Goal: Information Seeking & Learning: Learn about a topic

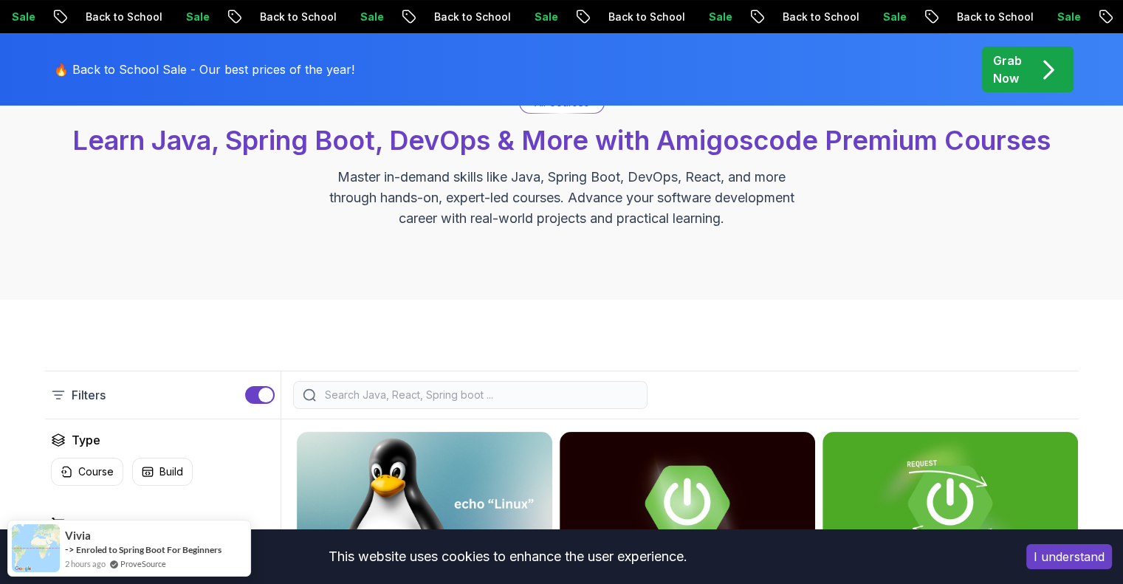
scroll to position [148, 0]
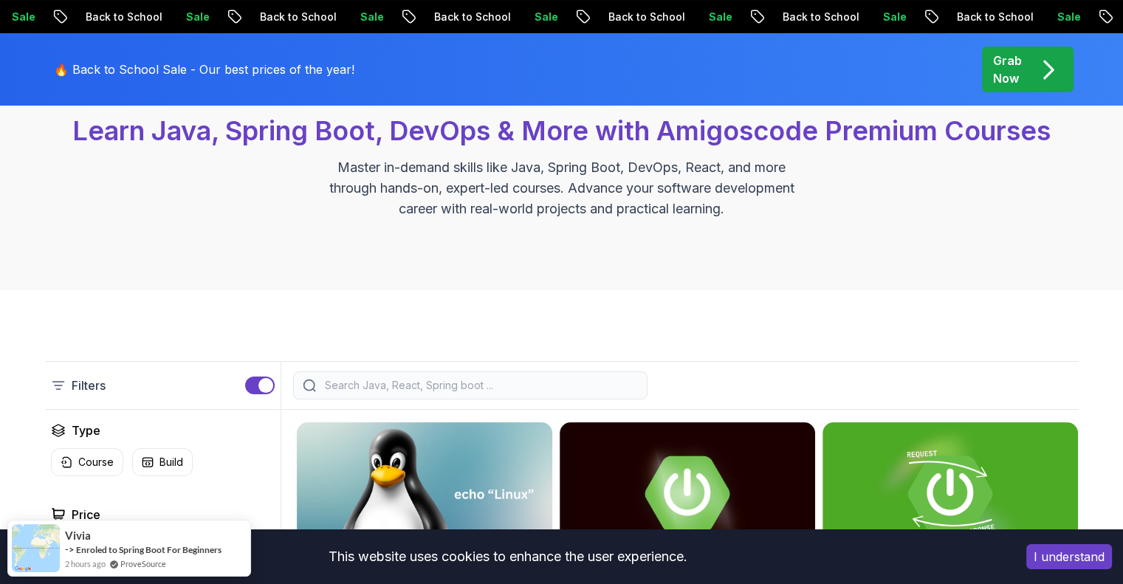
click at [1048, 552] on button "I understand" at bounding box center [1069, 556] width 86 height 25
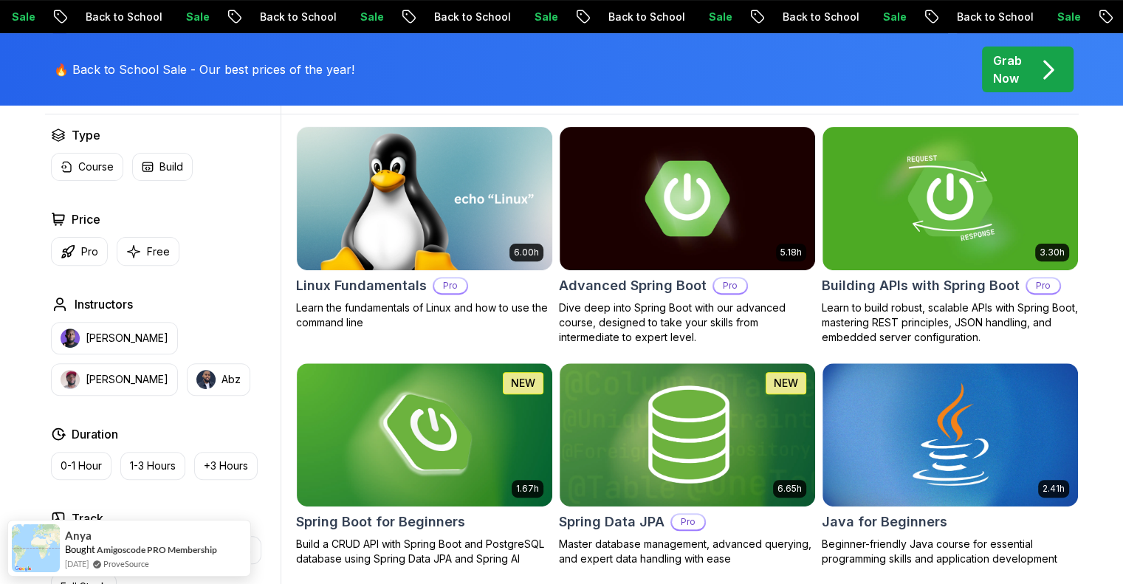
scroll to position [517, 0]
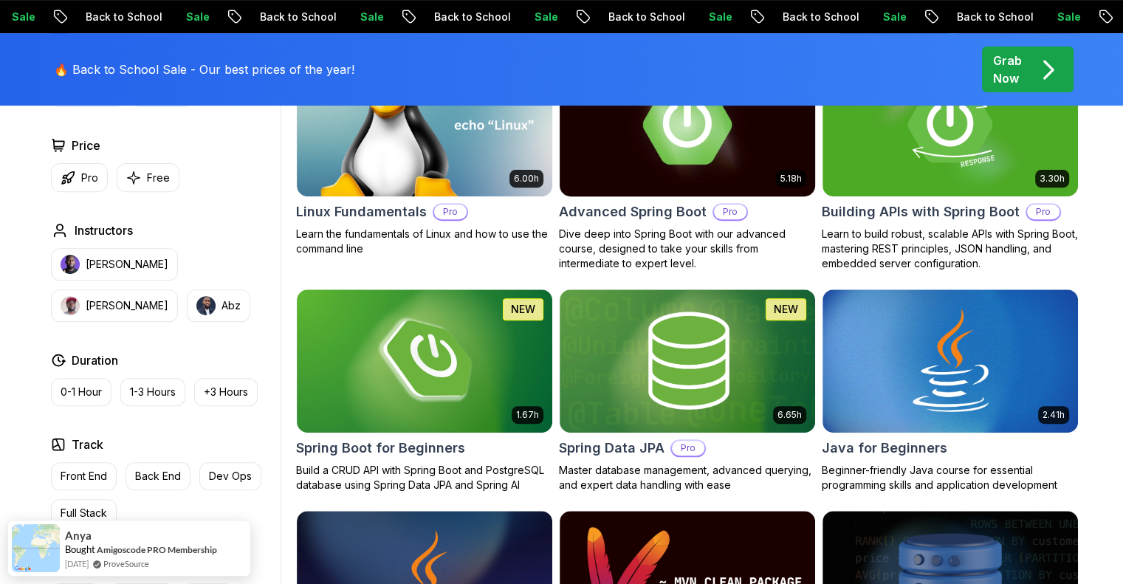
click at [602, 162] on img at bounding box center [687, 124] width 268 height 150
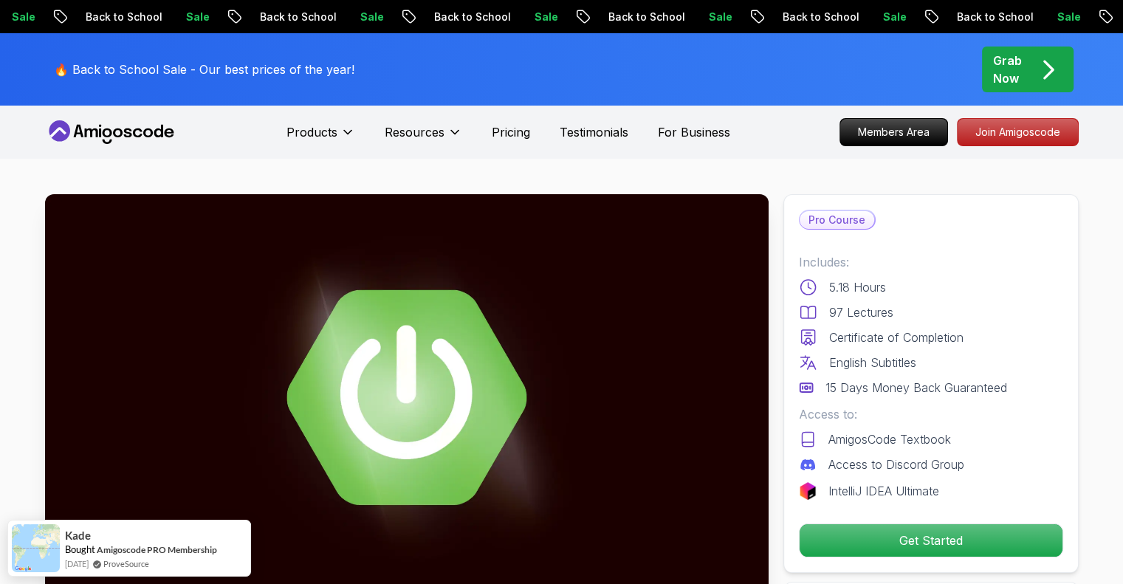
scroll to position [74, 0]
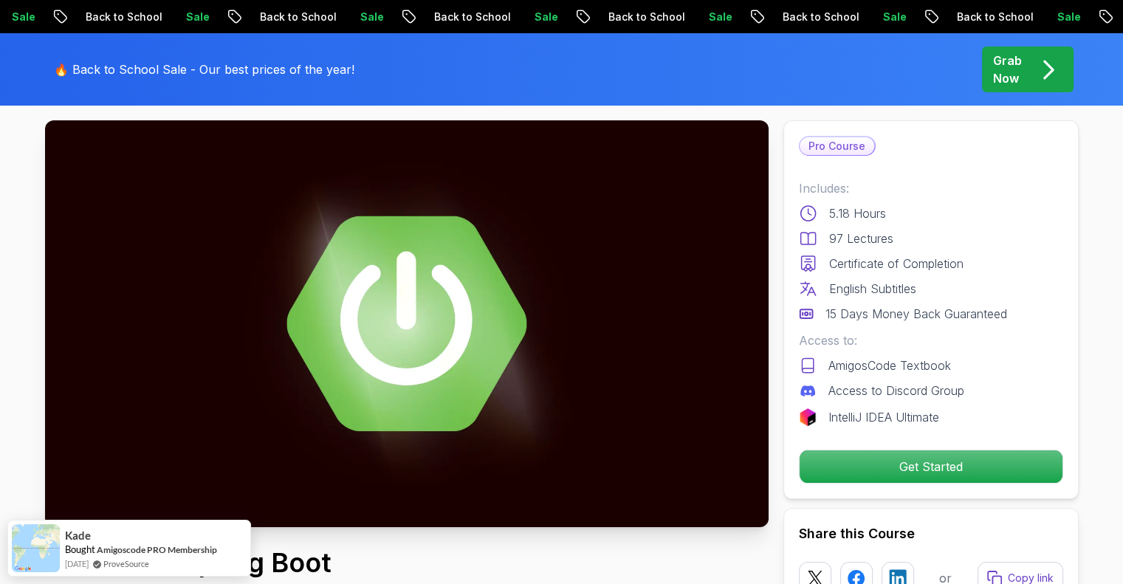
drag, startPoint x: 0, startPoint y: 210, endPoint x: 18, endPoint y: 199, distance: 20.9
drag, startPoint x: 873, startPoint y: 463, endPoint x: 853, endPoint y: 453, distance: 22.8
click at [874, 463] on p "Get Started" at bounding box center [931, 466] width 263 height 32
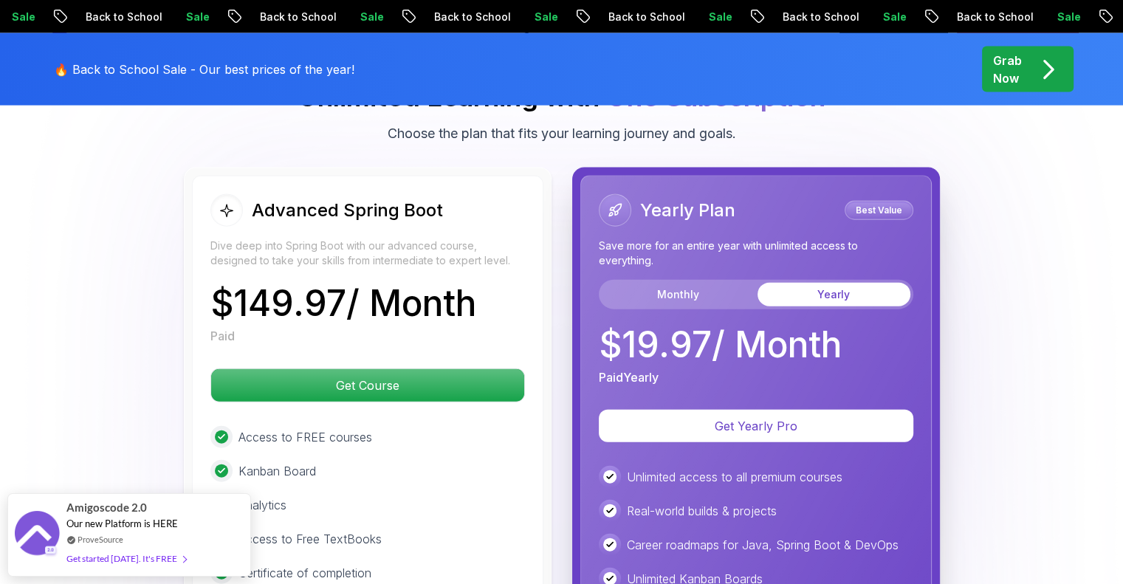
scroll to position [3290, 0]
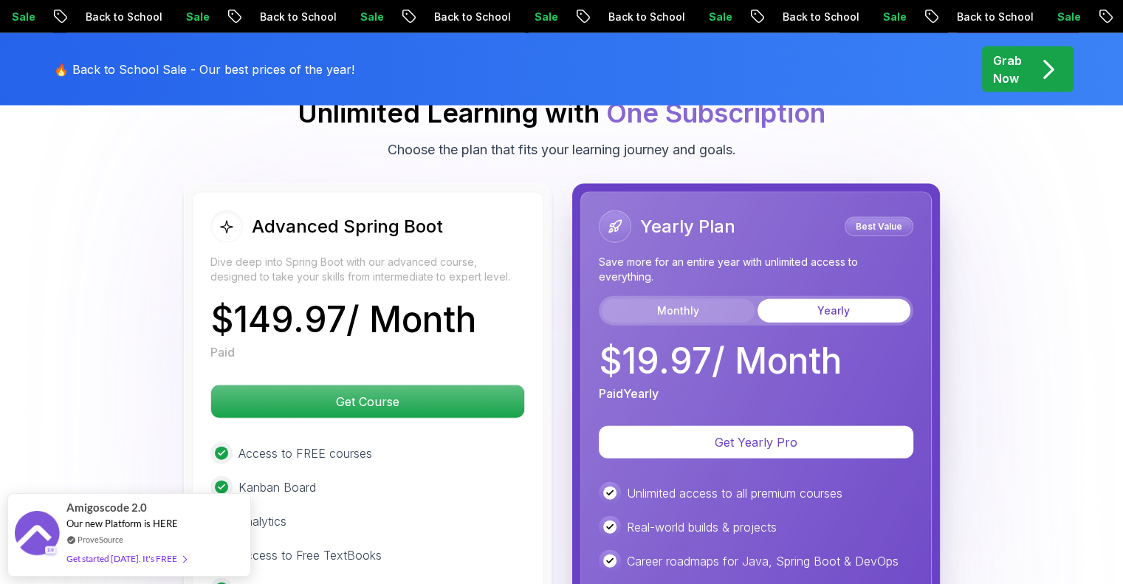
click at [696, 299] on button "Monthly" at bounding box center [678, 311] width 153 height 24
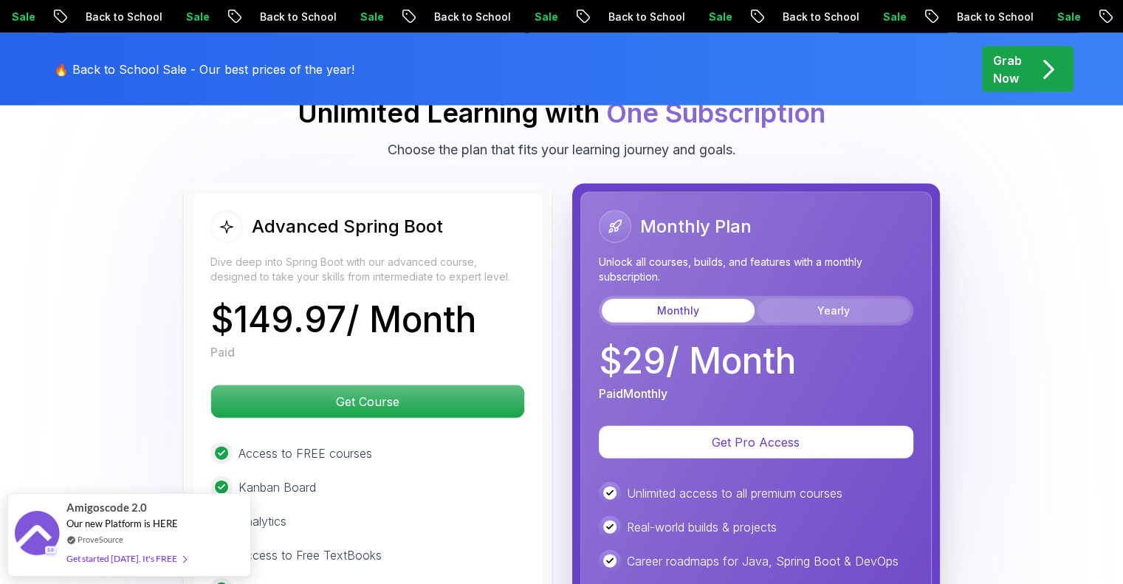
click at [823, 299] on button "Yearly" at bounding box center [833, 311] width 153 height 24
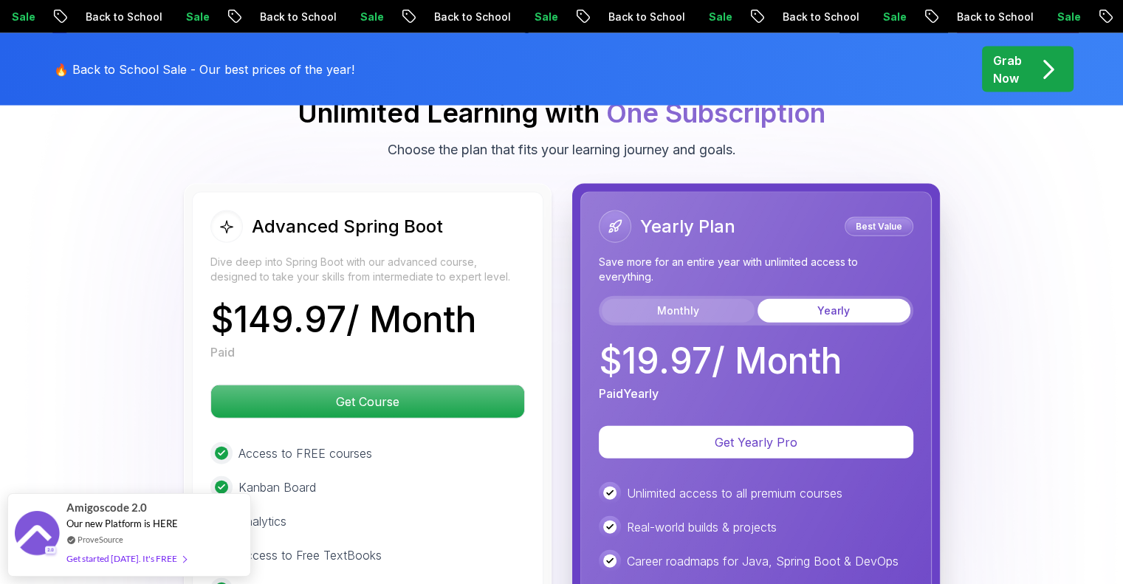
click at [667, 299] on button "Monthly" at bounding box center [678, 311] width 153 height 24
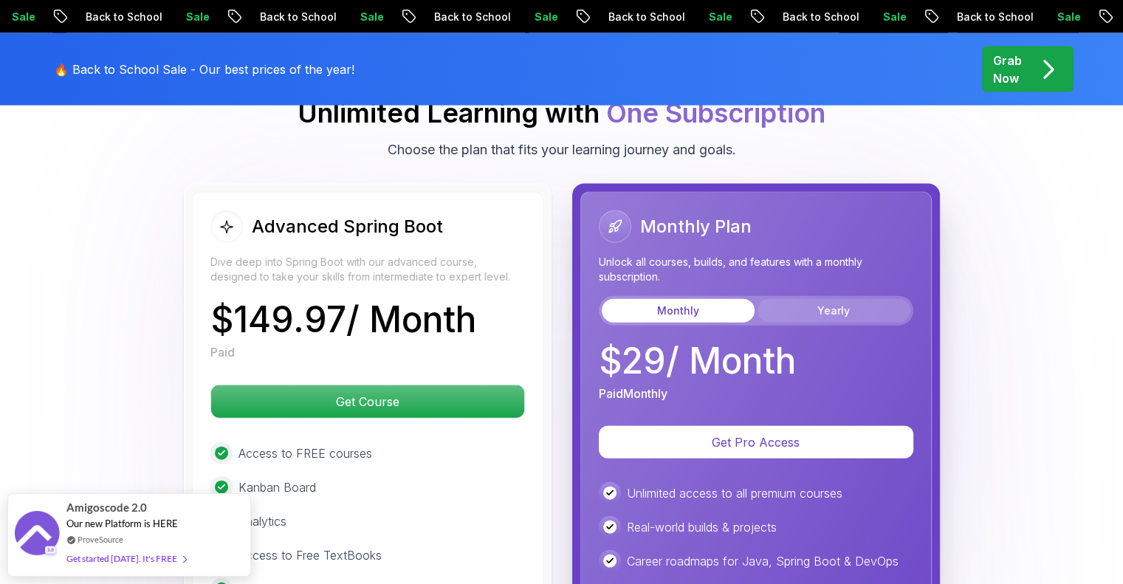
click at [829, 299] on button "Yearly" at bounding box center [833, 311] width 153 height 24
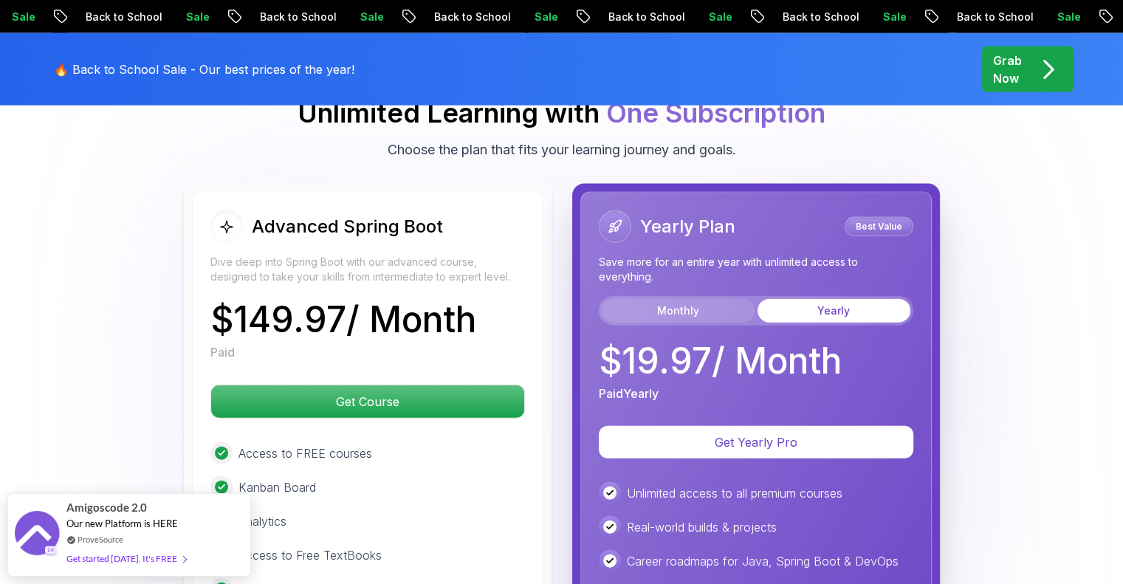
click at [708, 299] on button "Monthly" at bounding box center [678, 311] width 153 height 24
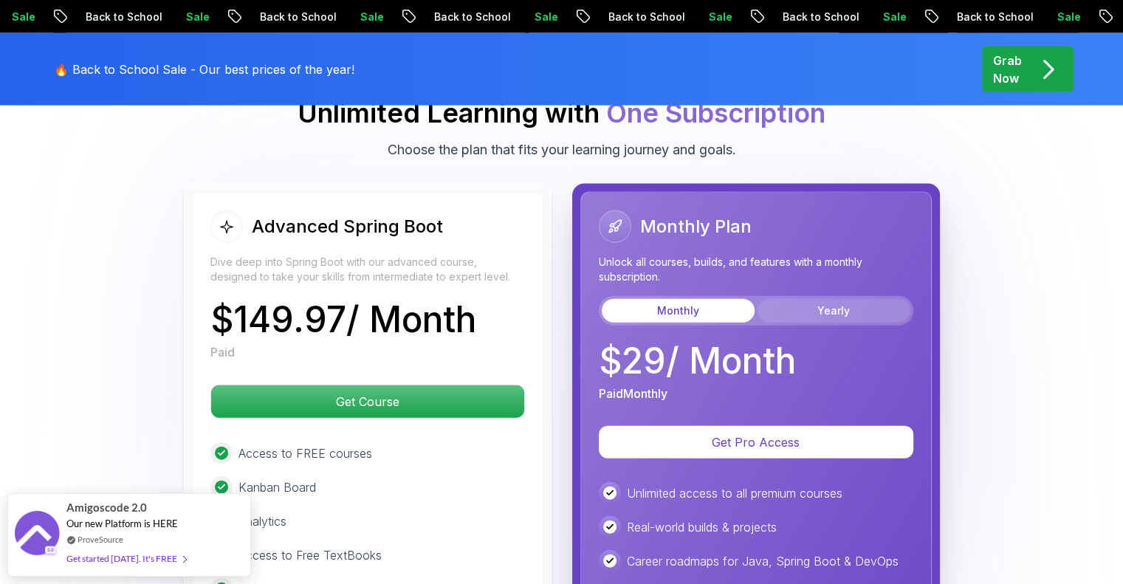
click at [814, 299] on button "Yearly" at bounding box center [833, 311] width 153 height 24
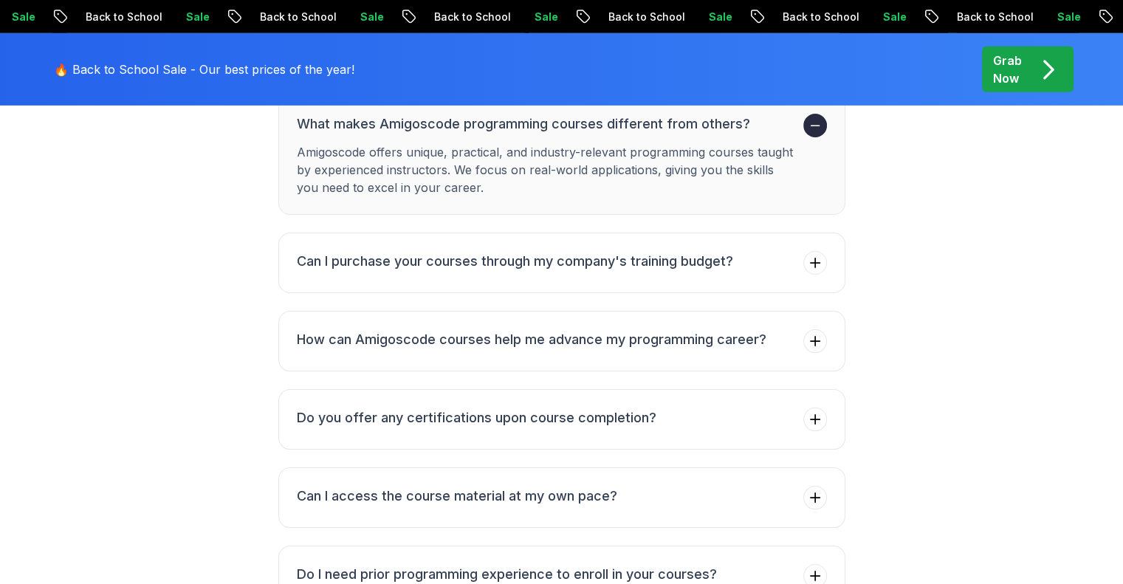
scroll to position [4767, 0]
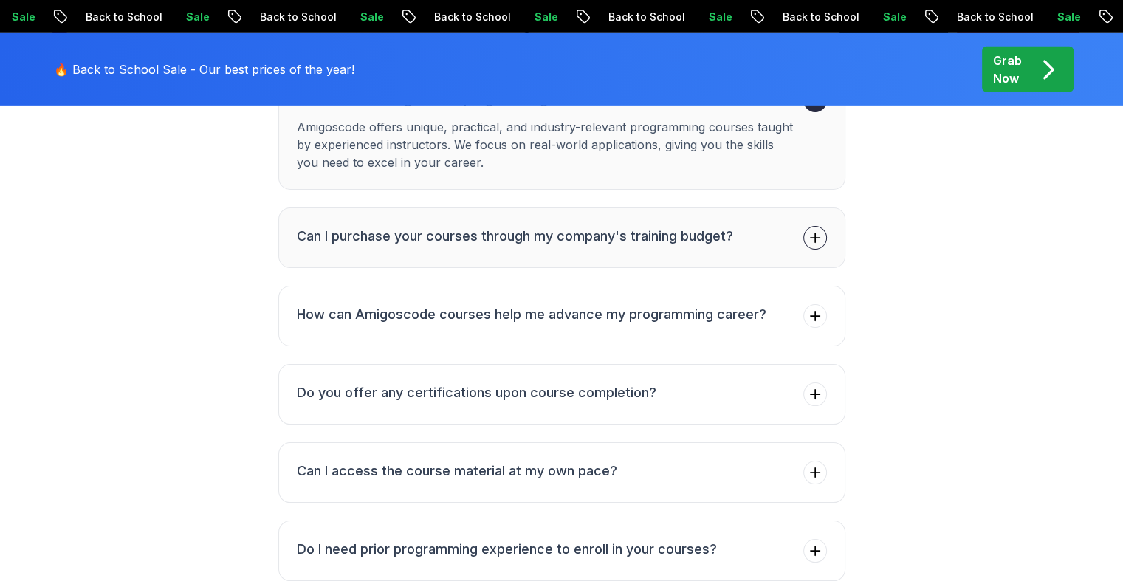
click at [382, 207] on button "Can I purchase your courses through my company's training budget?" at bounding box center [561, 237] width 567 height 61
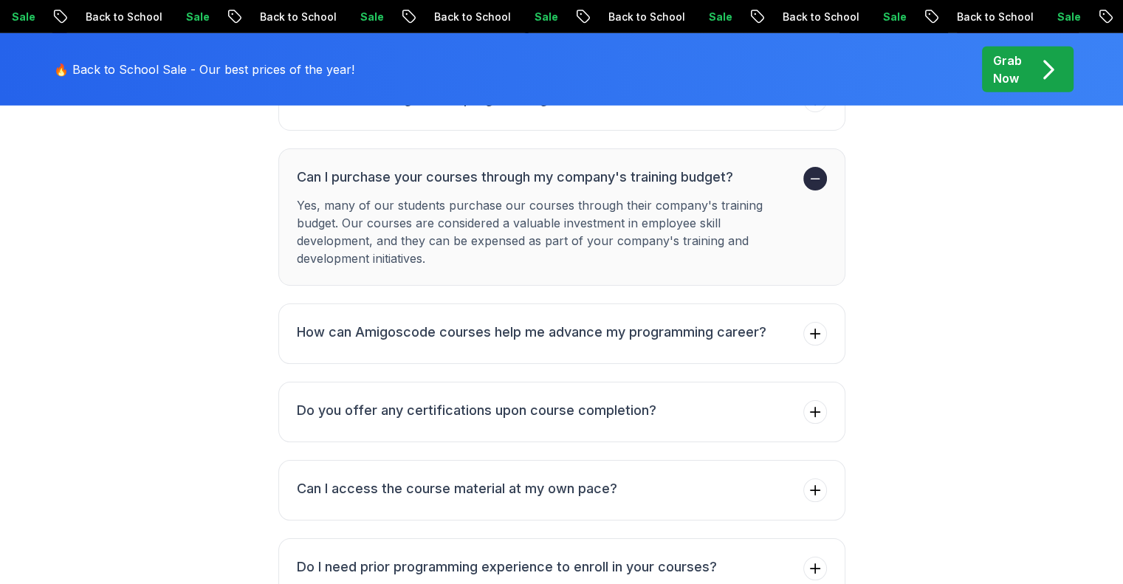
click at [382, 207] on p "Yes, many of our students purchase our courses through their company's training…" at bounding box center [547, 231] width 501 height 71
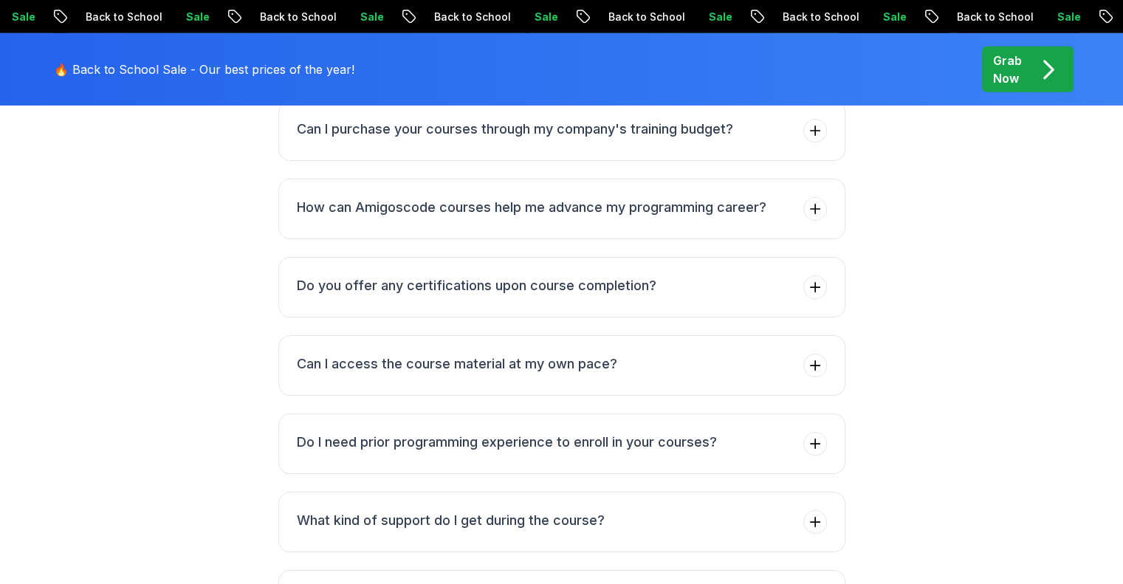
scroll to position [4841, 0]
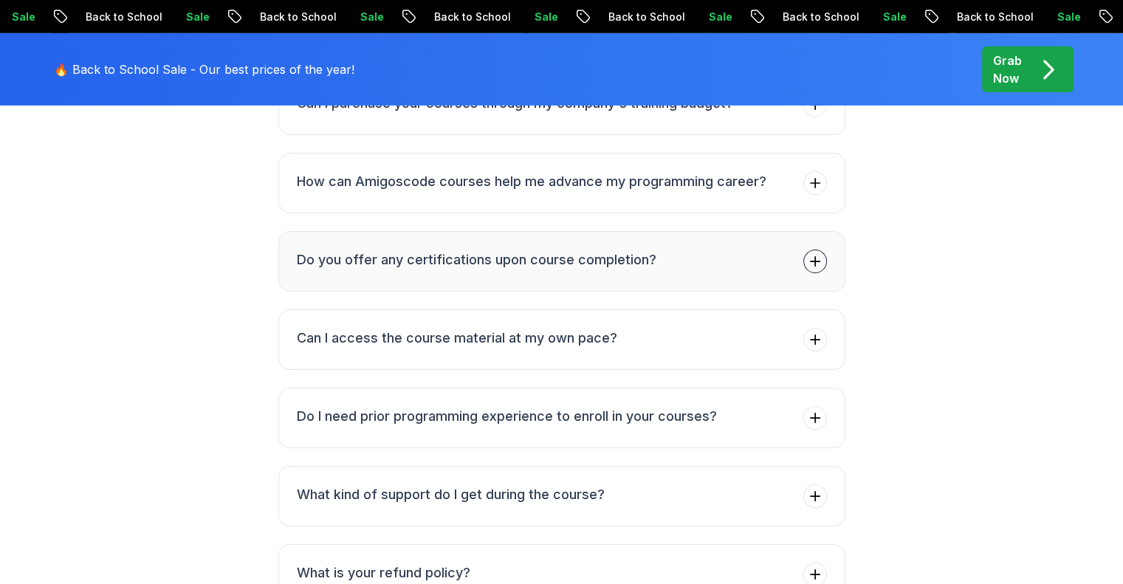
click at [299, 250] on h3 "Do you offer any certifications upon course completion?" at bounding box center [477, 260] width 360 height 21
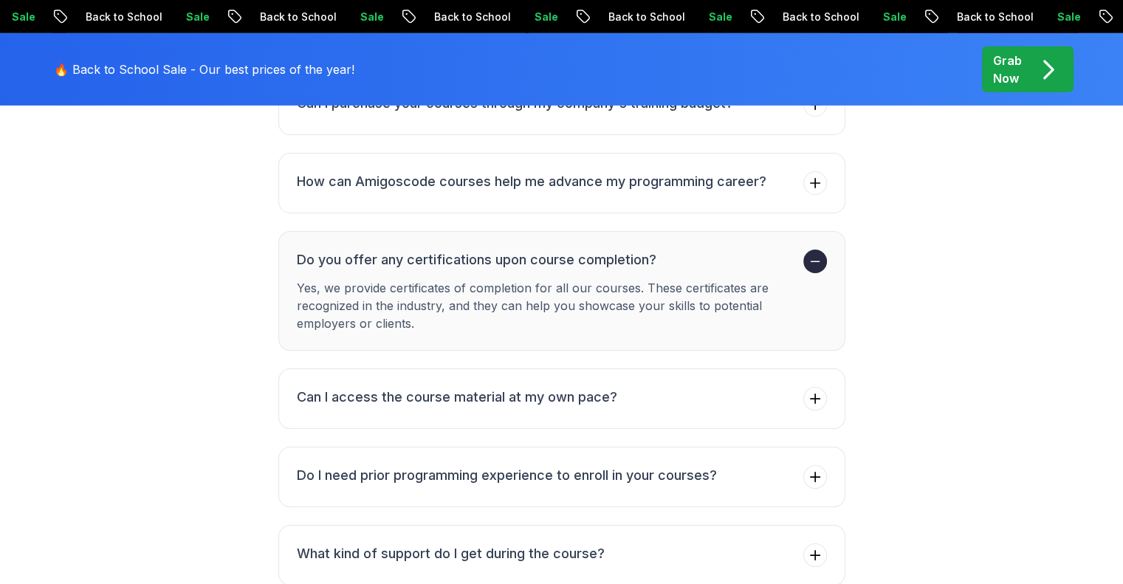
click at [299, 250] on h3 "Do you offer any certifications upon course completion?" at bounding box center [547, 260] width 501 height 21
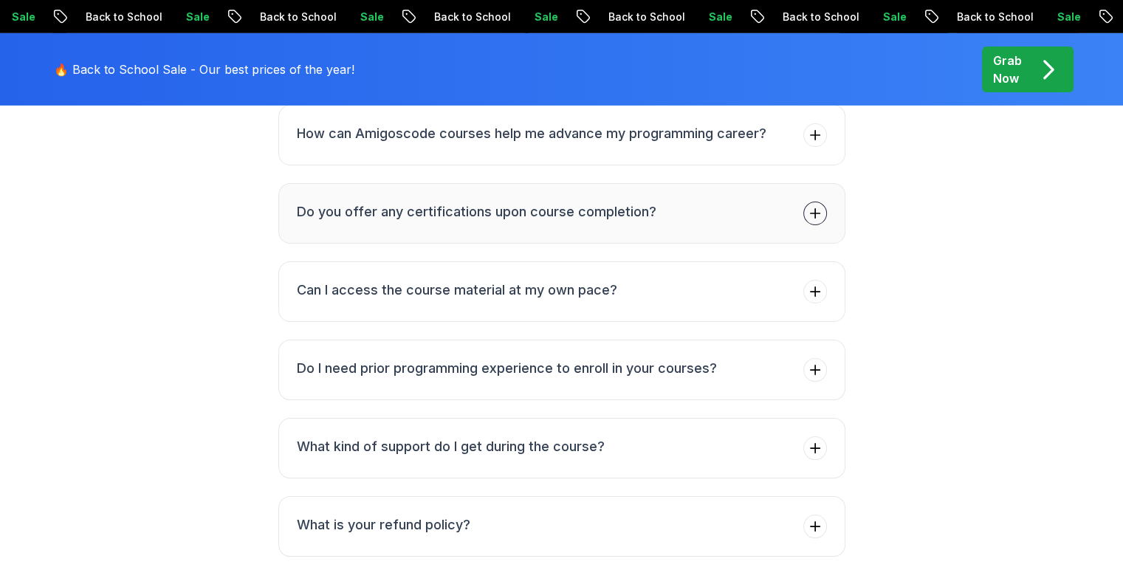
scroll to position [4915, 0]
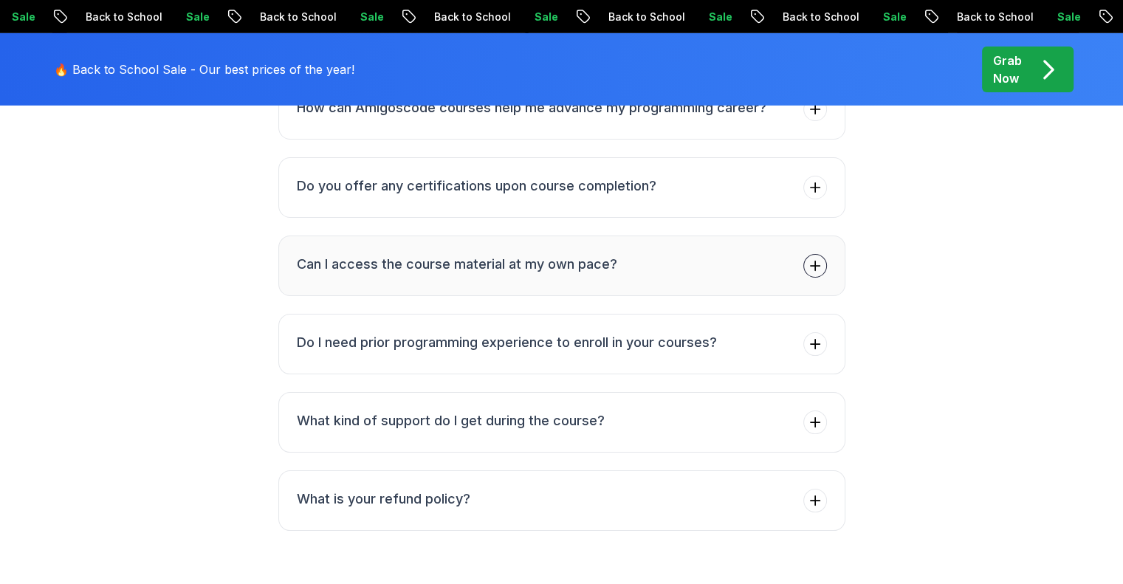
click at [298, 254] on h3 "Can I access the course material at my own pace?" at bounding box center [457, 264] width 320 height 21
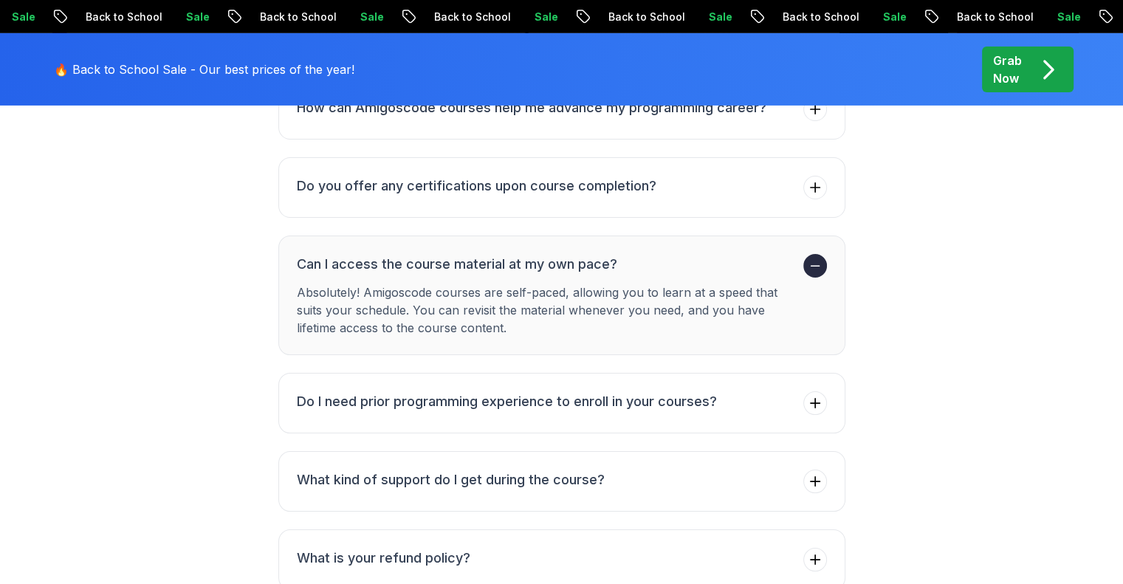
click at [298, 254] on h3 "Can I access the course material at my own pace?" at bounding box center [547, 264] width 501 height 21
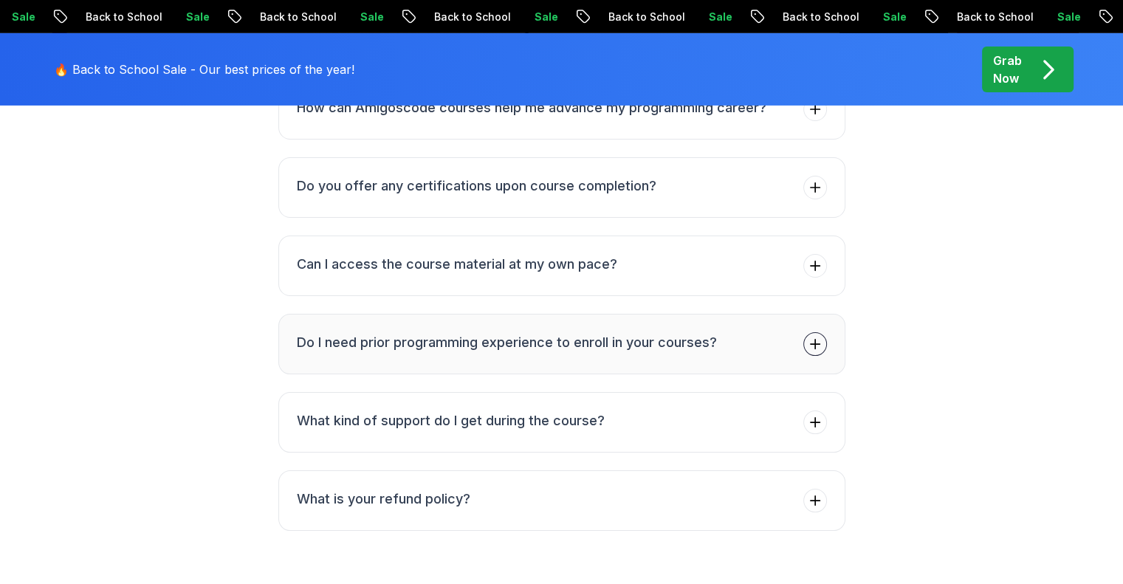
click at [323, 314] on button "Do I need prior programming experience to enroll in your courses?" at bounding box center [561, 344] width 567 height 61
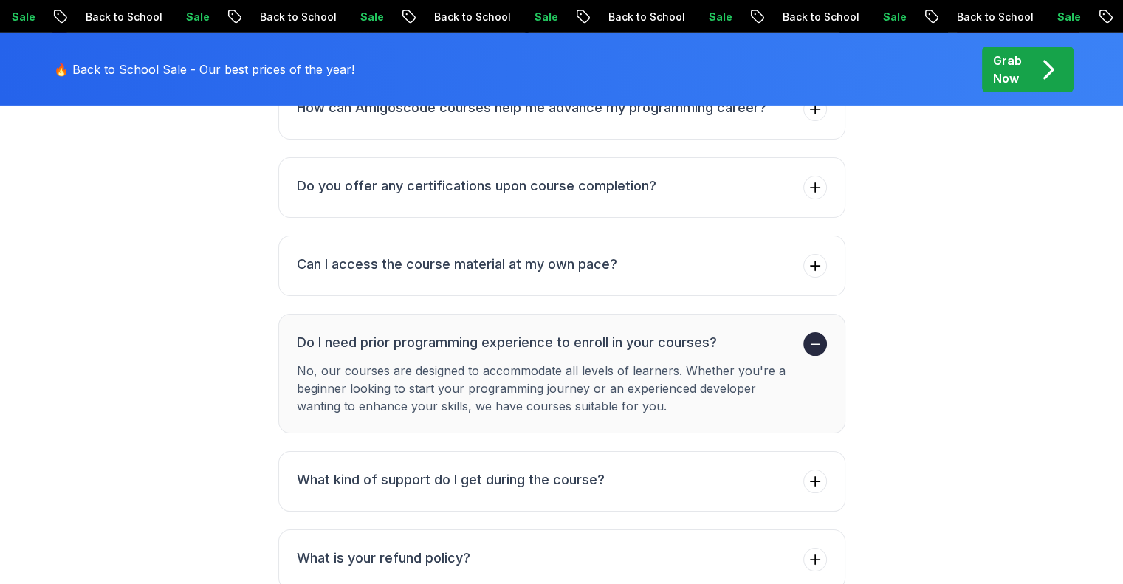
click at [323, 314] on button "Do I need prior programming experience to enroll in your courses? No, our cours…" at bounding box center [561, 374] width 567 height 120
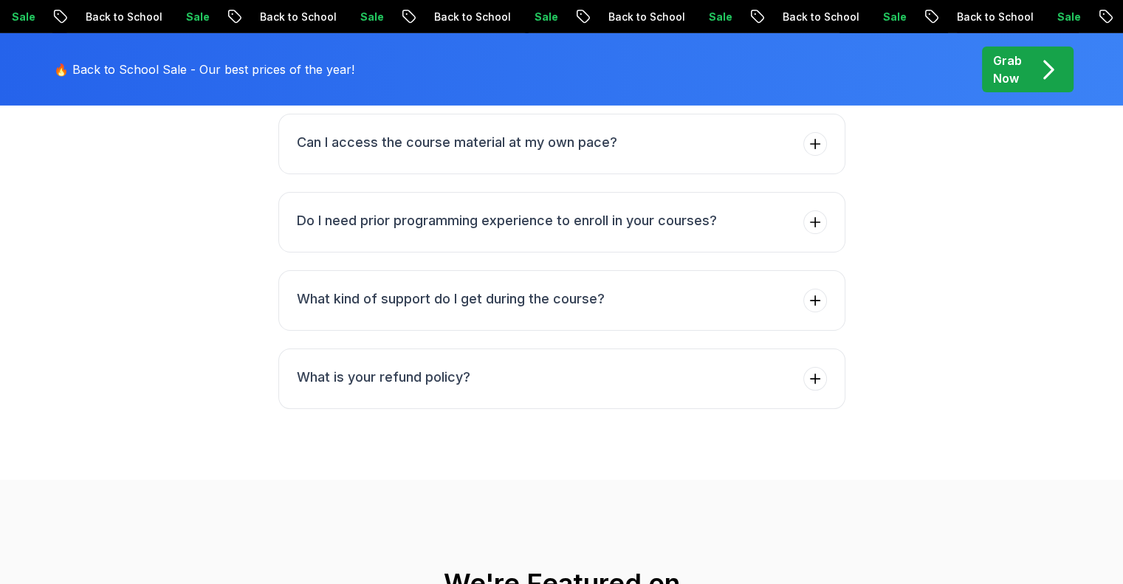
scroll to position [5062, 0]
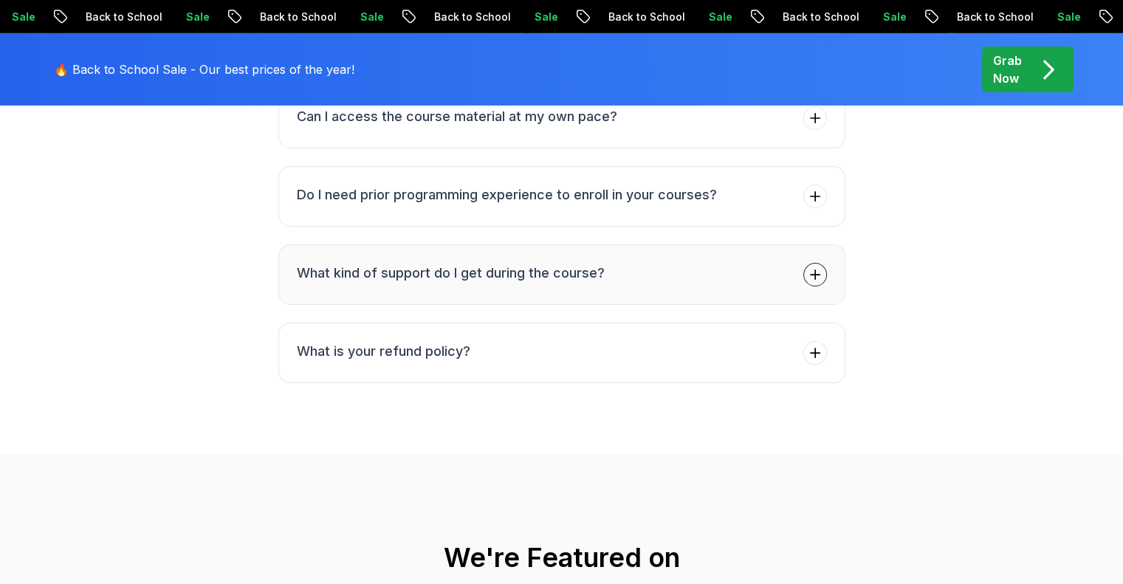
click at [297, 247] on button "What kind of support do I get during the course?" at bounding box center [561, 274] width 567 height 61
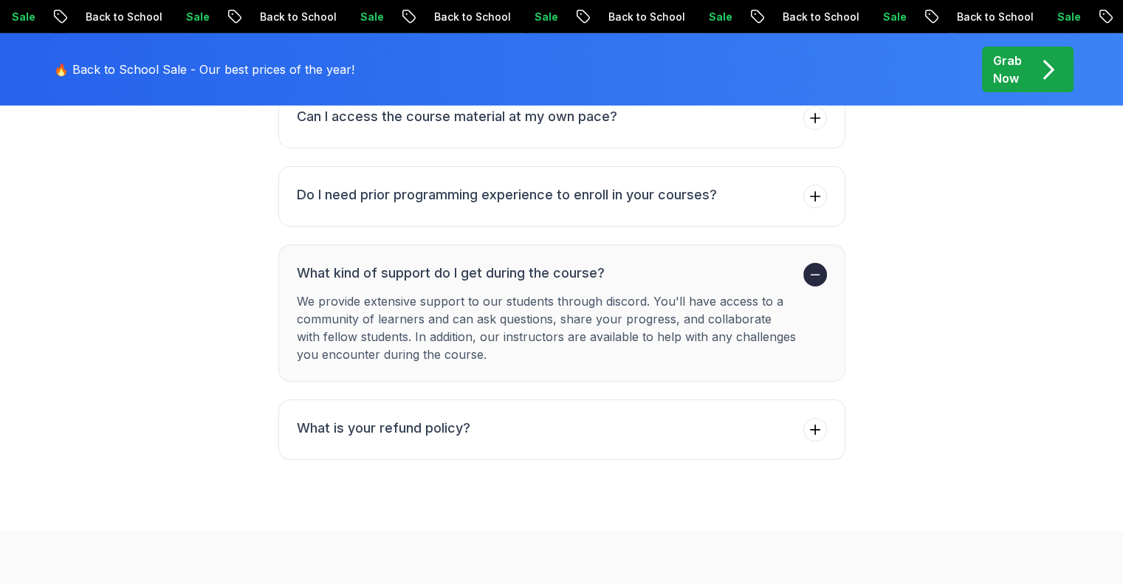
click at [299, 263] on li "What kind of support do I get during the course? We provide extensive support t…" at bounding box center [547, 313] width 501 height 100
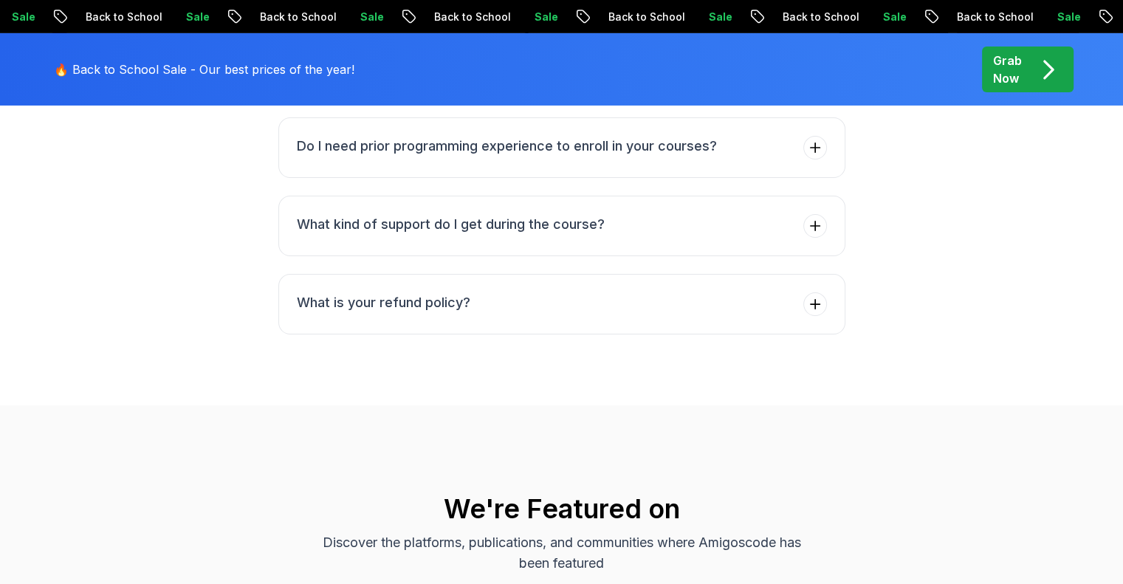
scroll to position [5136, 0]
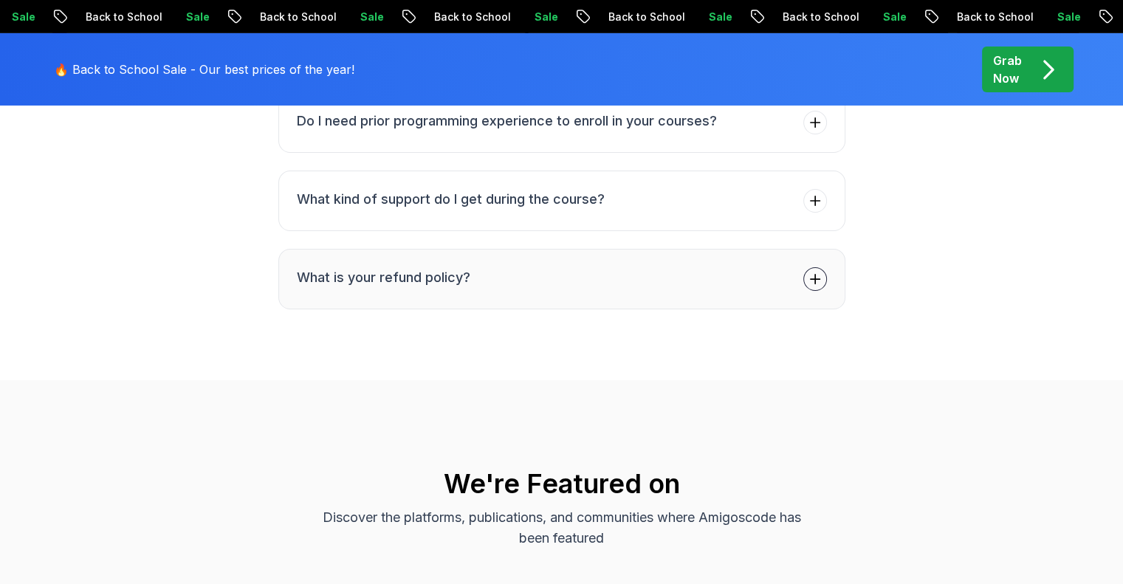
click at [301, 267] on h3 "What is your refund policy?" at bounding box center [383, 277] width 173 height 21
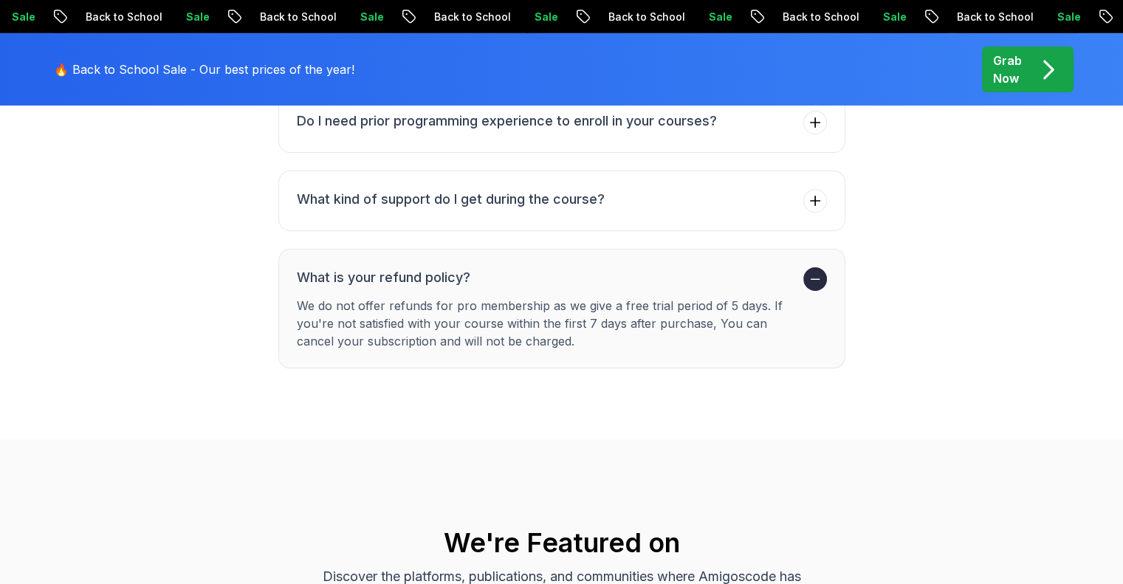
click at [304, 267] on h3 "What is your refund policy?" at bounding box center [547, 277] width 501 height 21
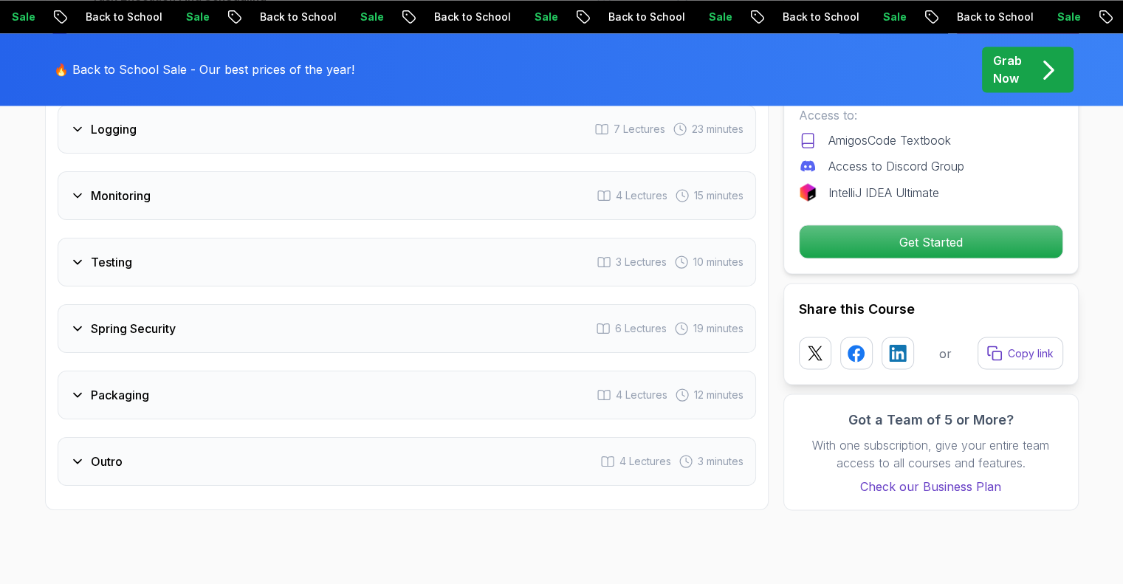
scroll to position [2626, 0]
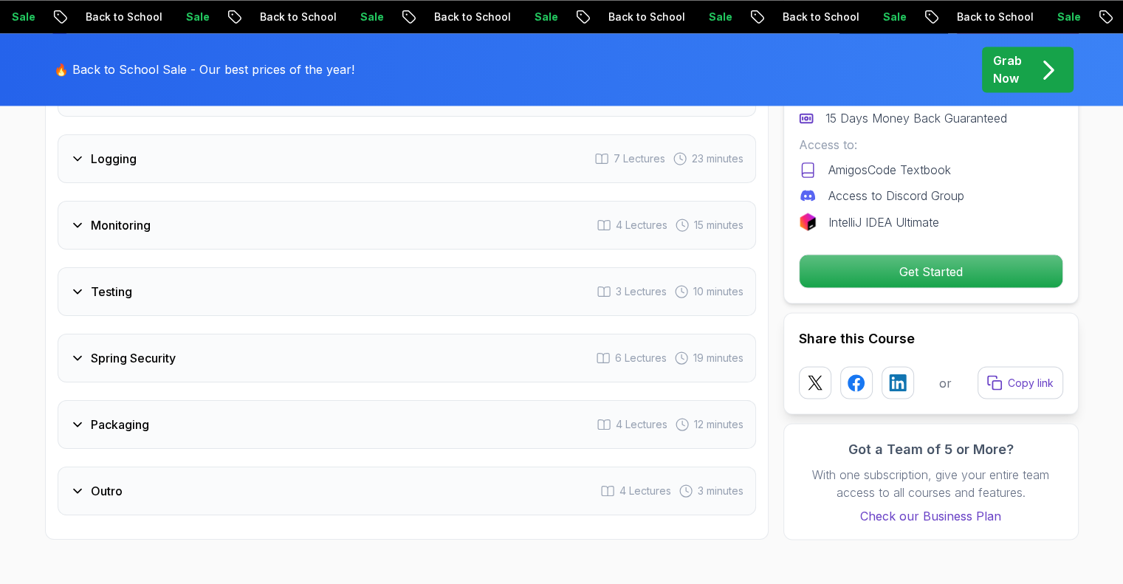
click at [120, 467] on div "Outro 4 Lectures 3 minutes" at bounding box center [407, 491] width 698 height 49
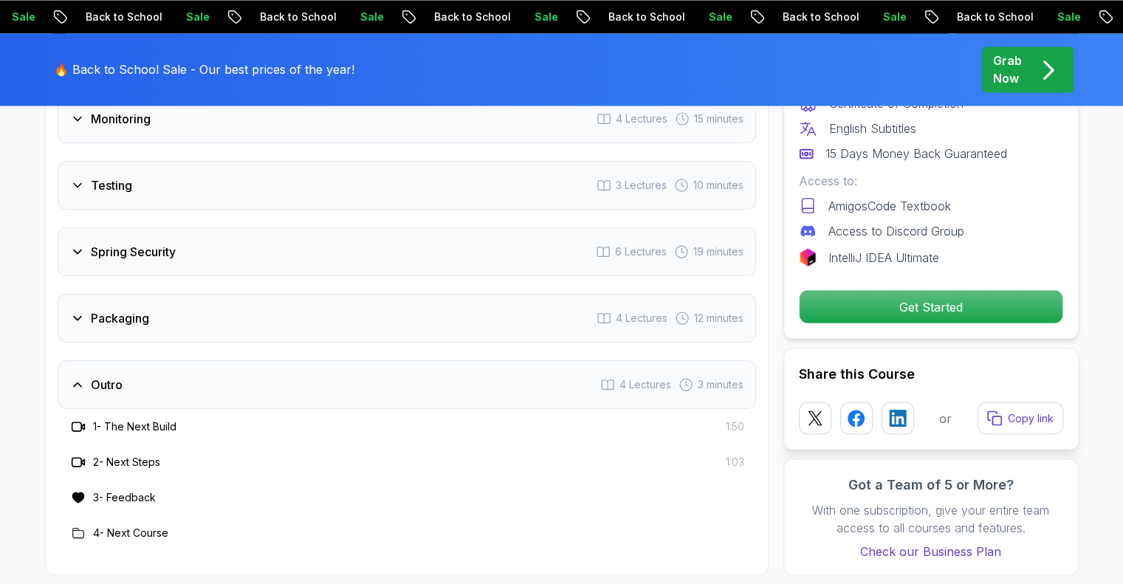
scroll to position [2520, 0]
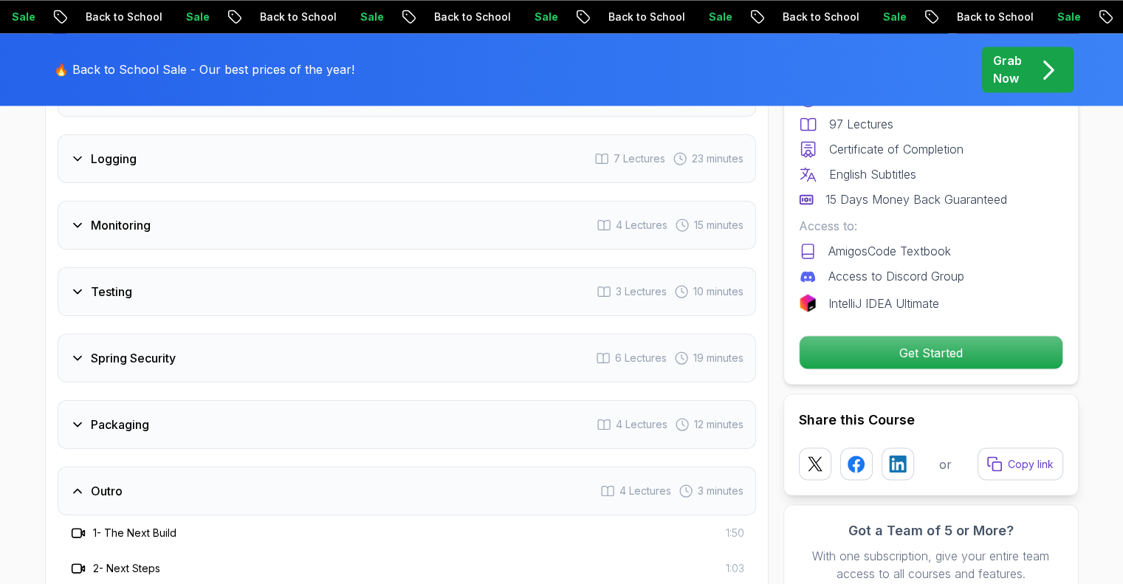
click at [120, 467] on div "Outro 4 Lectures 3 minutes" at bounding box center [407, 491] width 698 height 49
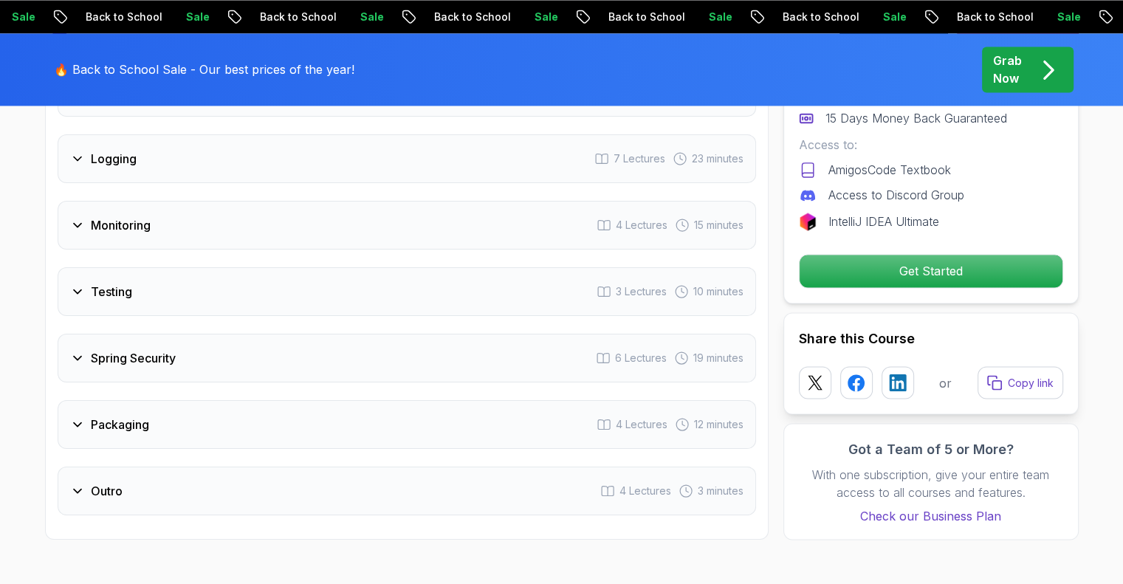
click at [117, 400] on div "Packaging 4 Lectures 12 minutes" at bounding box center [407, 424] width 698 height 49
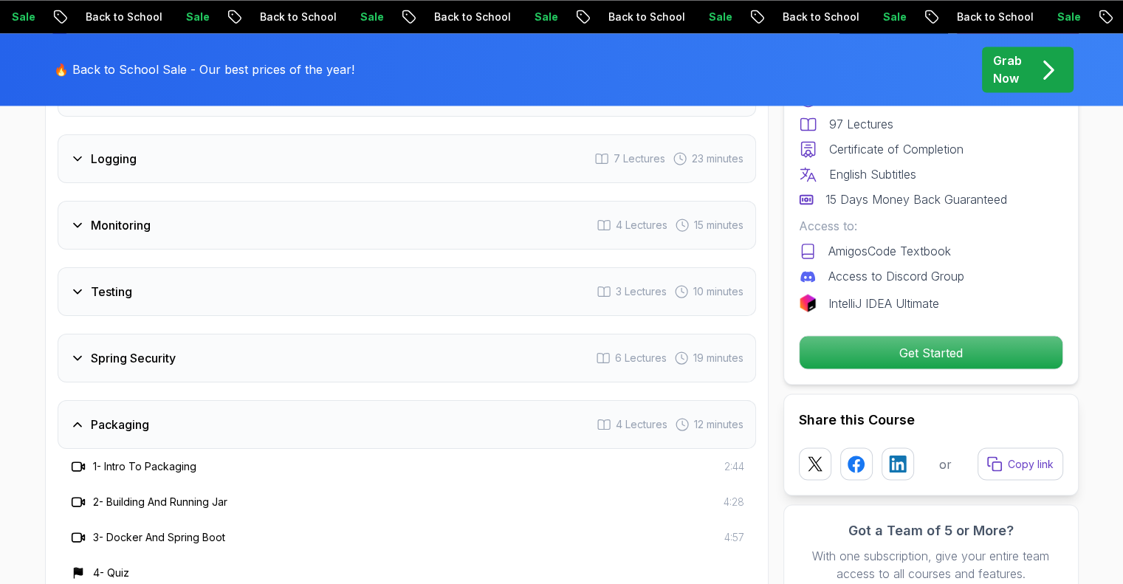
click at [117, 400] on div "Packaging 4 Lectures 12 minutes" at bounding box center [407, 424] width 698 height 49
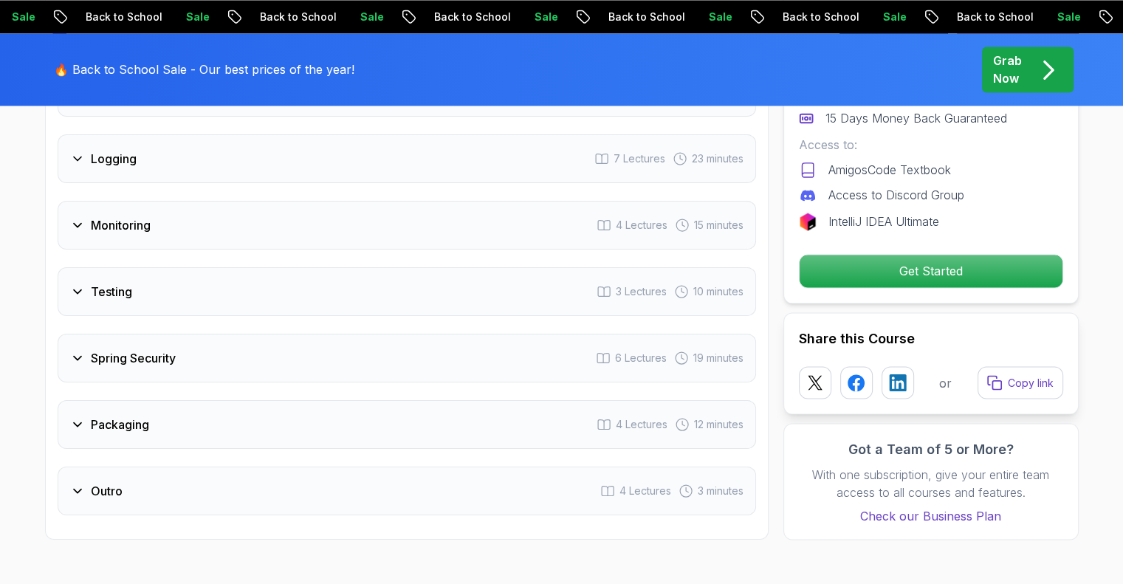
click at [133, 349] on h3 "Spring Security" at bounding box center [133, 358] width 85 height 18
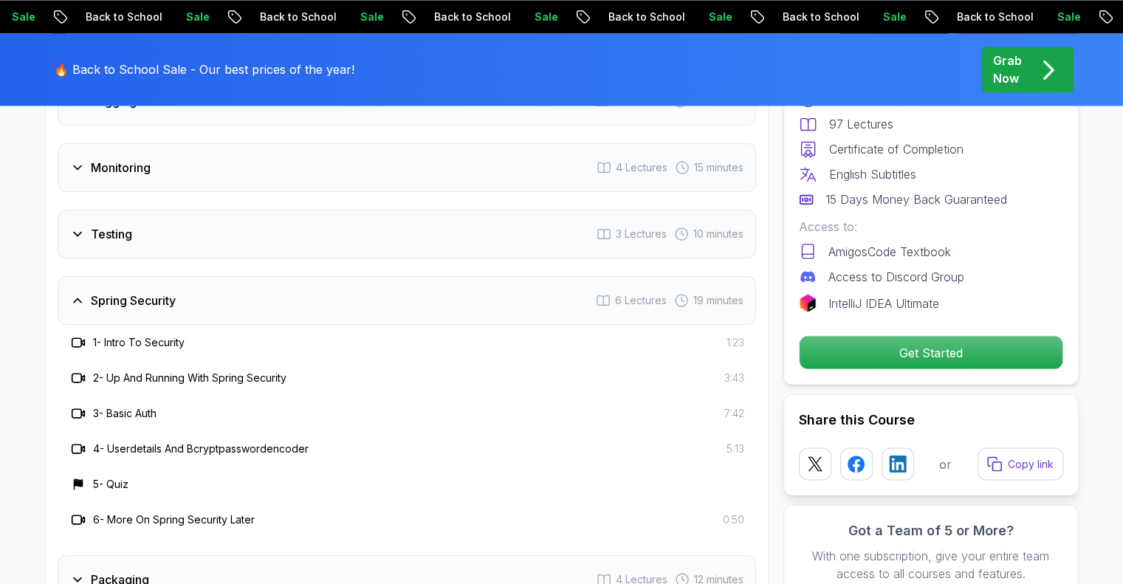
scroll to position [2594, 0]
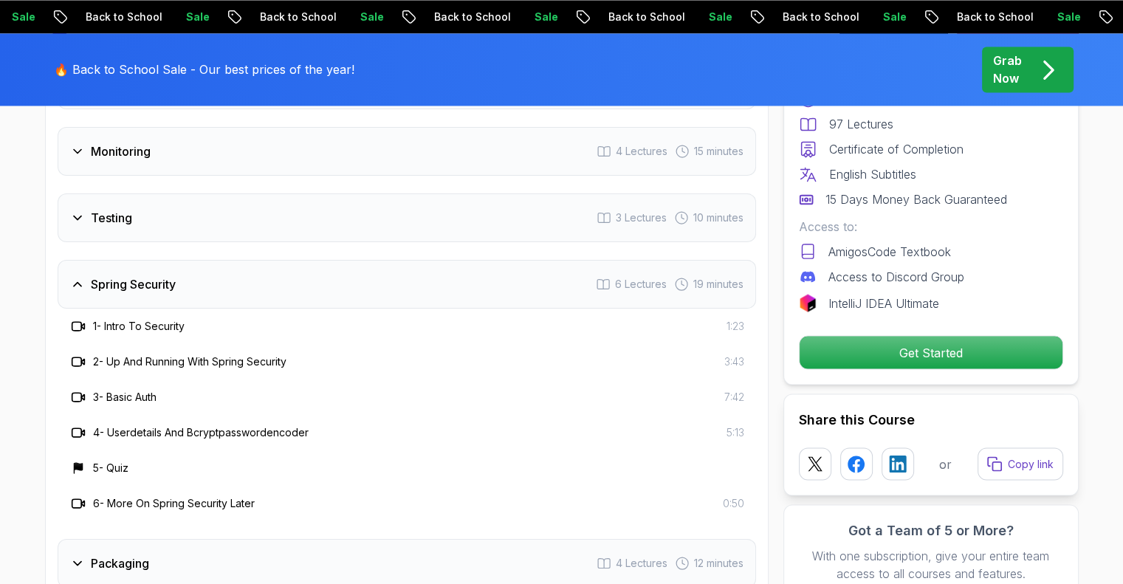
drag, startPoint x: 27, startPoint y: 305, endPoint x: 6, endPoint y: 309, distance: 21.0
click at [115, 275] on h3 "Spring Security" at bounding box center [133, 284] width 85 height 18
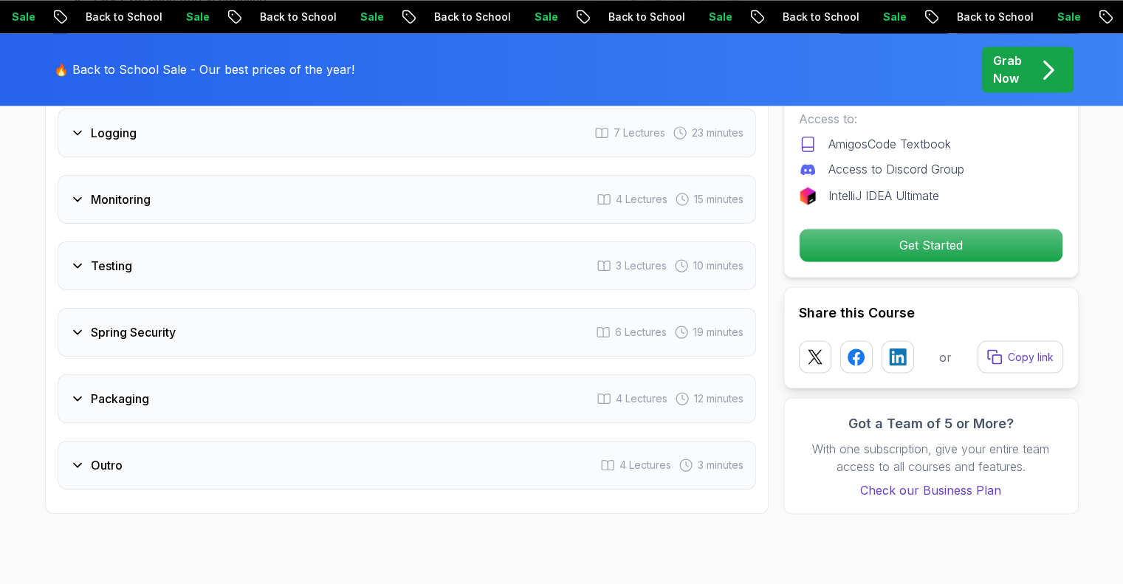
scroll to position [2520, 0]
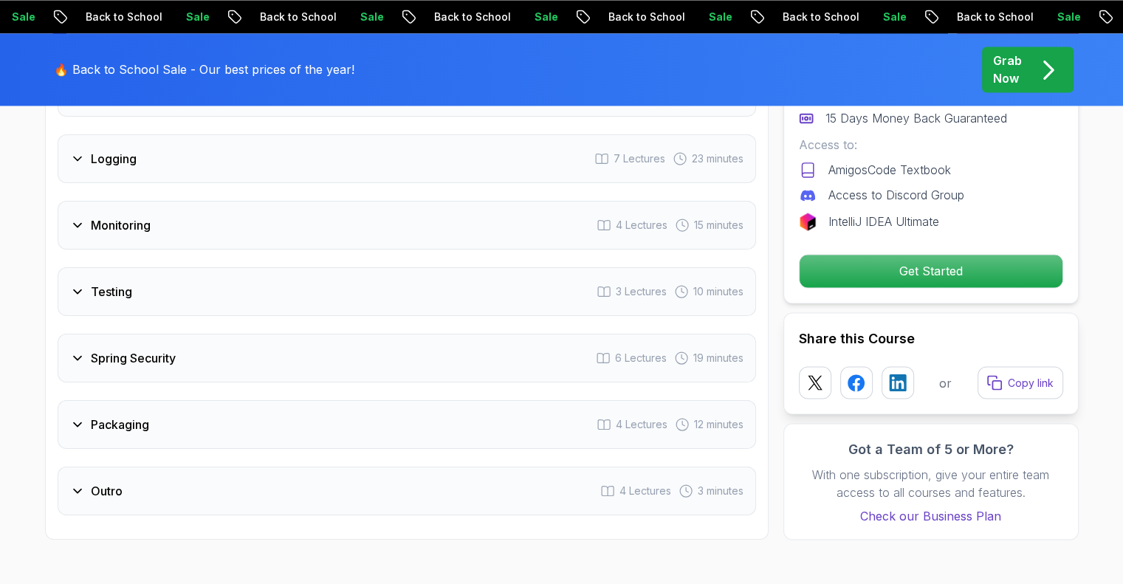
click at [85, 267] on div "Testing 3 Lectures 10 minutes" at bounding box center [407, 291] width 698 height 49
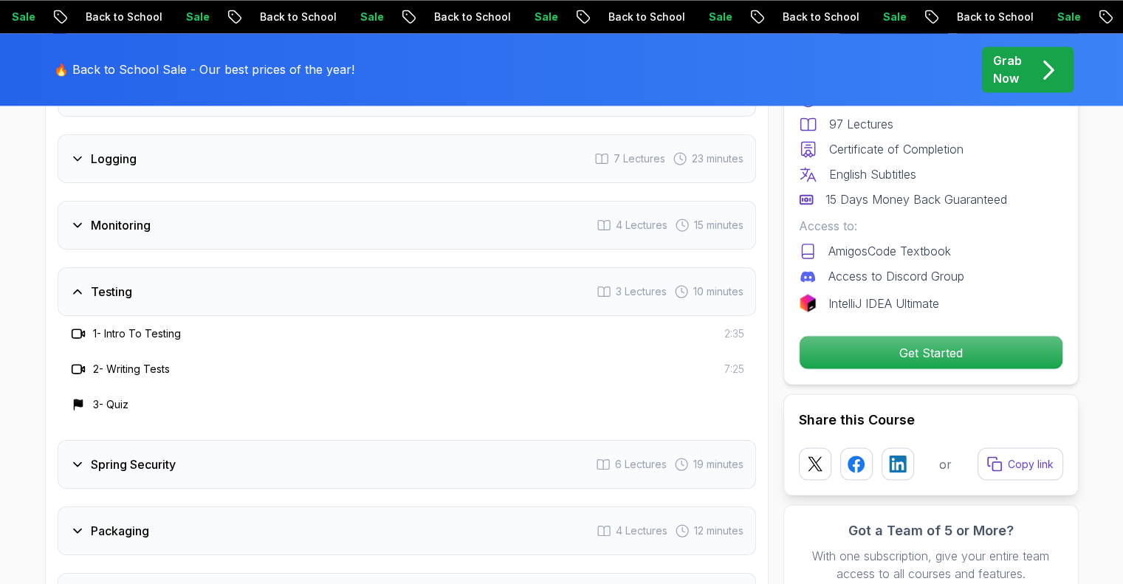
click at [109, 283] on h3 "Testing" at bounding box center [111, 292] width 41 height 18
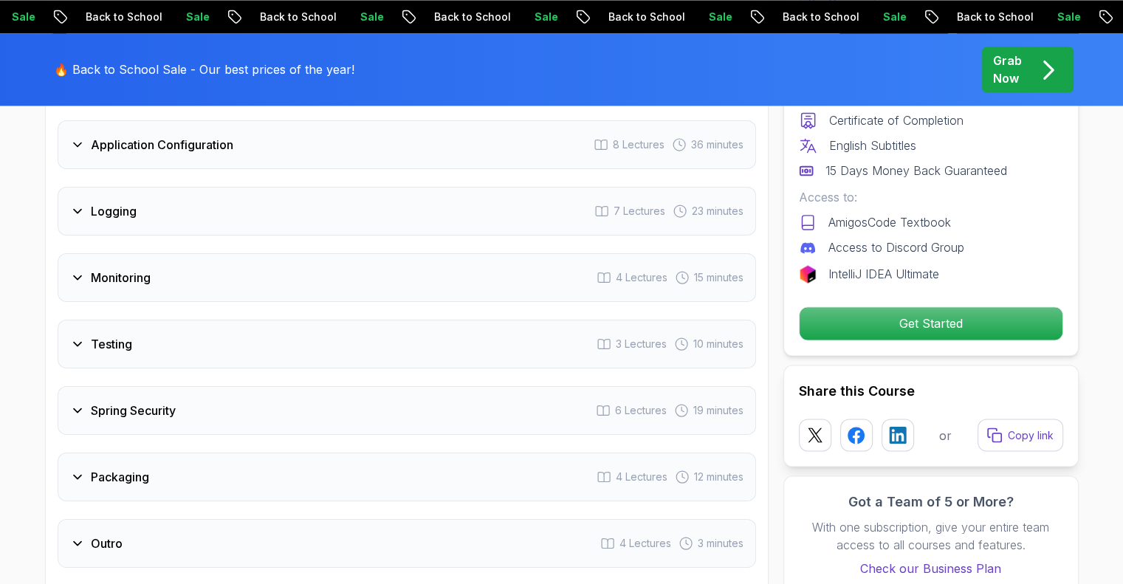
scroll to position [2372, 0]
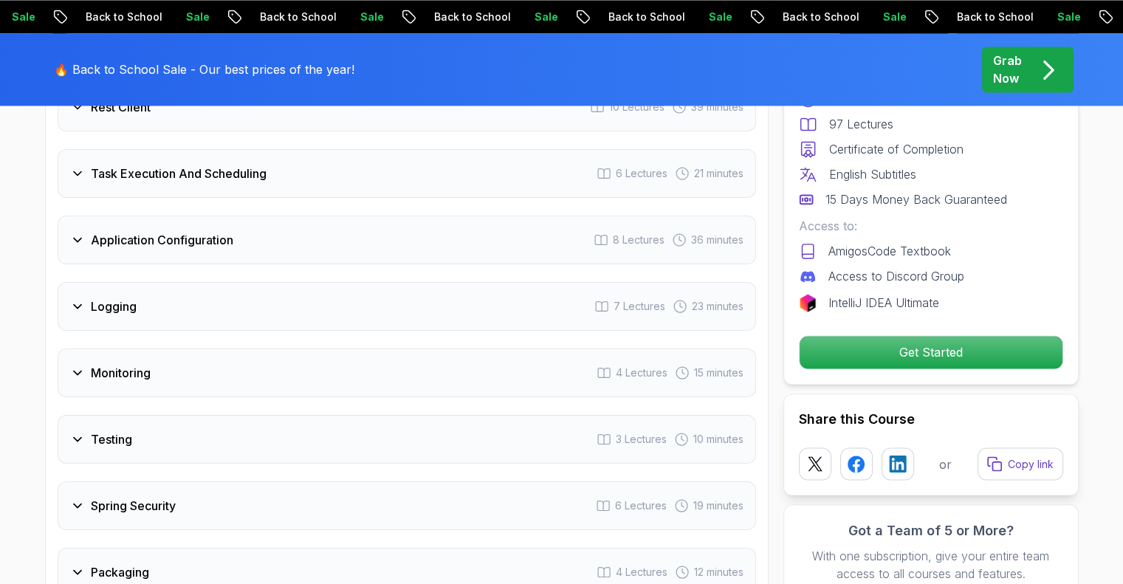
click at [89, 348] on div "Monitoring 4 Lectures 15 minutes" at bounding box center [407, 372] width 698 height 49
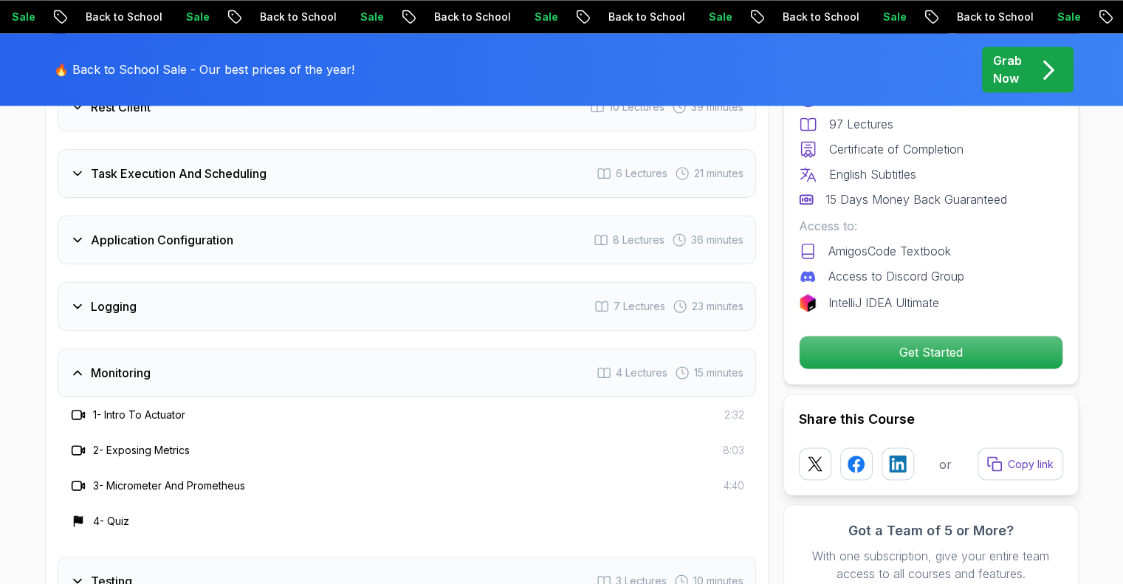
click at [91, 364] on h3 "Monitoring" at bounding box center [121, 373] width 60 height 18
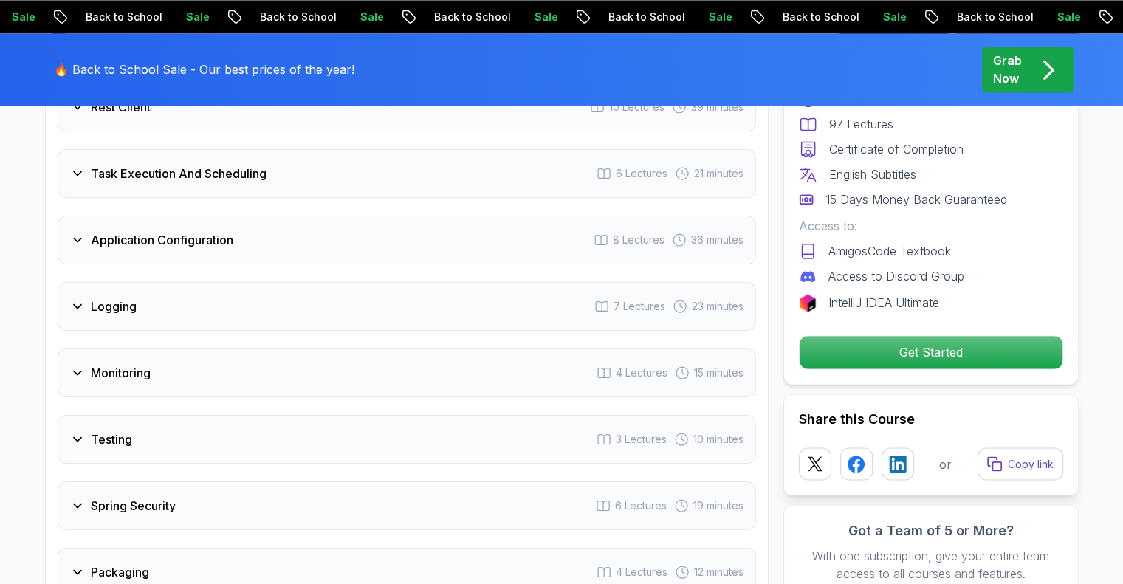
click at [92, 298] on h3 "Logging" at bounding box center [114, 307] width 46 height 18
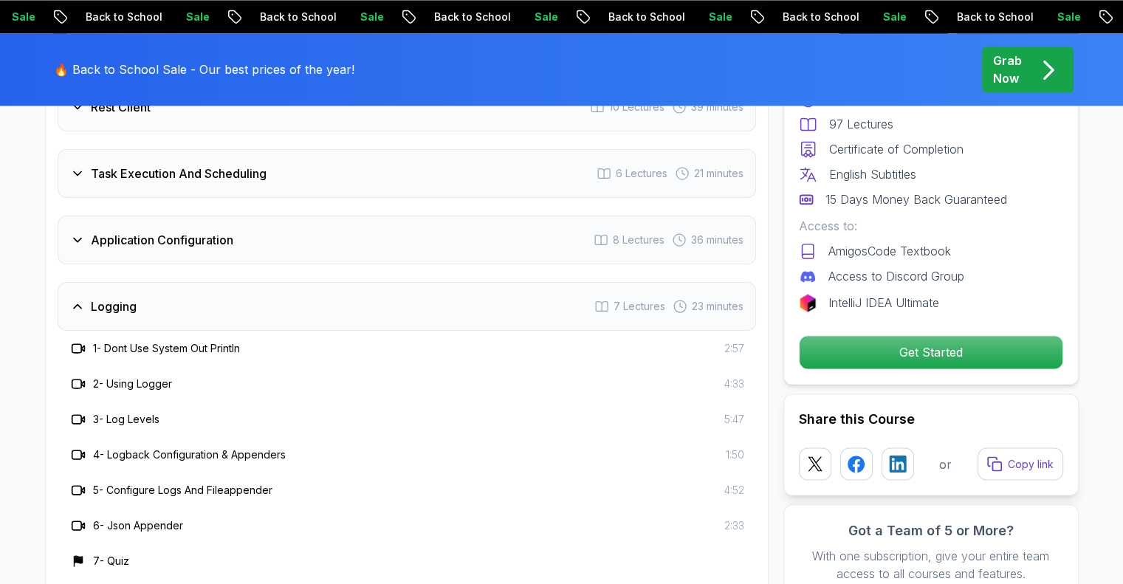
drag, startPoint x: 92, startPoint y: 268, endPoint x: 18, endPoint y: 267, distance: 73.8
click at [82, 299] on icon at bounding box center [77, 306] width 15 height 15
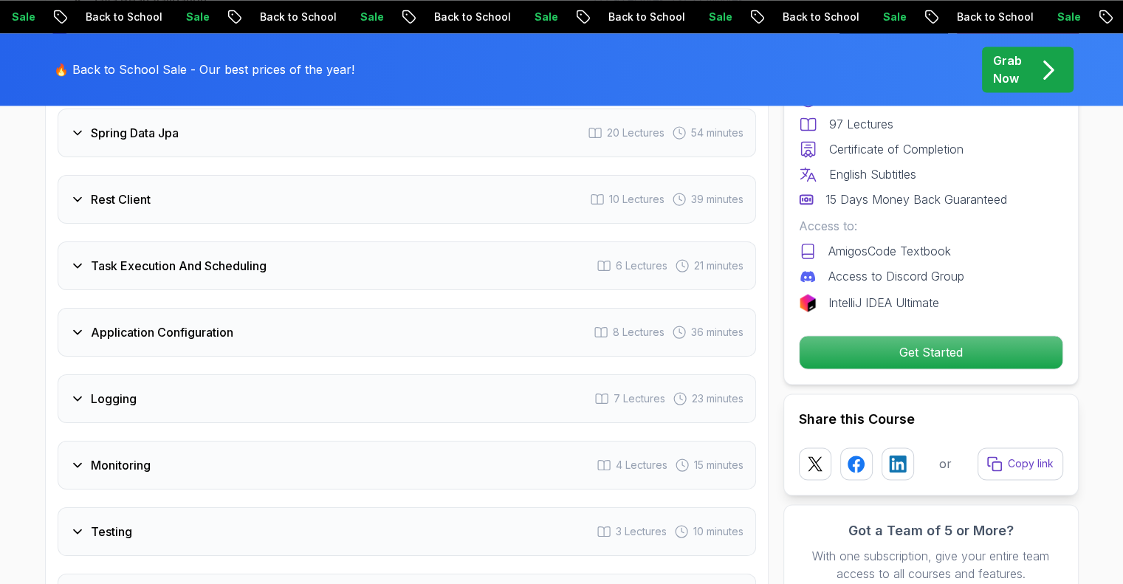
scroll to position [2224, 0]
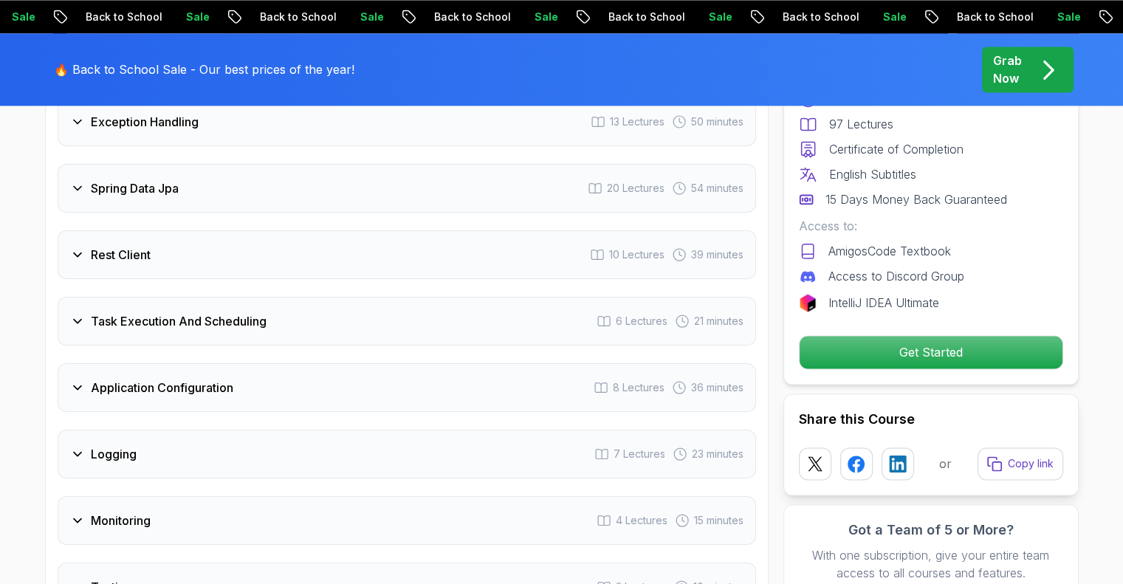
click at [100, 379] on h3 "Application Configuration" at bounding box center [162, 388] width 142 height 18
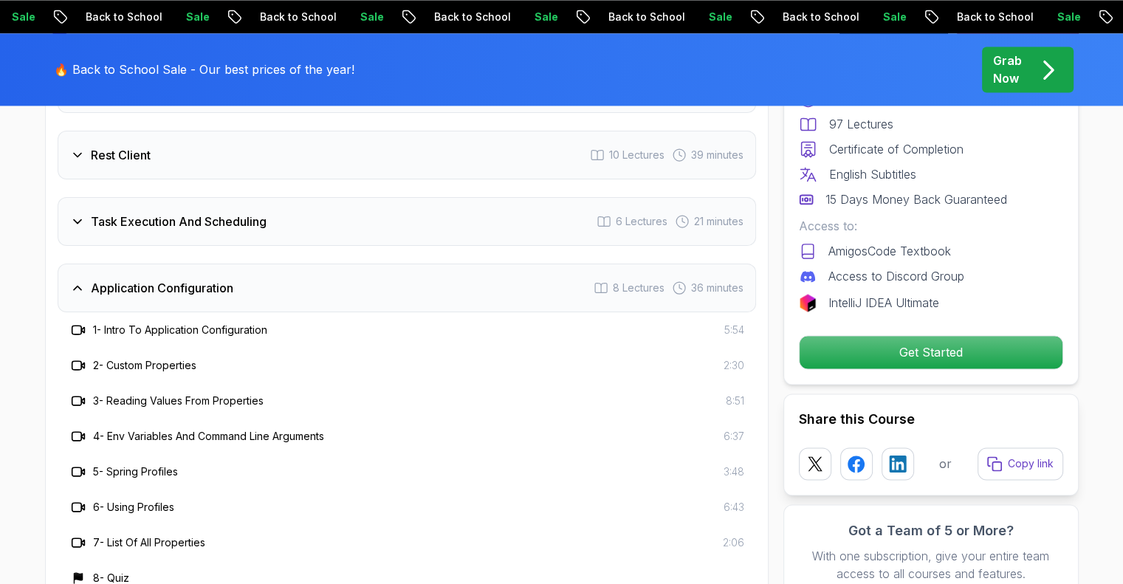
scroll to position [2298, 0]
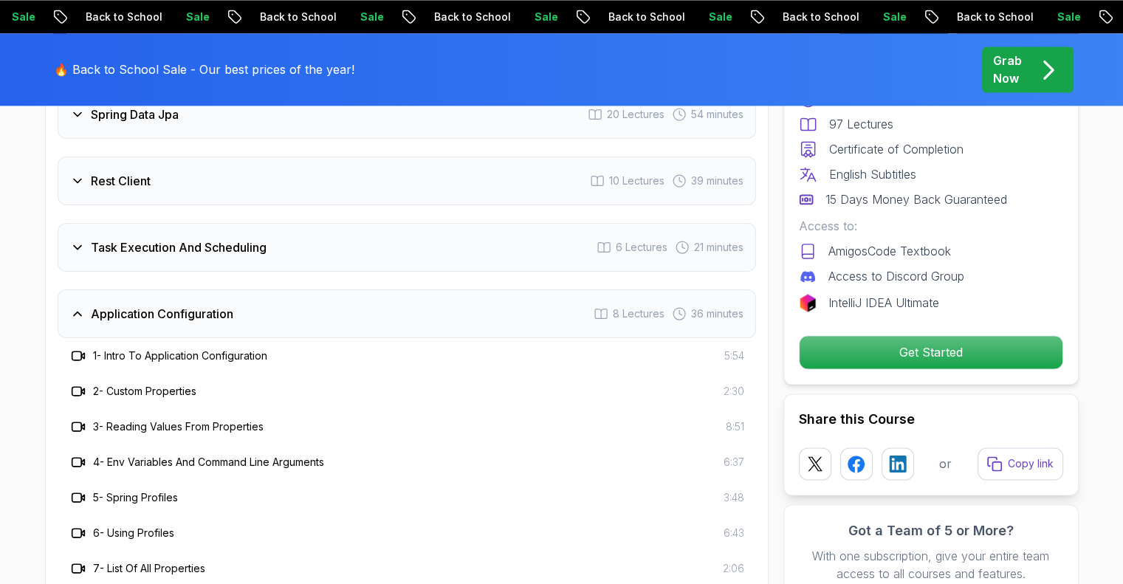
click at [101, 305] on h3 "Application Configuration" at bounding box center [162, 314] width 142 height 18
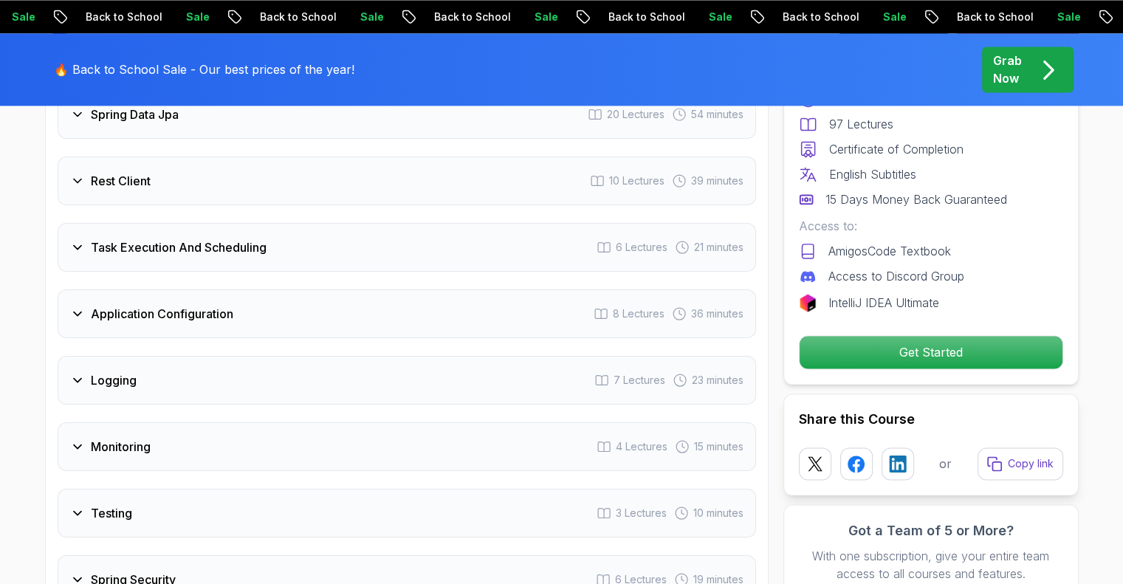
scroll to position [2224, 0]
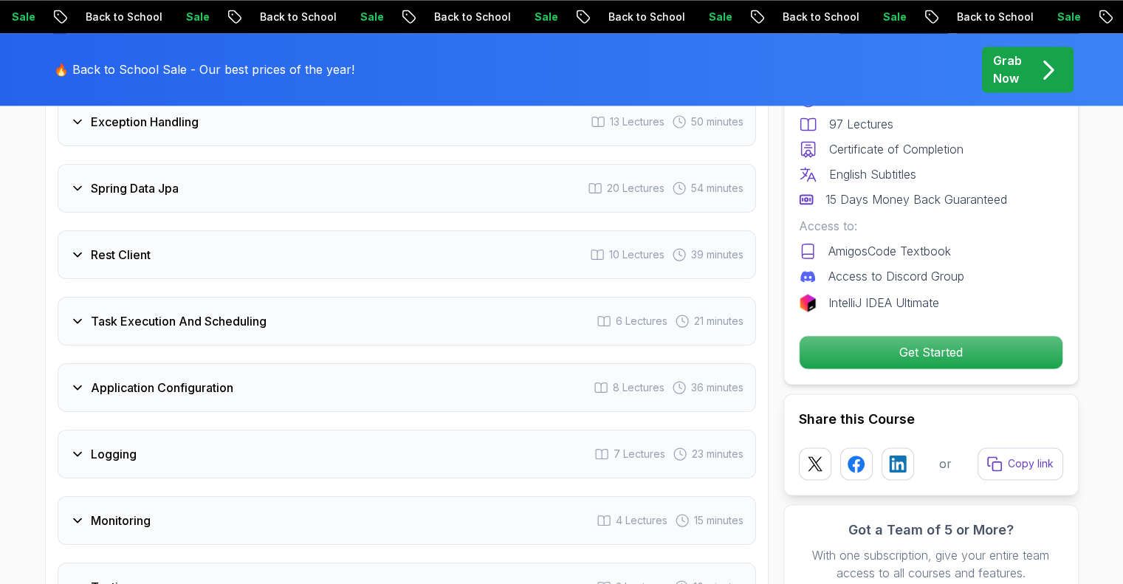
click at [71, 314] on icon at bounding box center [77, 321] width 15 height 15
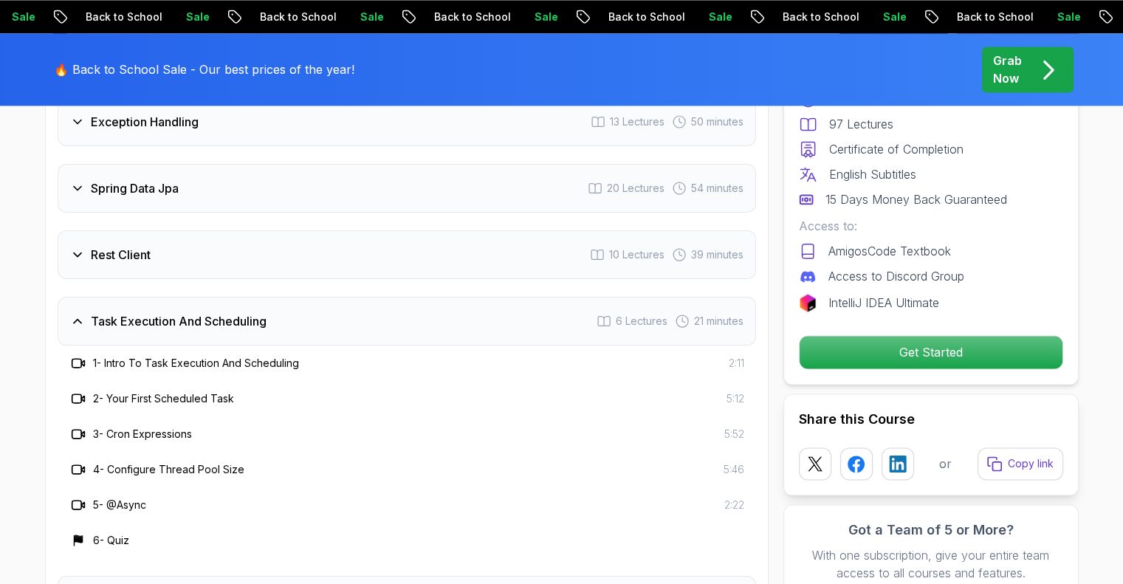
click at [71, 314] on icon at bounding box center [77, 321] width 15 height 15
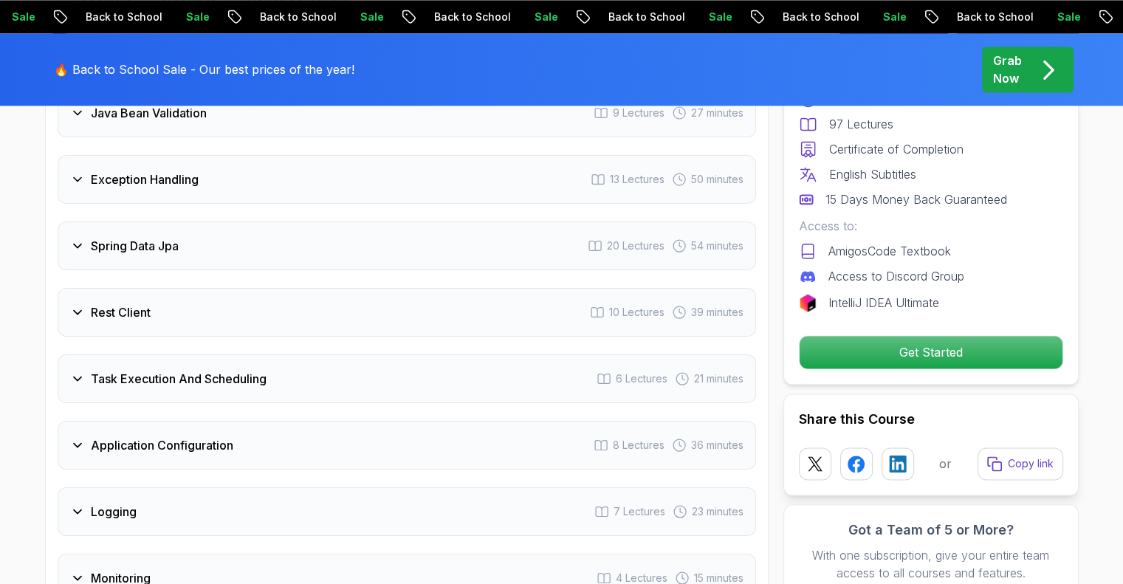
scroll to position [2151, 0]
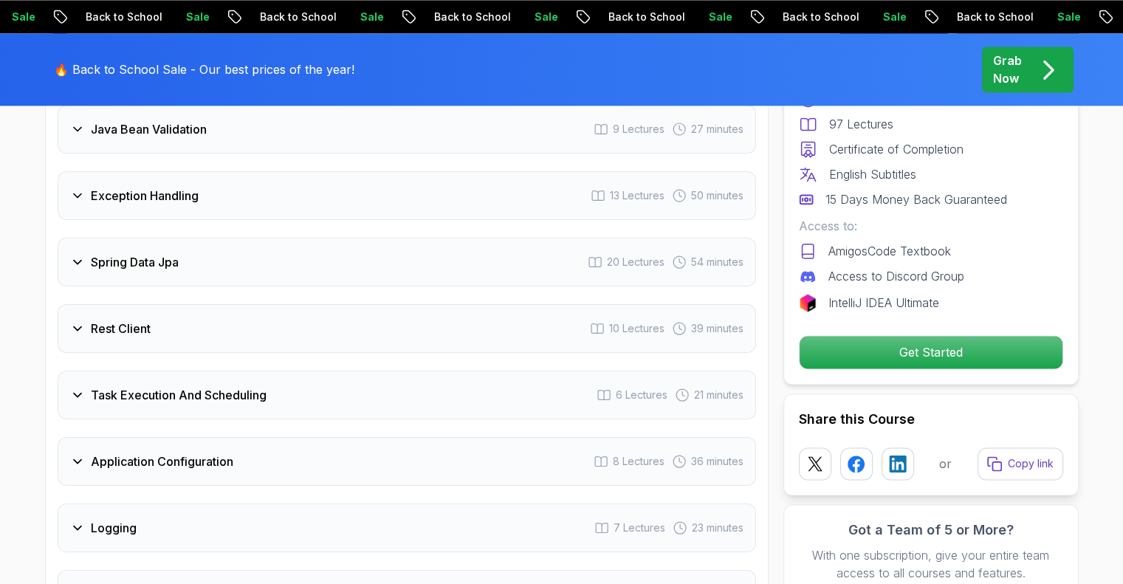
click at [74, 321] on icon at bounding box center [77, 328] width 15 height 15
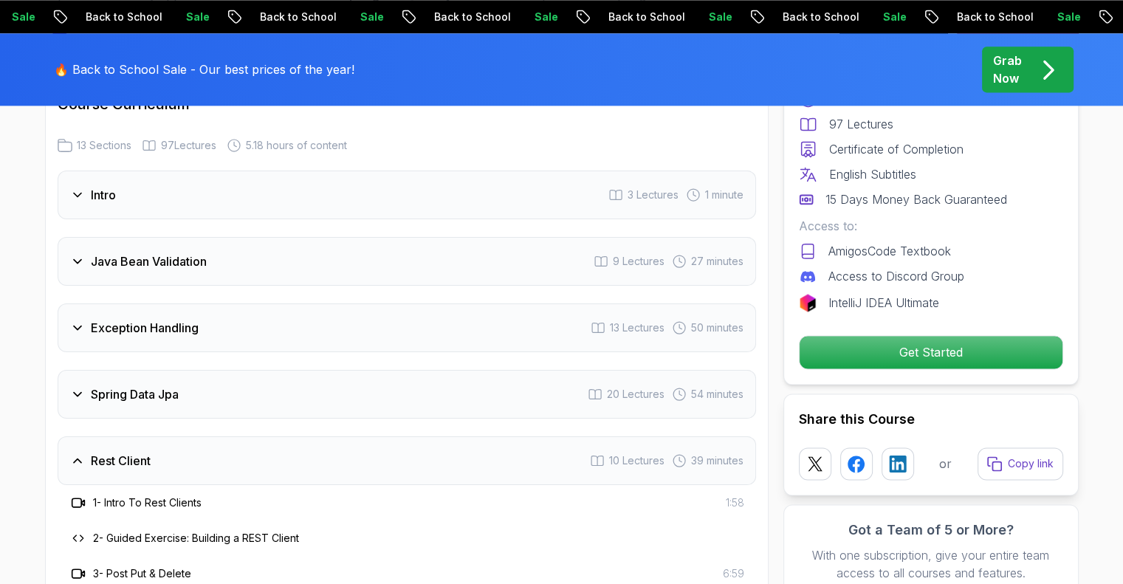
scroll to position [2003, 0]
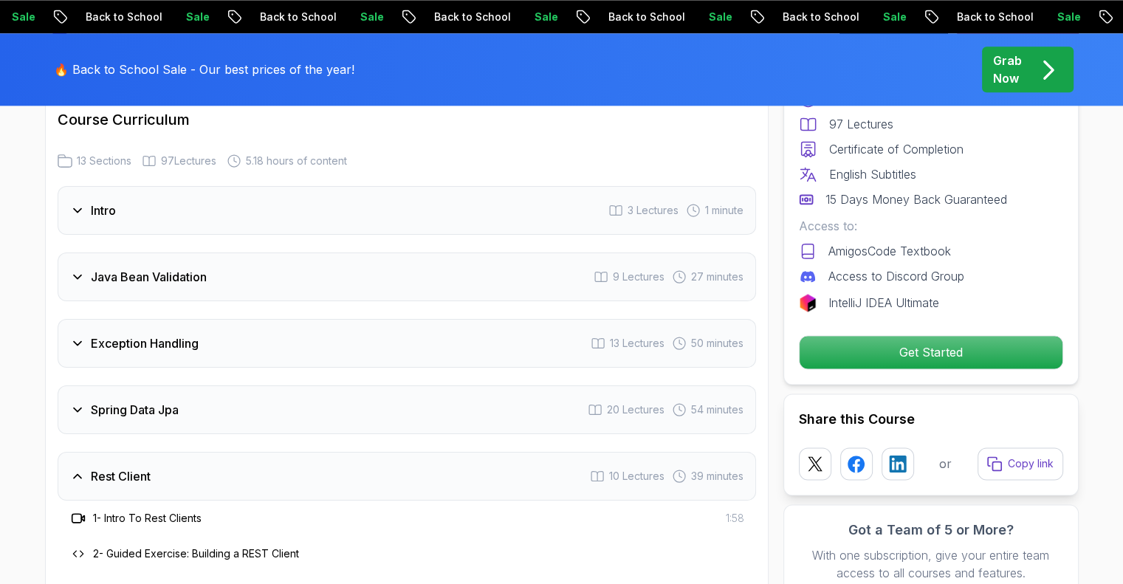
click at [77, 336] on icon at bounding box center [77, 343] width 15 height 15
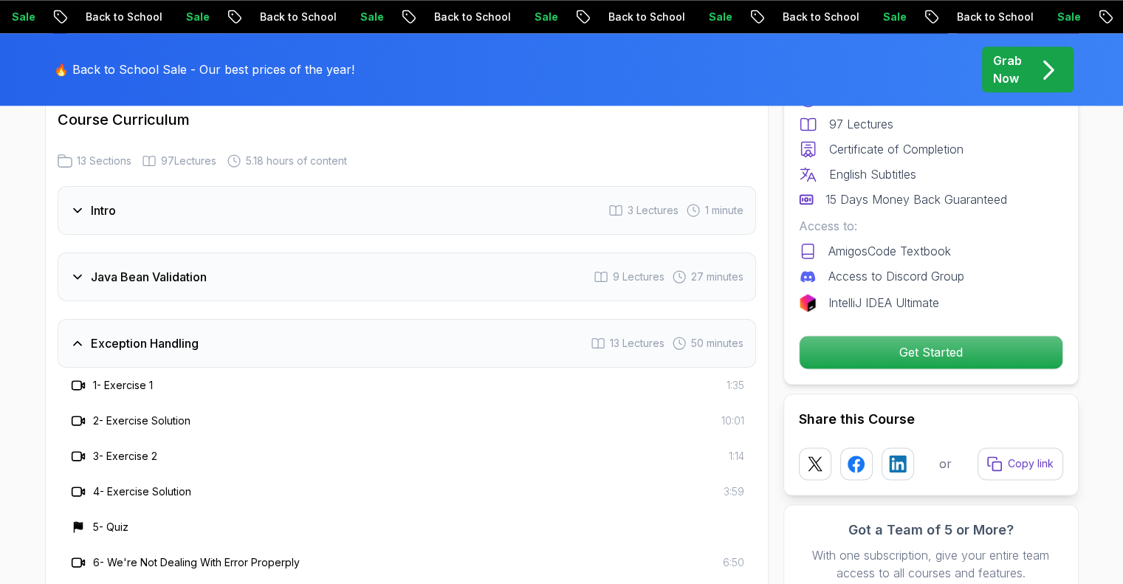
click at [77, 336] on icon at bounding box center [77, 343] width 15 height 15
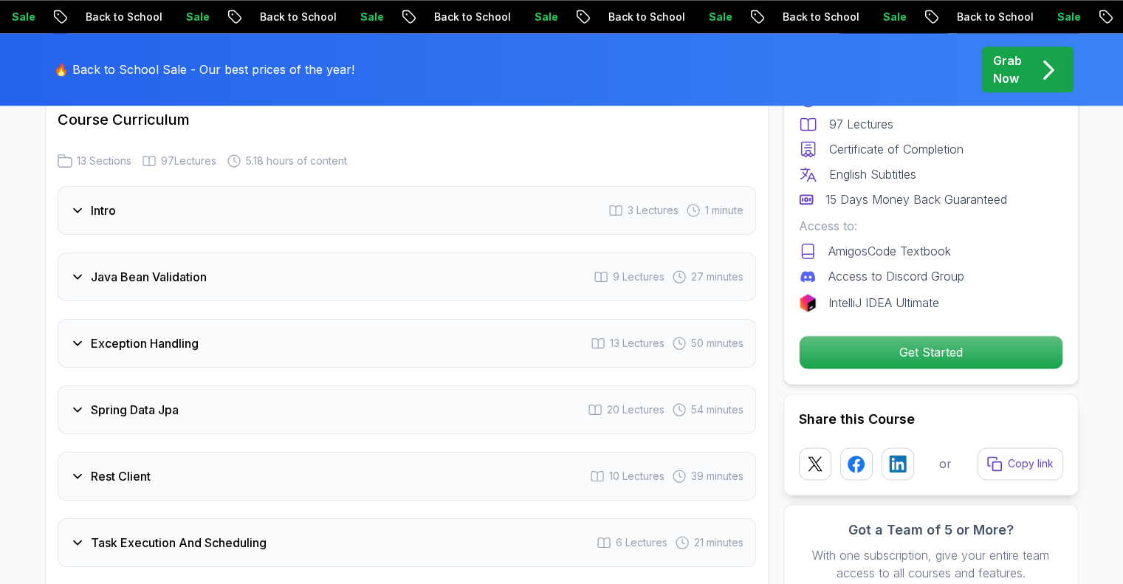
click at [80, 252] on div "Java Bean Validation 9 Lectures 27 minutes" at bounding box center [407, 276] width 698 height 49
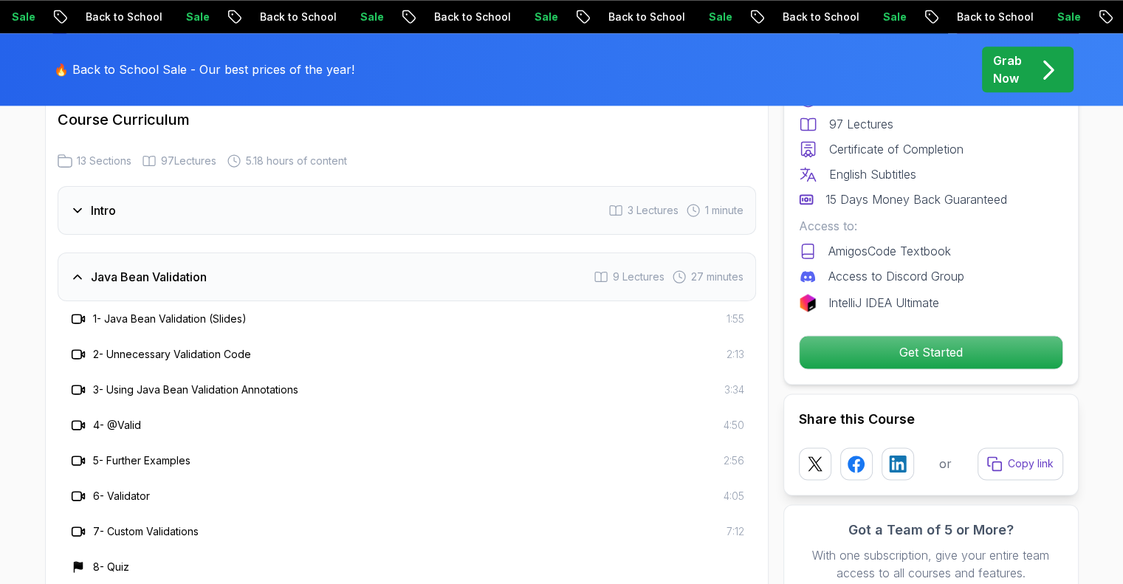
click at [80, 252] on div "Java Bean Validation 9 Lectures 27 minutes" at bounding box center [407, 276] width 698 height 49
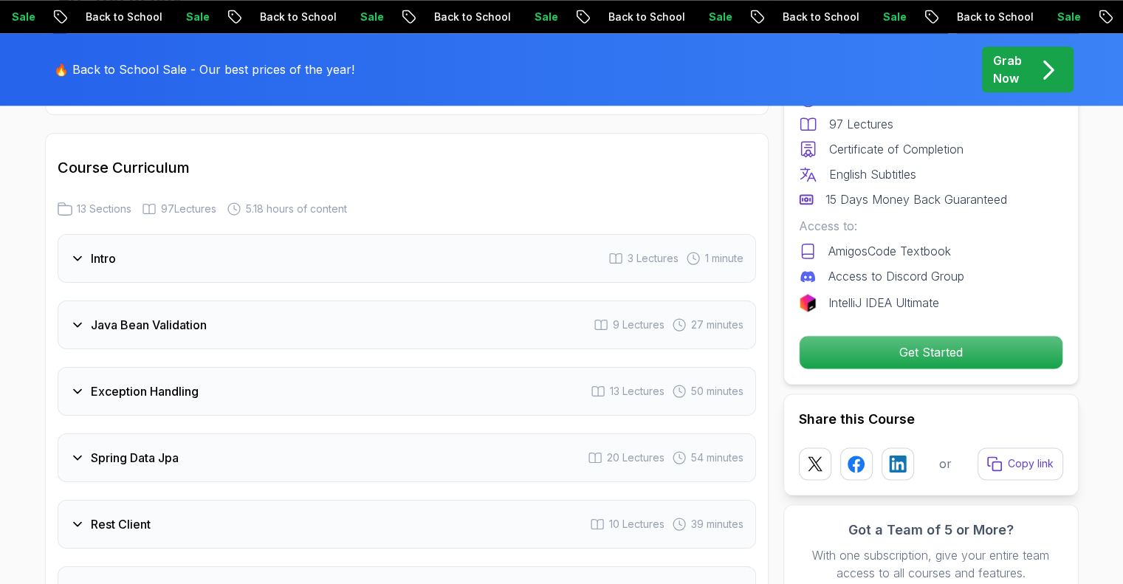
scroll to position [1929, 0]
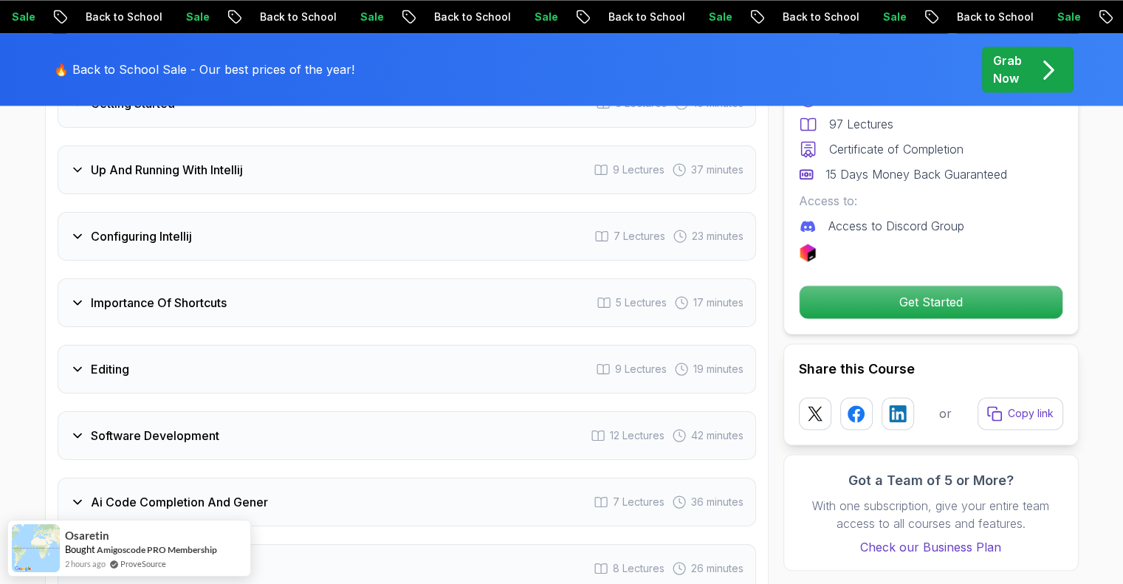
scroll to position [2436, 0]
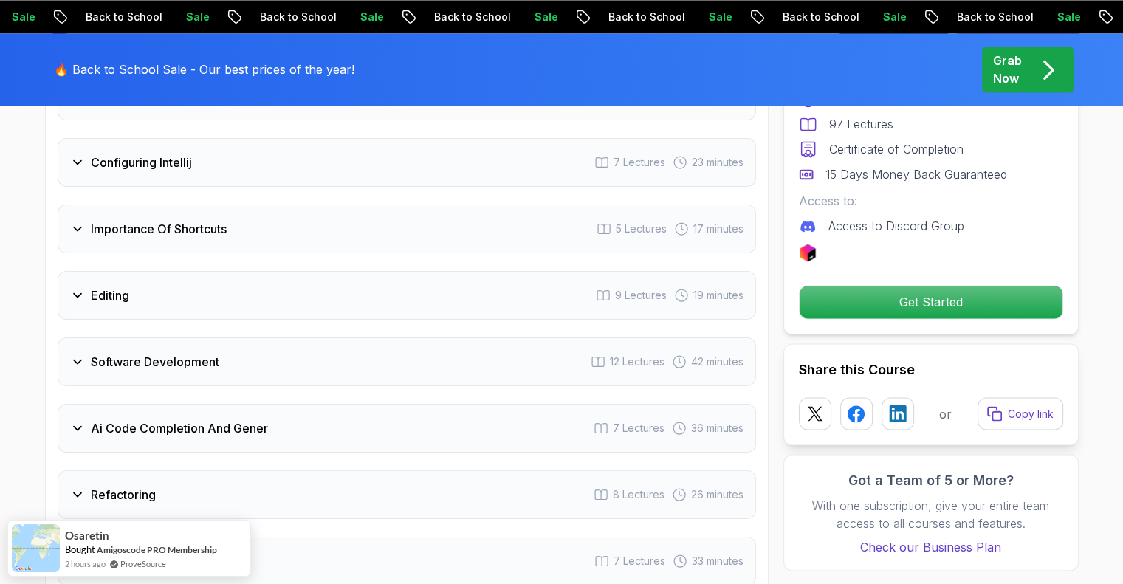
click at [131, 204] on div "Importance Of Shortcuts 5 Lectures 17 minutes" at bounding box center [407, 228] width 698 height 49
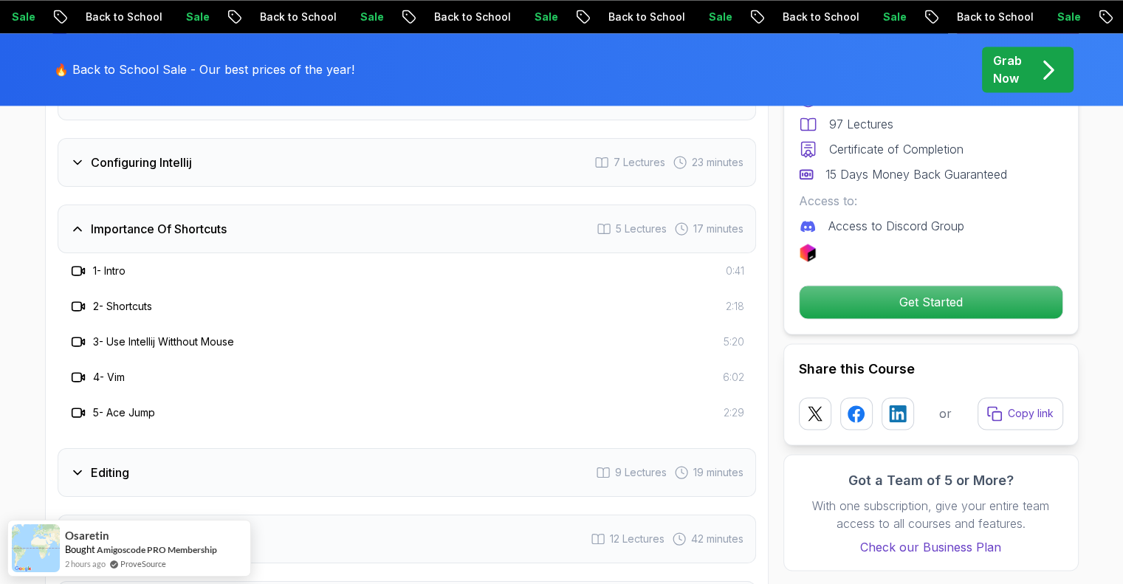
click at [131, 204] on div "Importance Of Shortcuts 5 Lectures 17 minutes" at bounding box center [407, 228] width 698 height 49
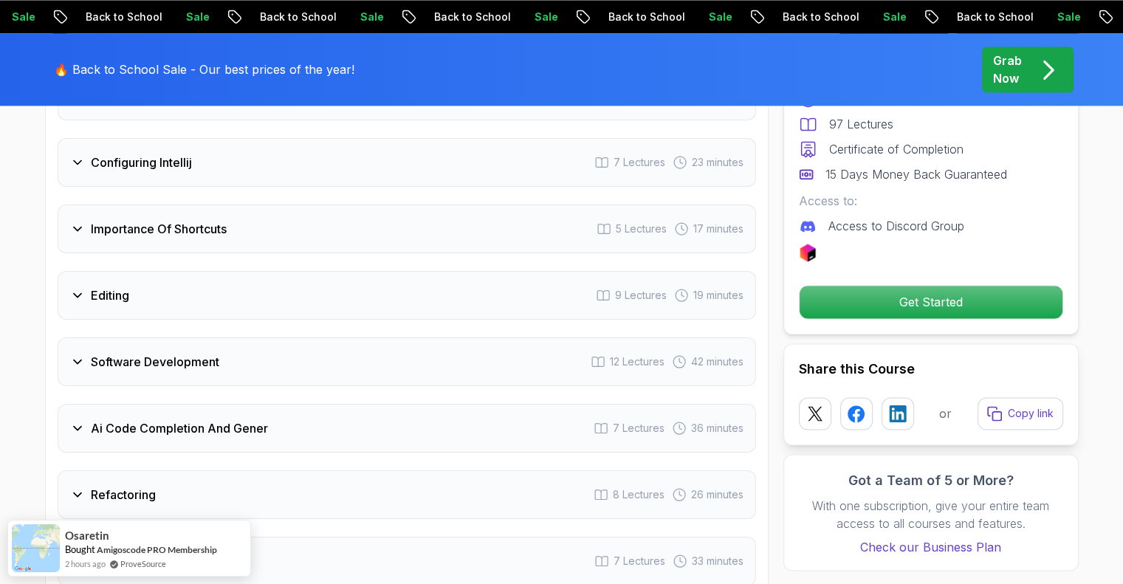
click at [160, 271] on div "Editing 9 Lectures 19 minutes" at bounding box center [407, 295] width 698 height 49
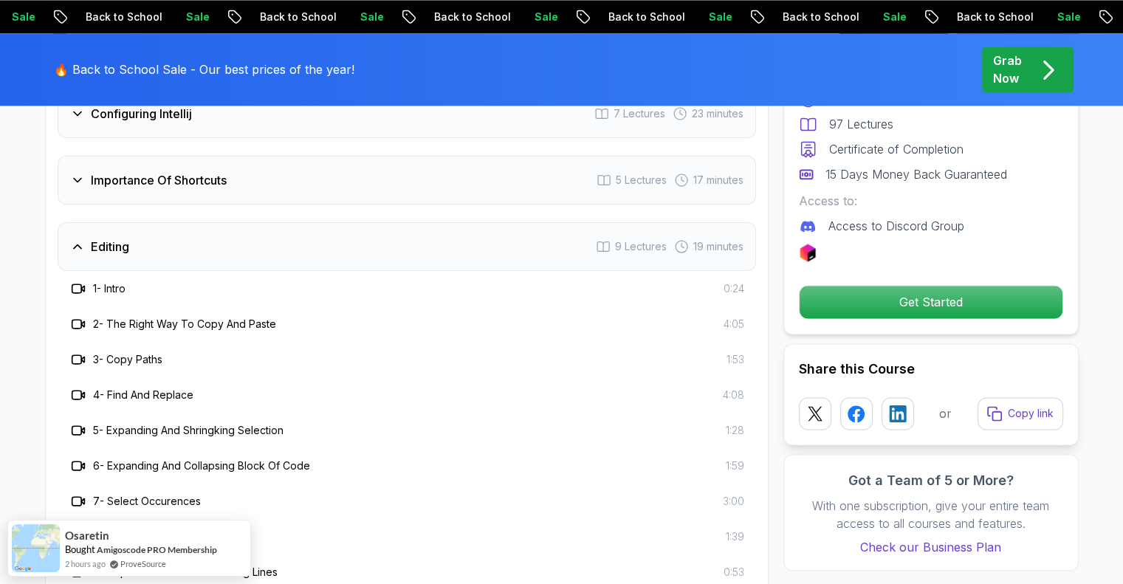
scroll to position [2478, 0]
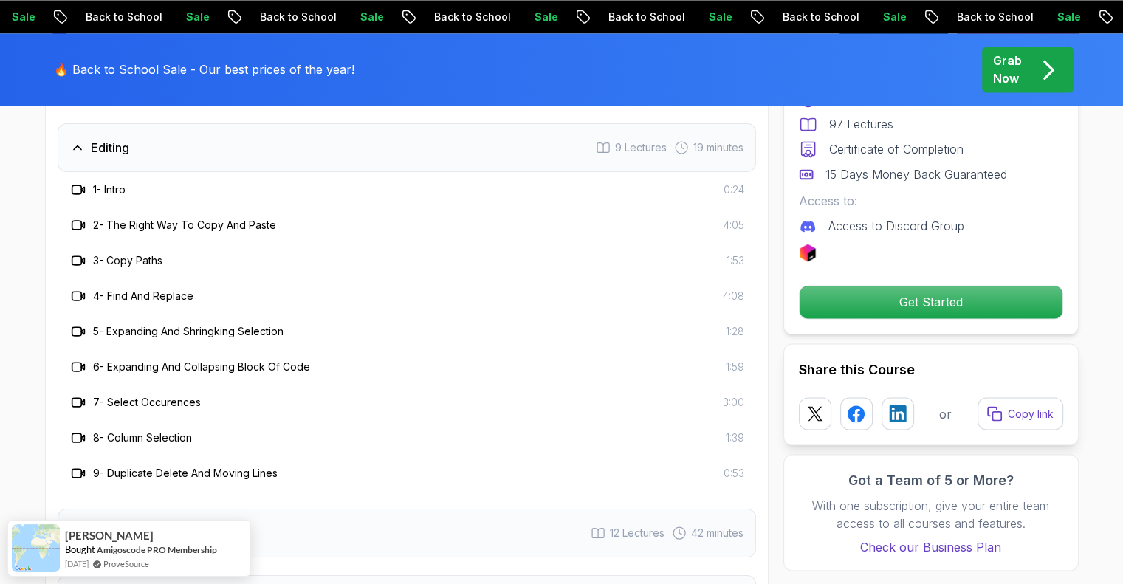
drag, startPoint x: 297, startPoint y: 4, endPoint x: 33, endPoint y: 193, distance: 324.8
drag, startPoint x: 127, startPoint y: 128, endPoint x: 109, endPoint y: 132, distance: 18.3
click at [127, 139] on h3 "Editing" at bounding box center [110, 148] width 38 height 18
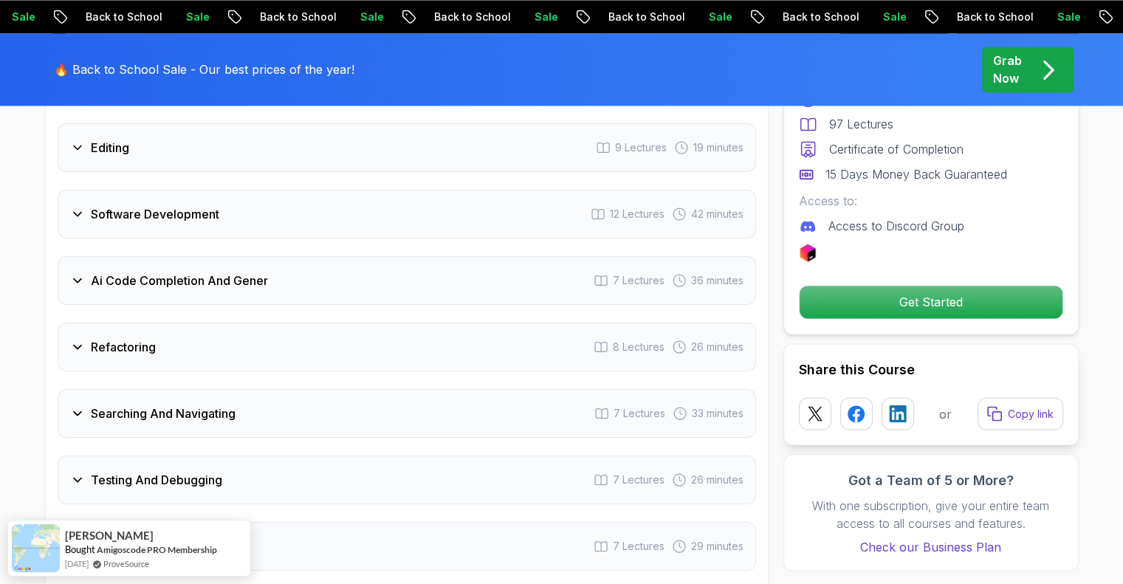
click at [110, 190] on div "Software Development 12 Lectures 42 minutes" at bounding box center [407, 214] width 698 height 49
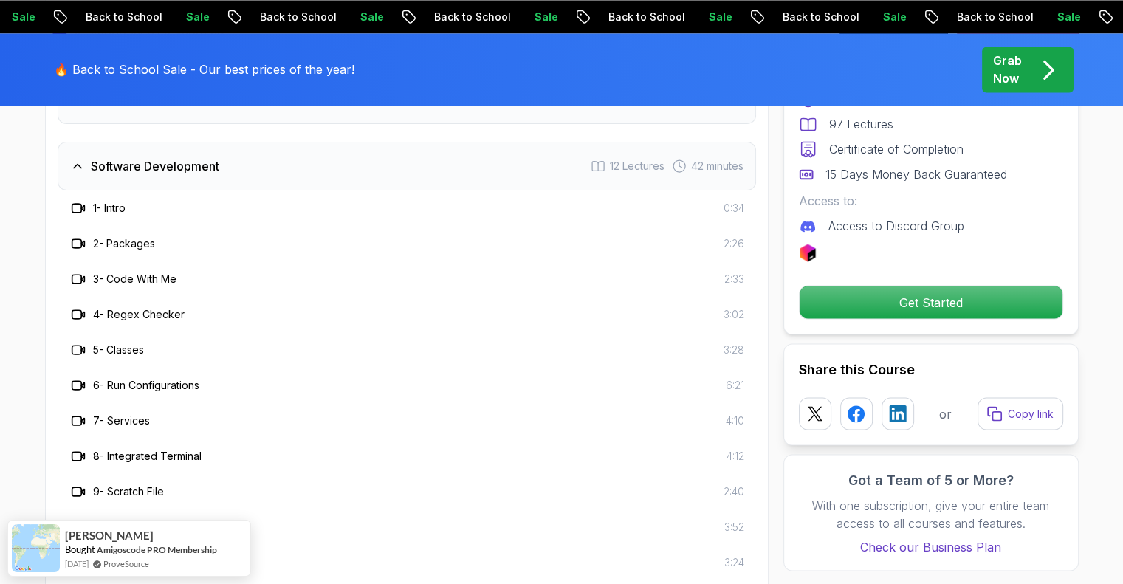
scroll to position [2551, 0]
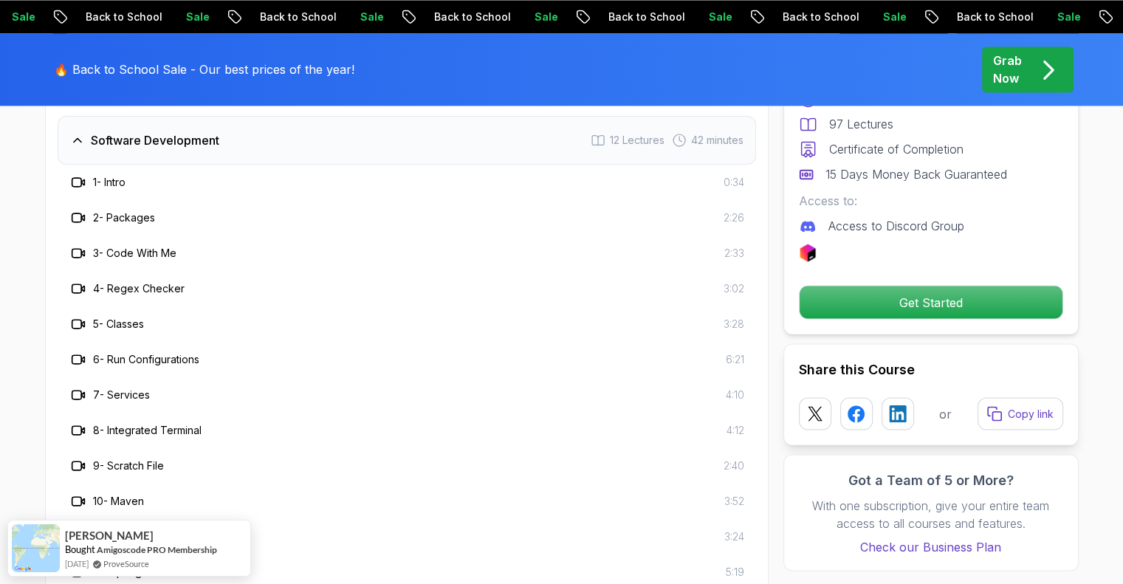
click at [122, 126] on div "Software Development 12 Lectures 42 minutes" at bounding box center [407, 140] width 698 height 49
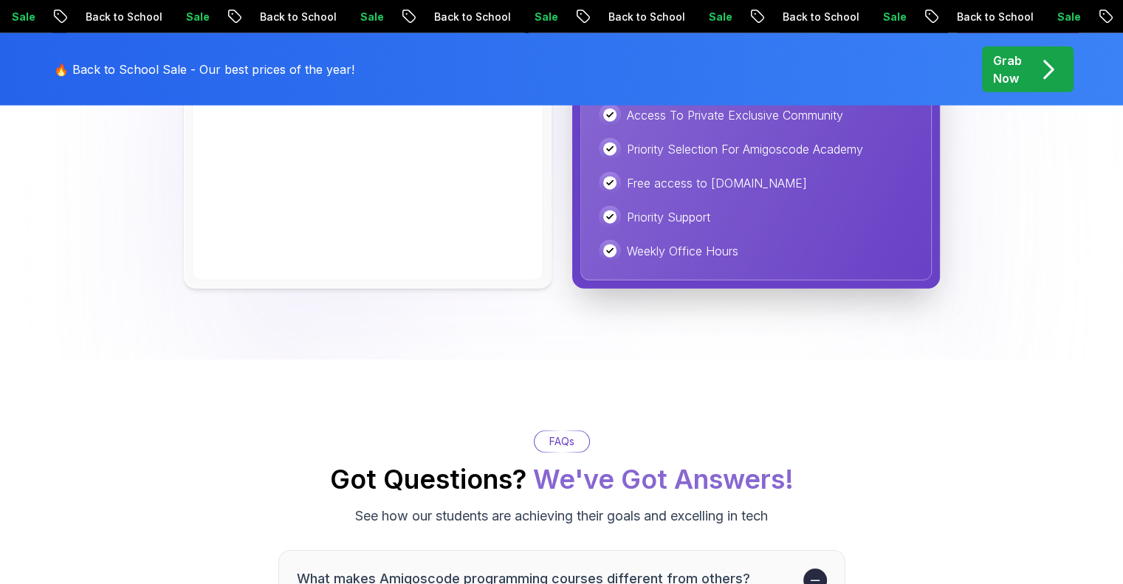
scroll to position [3880, 0]
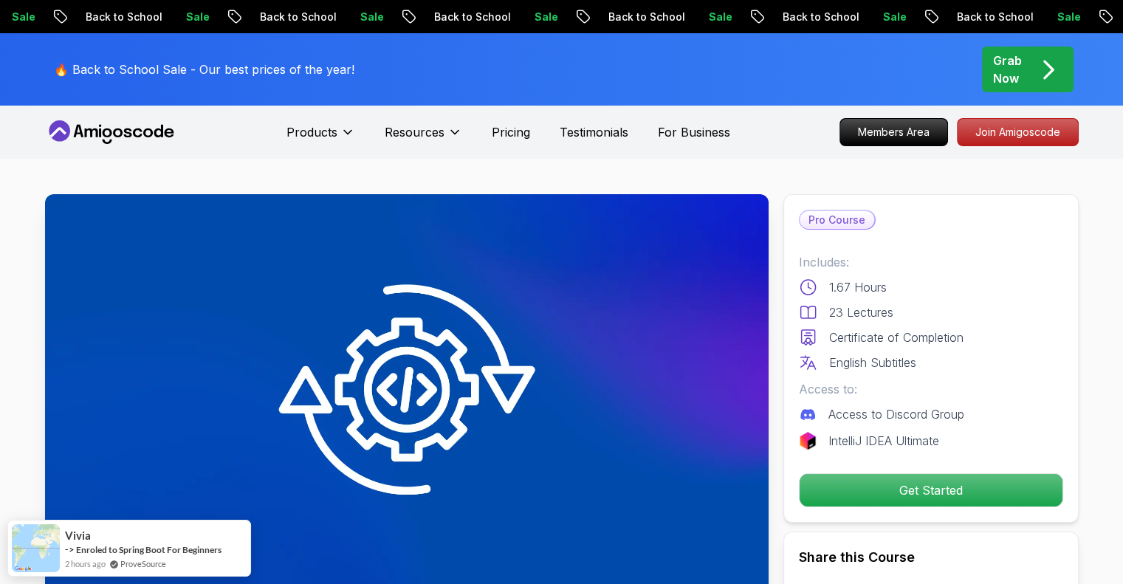
click at [134, 123] on icon at bounding box center [111, 132] width 133 height 24
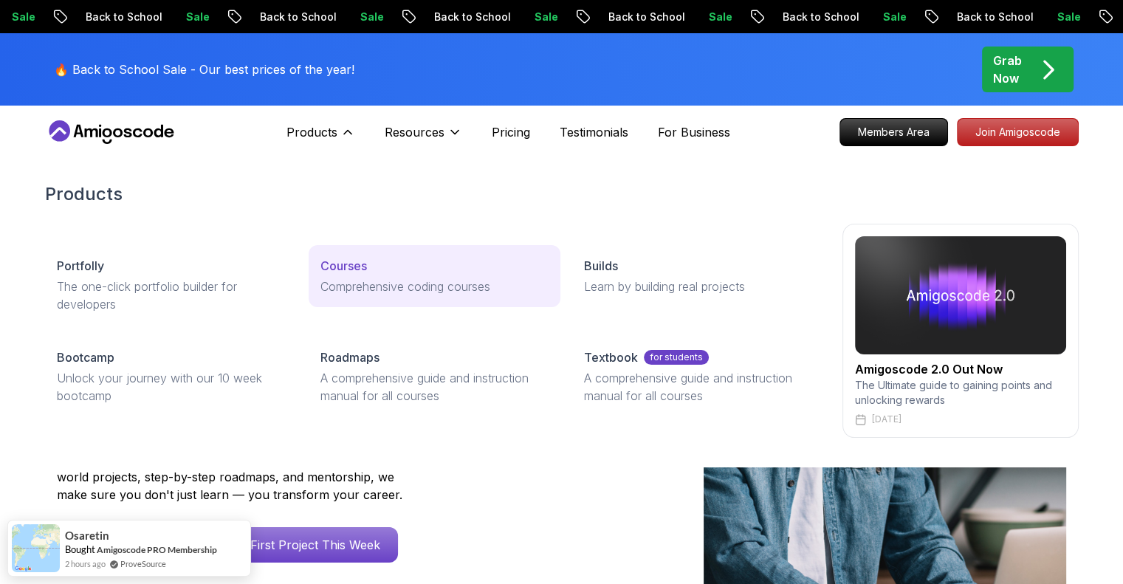
click at [351, 268] on p "Courses" at bounding box center [343, 266] width 47 height 18
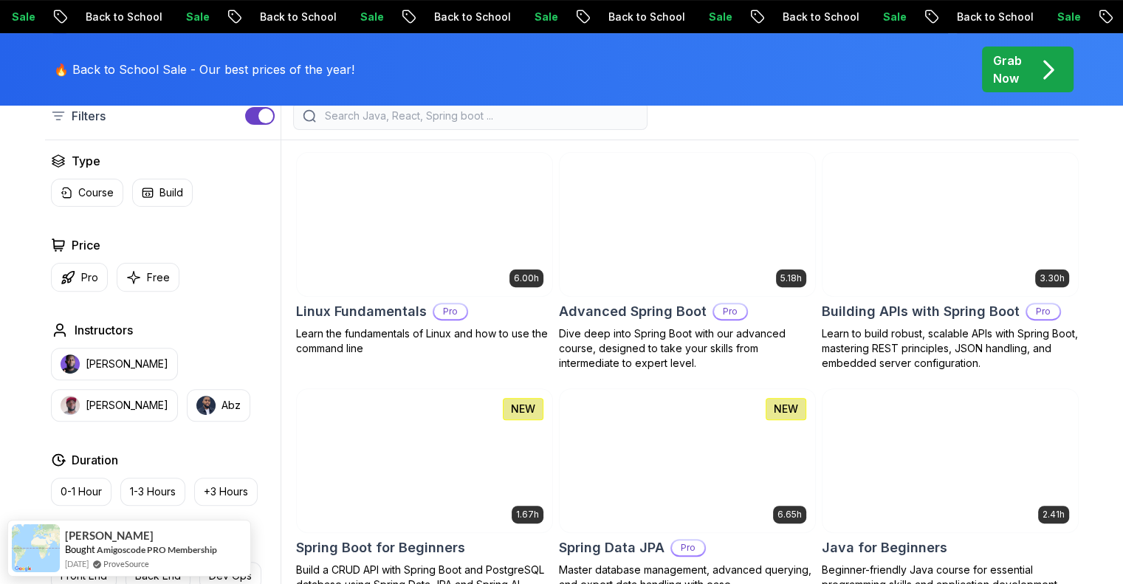
scroll to position [443, 0]
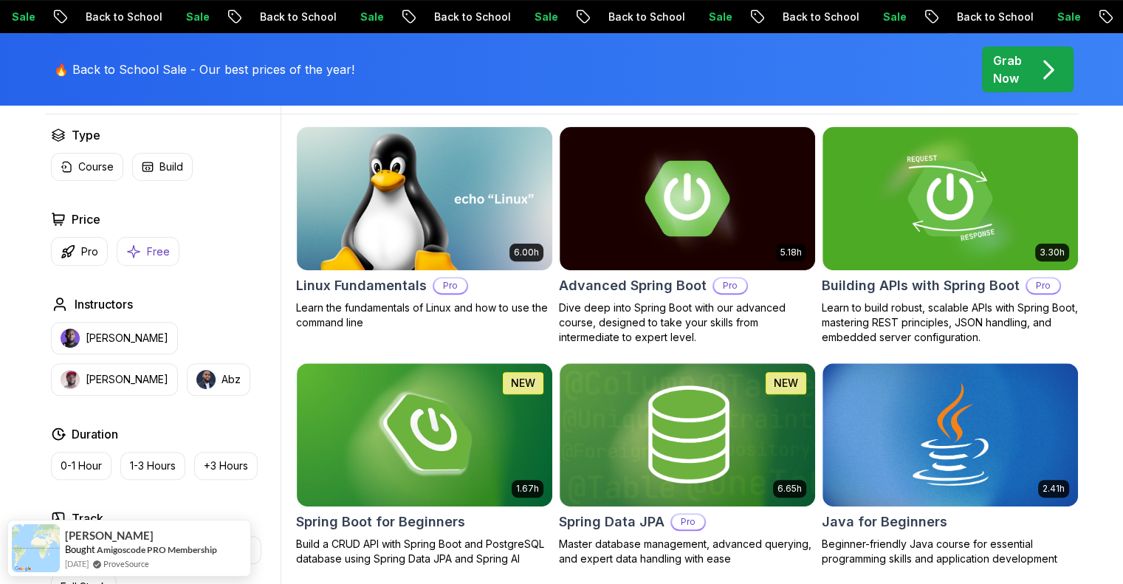
click at [148, 253] on p "Free" at bounding box center [158, 251] width 23 height 15
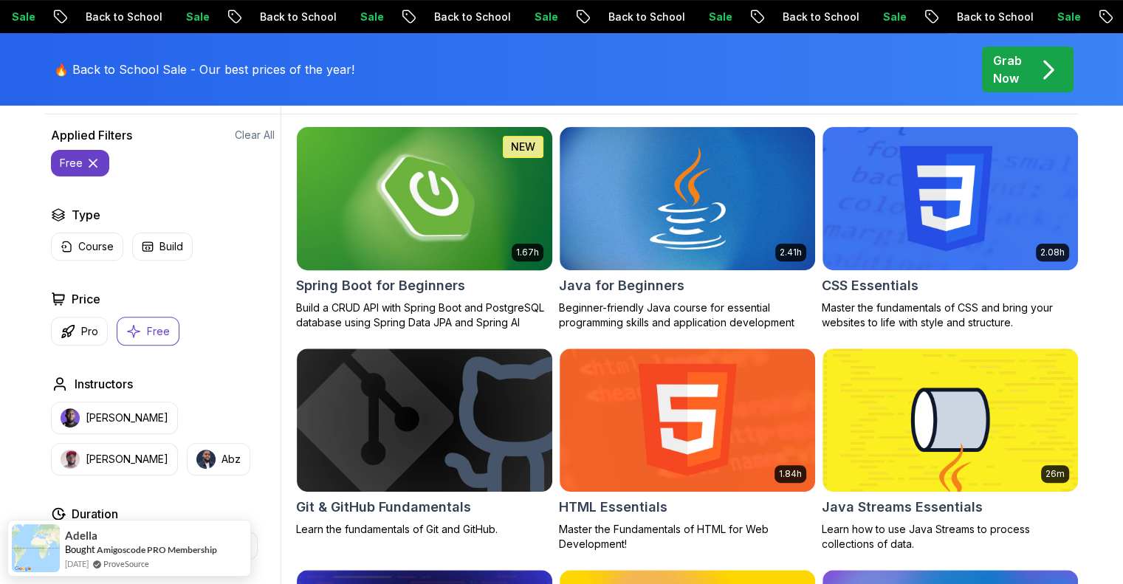
click at [369, 207] on img at bounding box center [424, 198] width 268 height 150
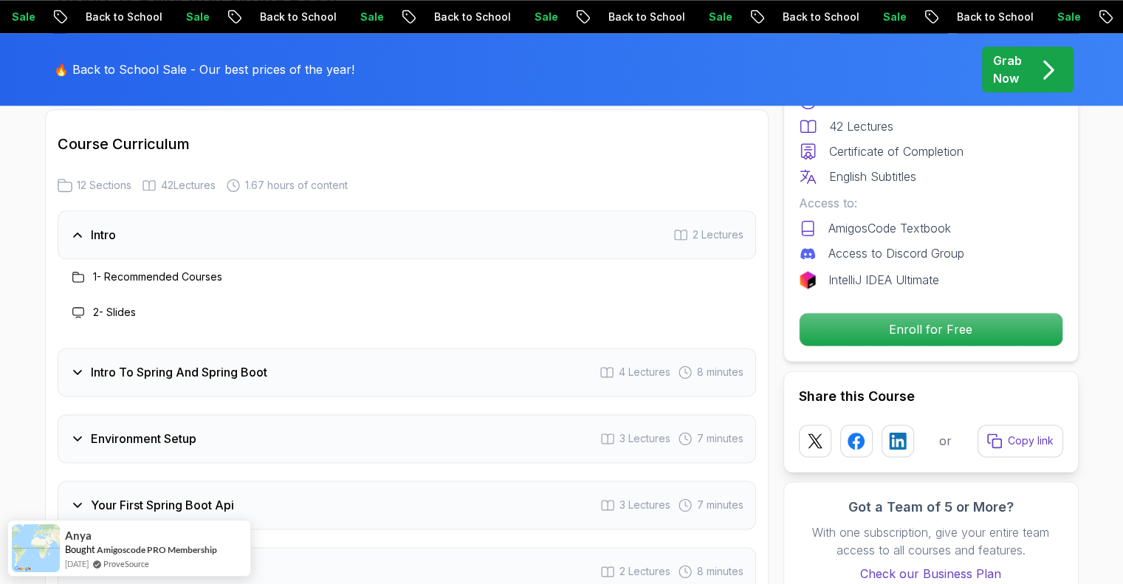
scroll to position [1919, 0]
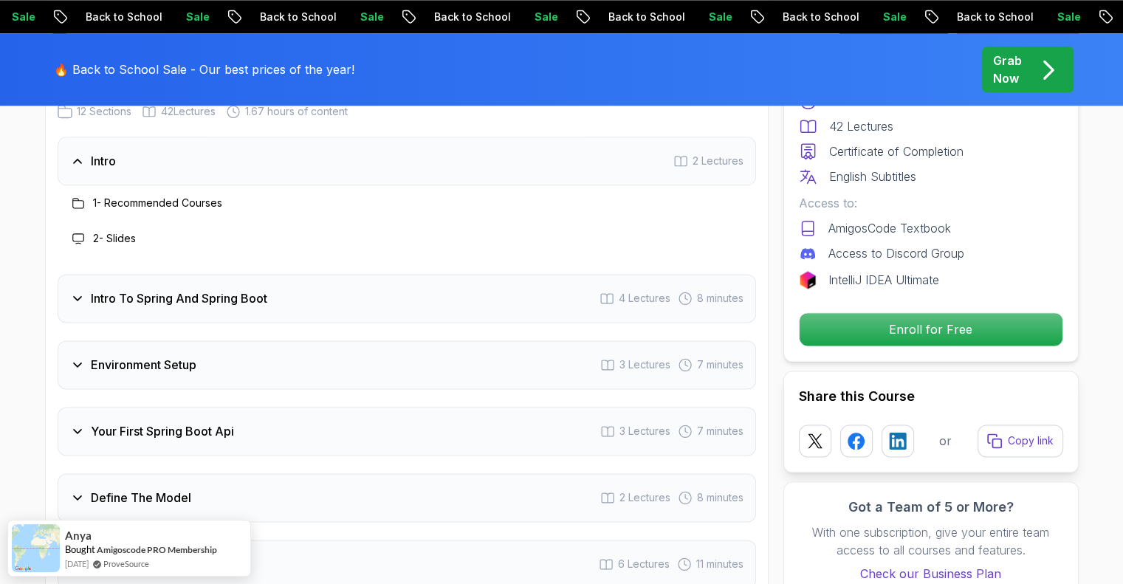
click at [244, 285] on div "Intro To Spring And Spring Boot 4 Lectures 8 minutes" at bounding box center [407, 298] width 698 height 49
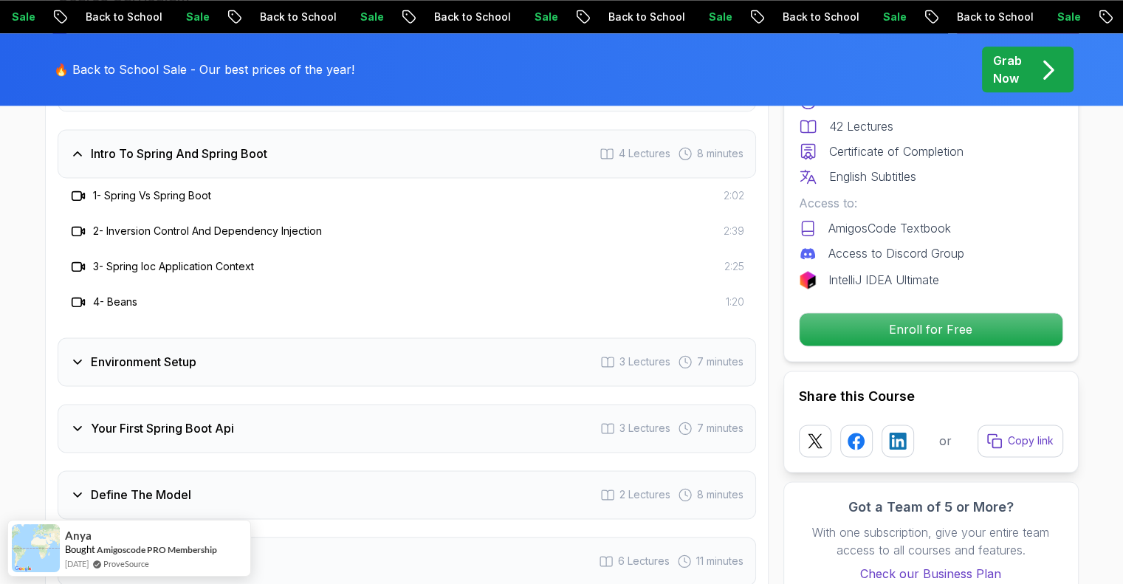
scroll to position [2067, 0]
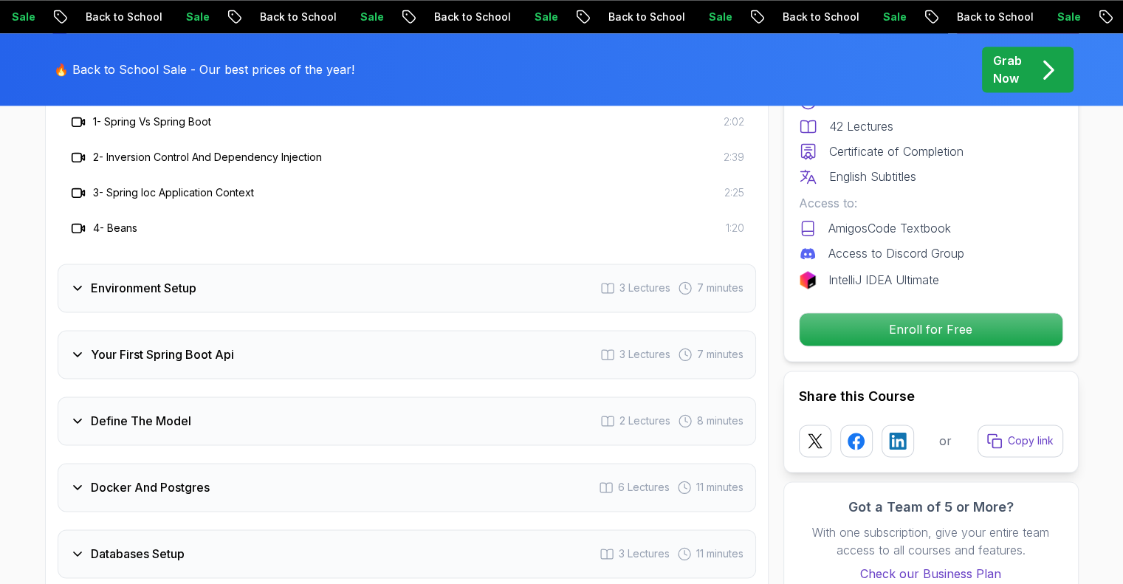
click at [144, 279] on h3 "Environment Setup" at bounding box center [144, 288] width 106 height 18
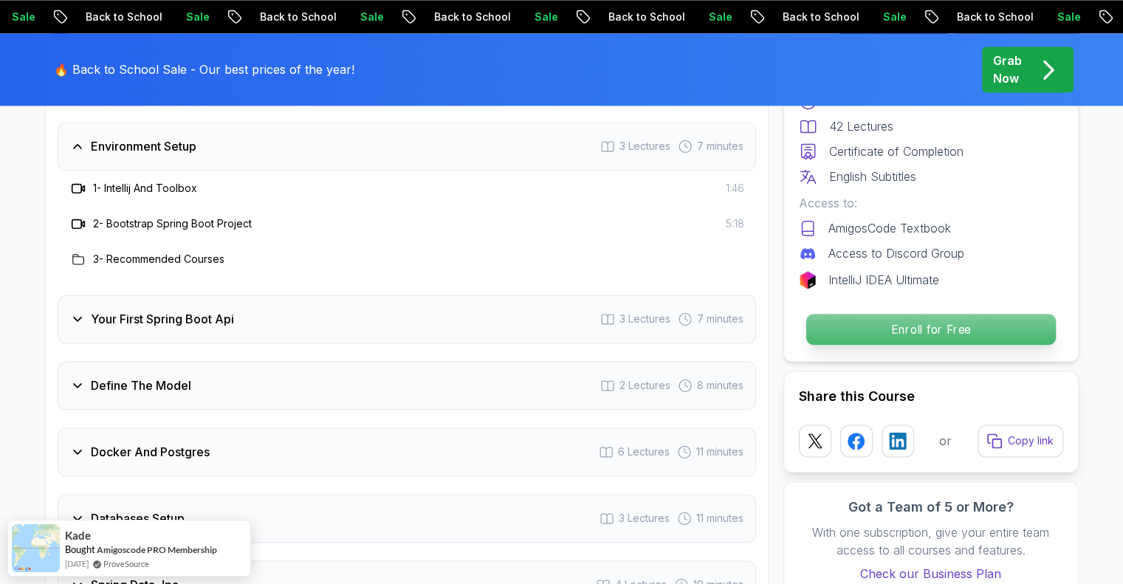
click at [878, 327] on p "Enroll for Free" at bounding box center [930, 329] width 250 height 31
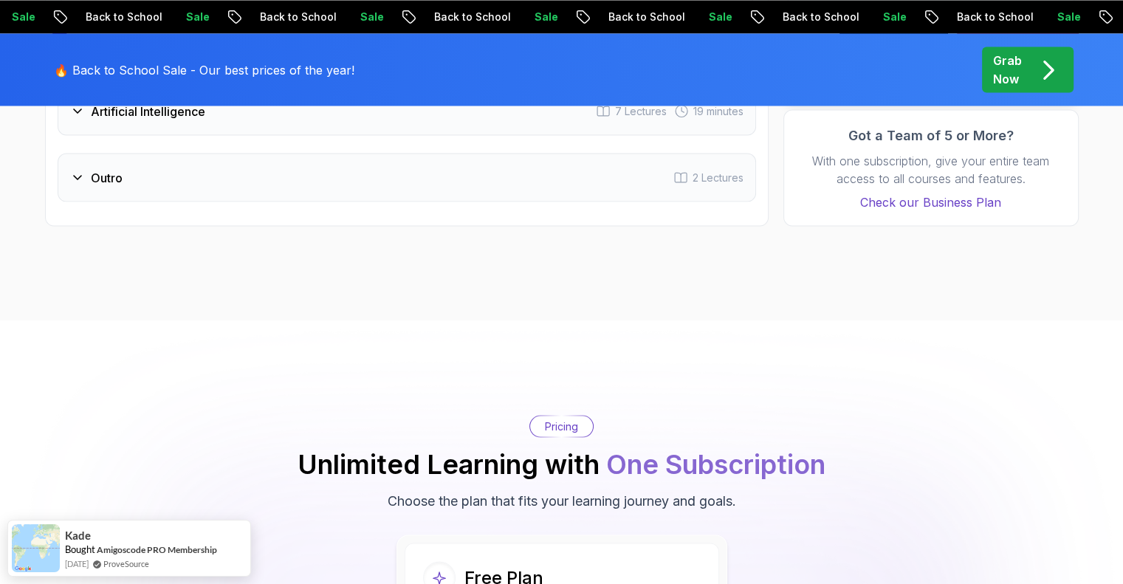
scroll to position [2445, 0]
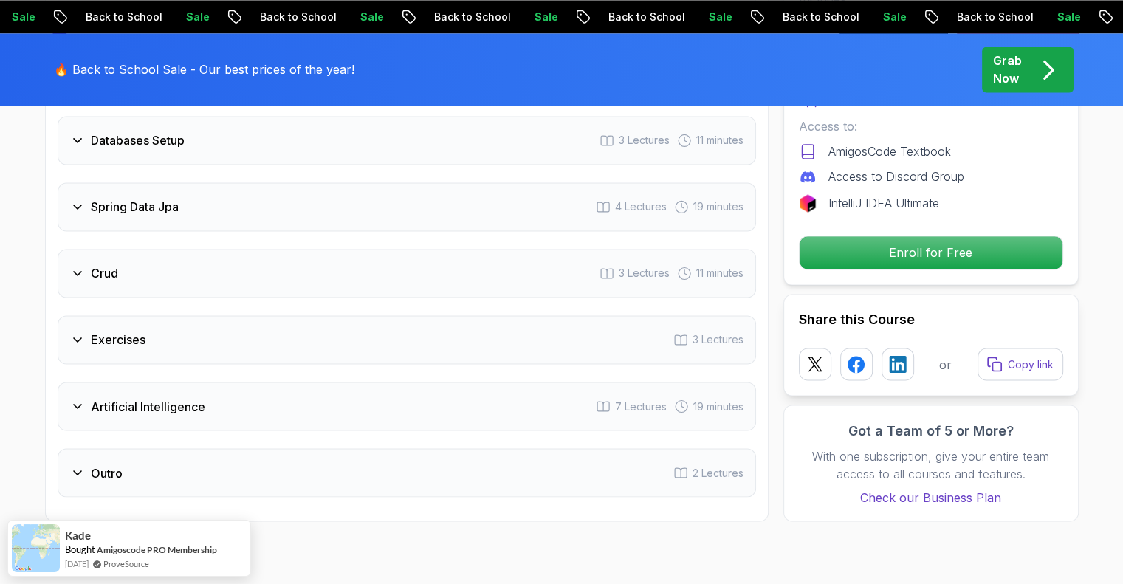
click at [120, 331] on h3 "Exercises" at bounding box center [118, 340] width 55 height 18
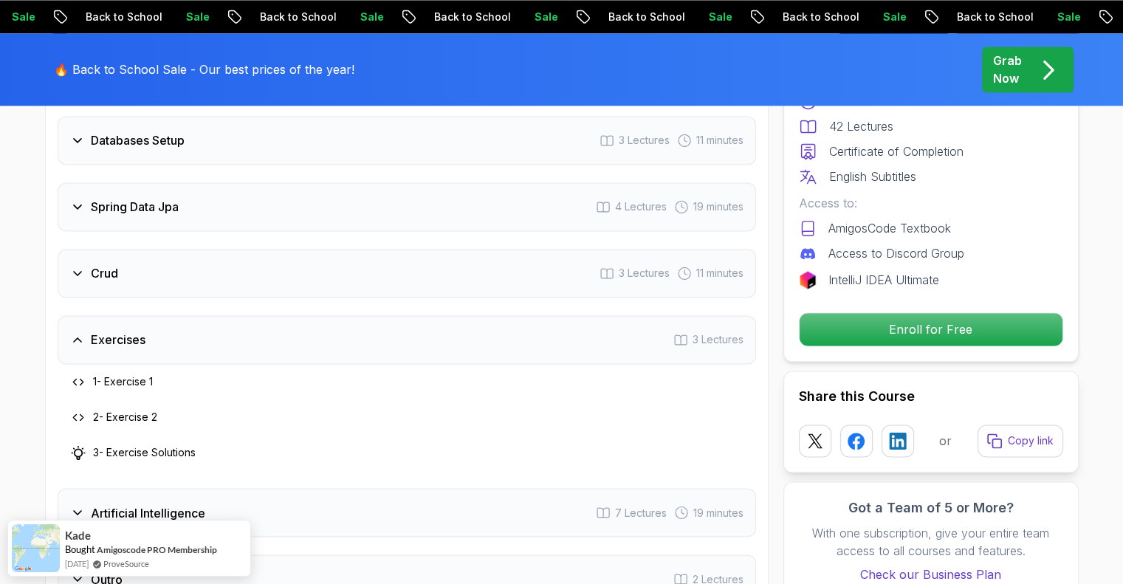
click at [120, 334] on div "Exercises 3 Lectures" at bounding box center [407, 339] width 698 height 49
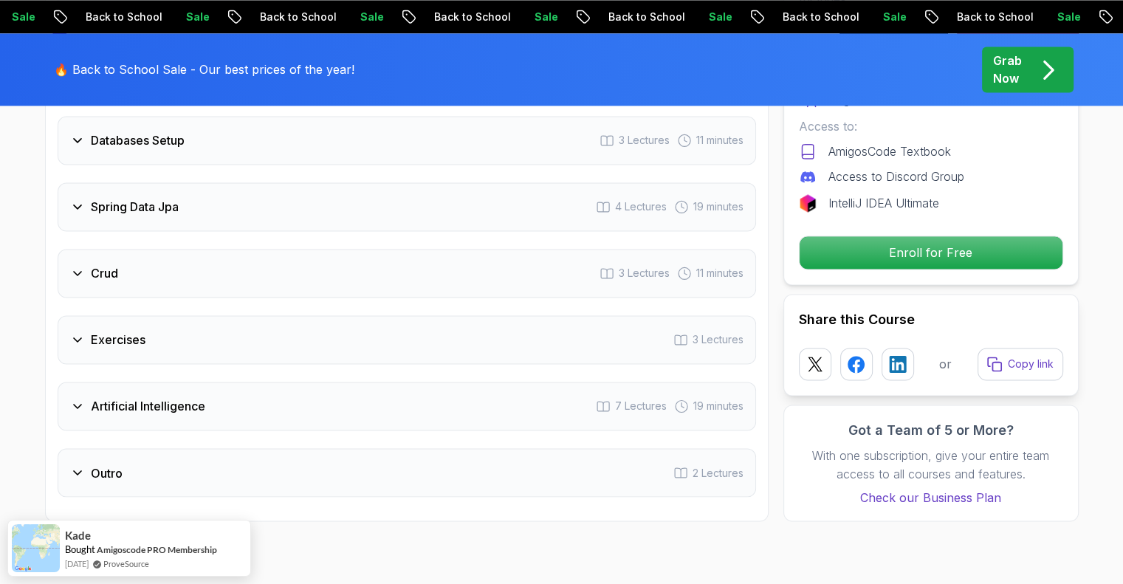
click at [128, 256] on div "Crud 3 Lectures 11 minutes" at bounding box center [407, 273] width 698 height 49
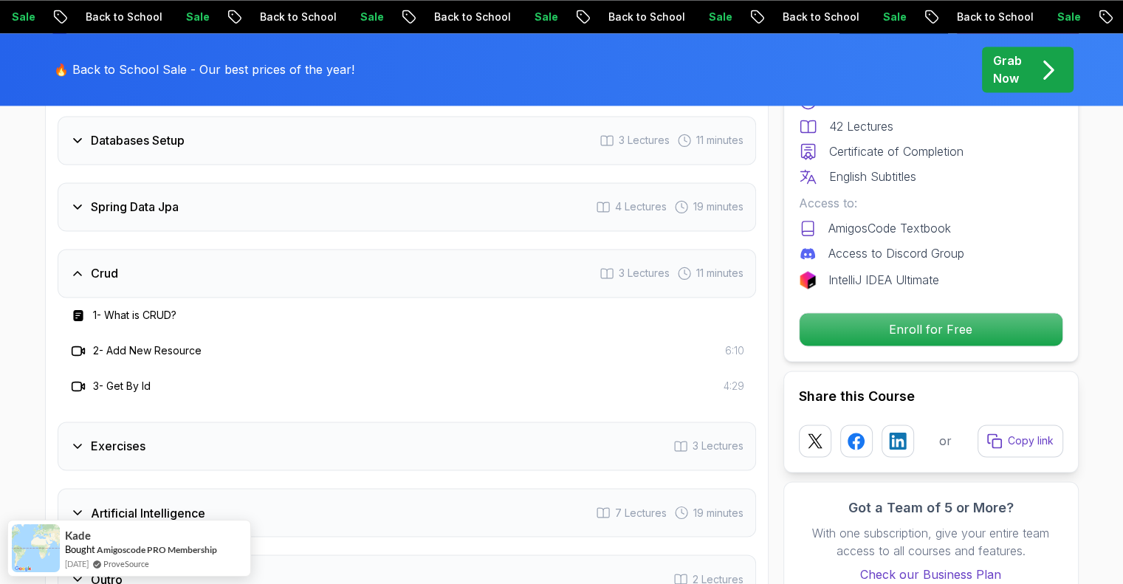
click at [128, 256] on div "Crud 3 Lectures 11 minutes" at bounding box center [407, 273] width 698 height 49
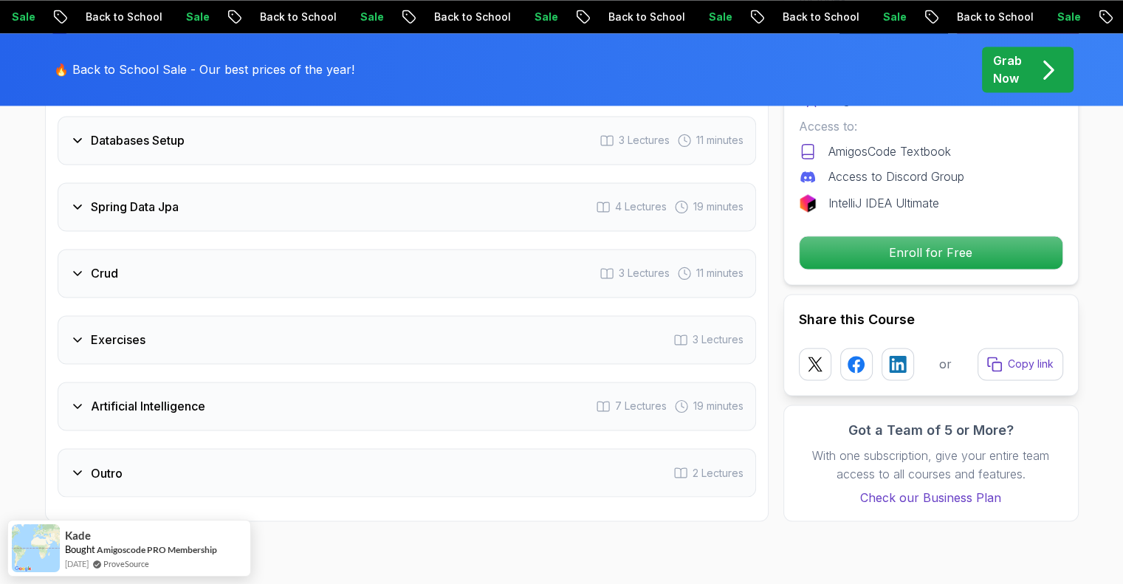
click at [150, 198] on h3 "Spring Data Jpa" at bounding box center [135, 207] width 88 height 18
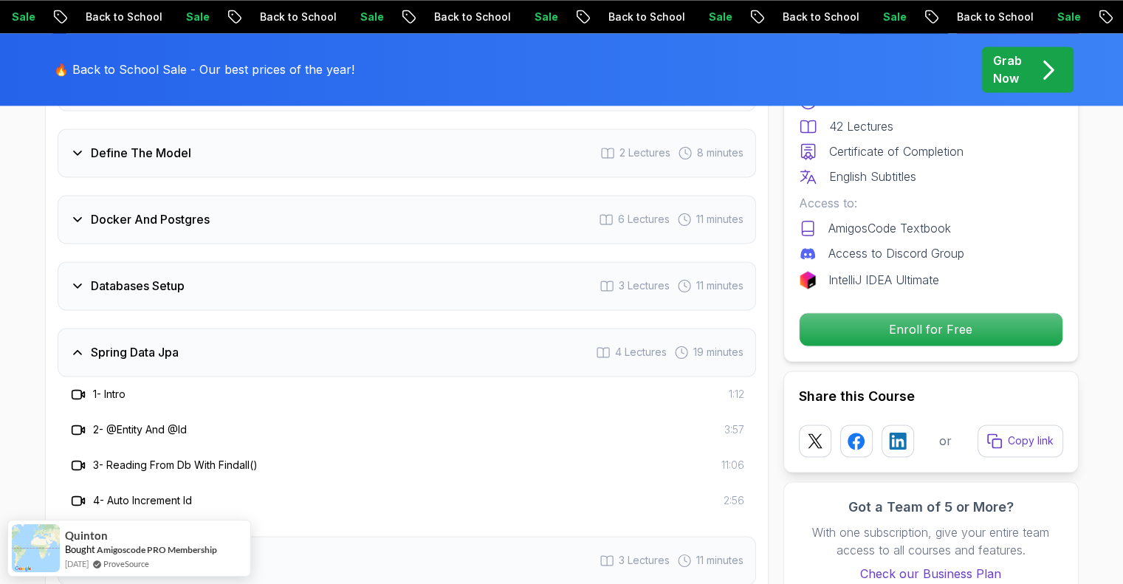
scroll to position [2191, 0]
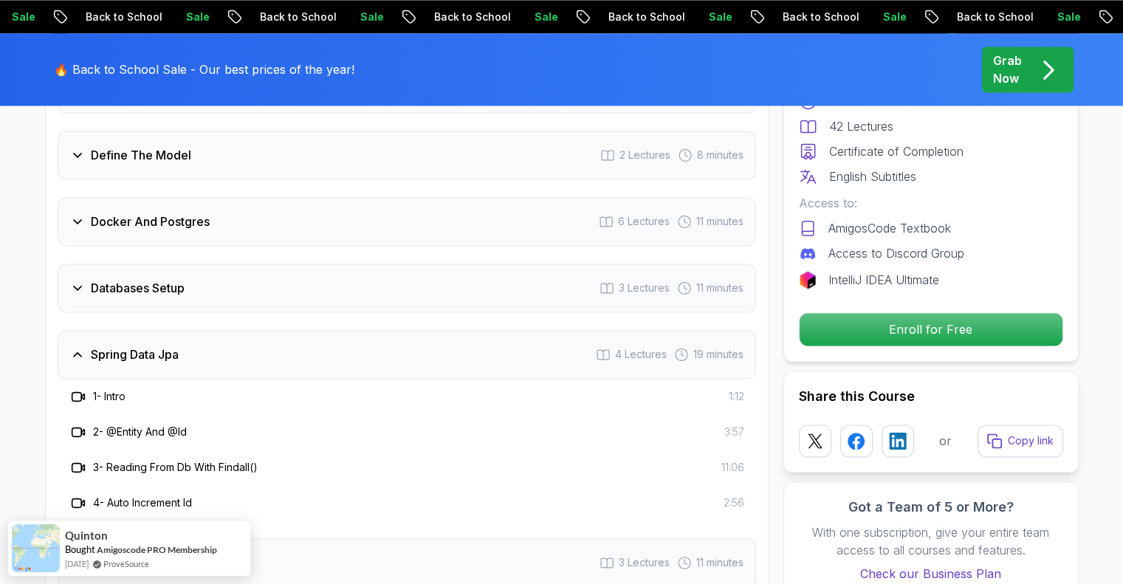
click at [123, 346] on h3 "Spring Data Jpa" at bounding box center [135, 355] width 88 height 18
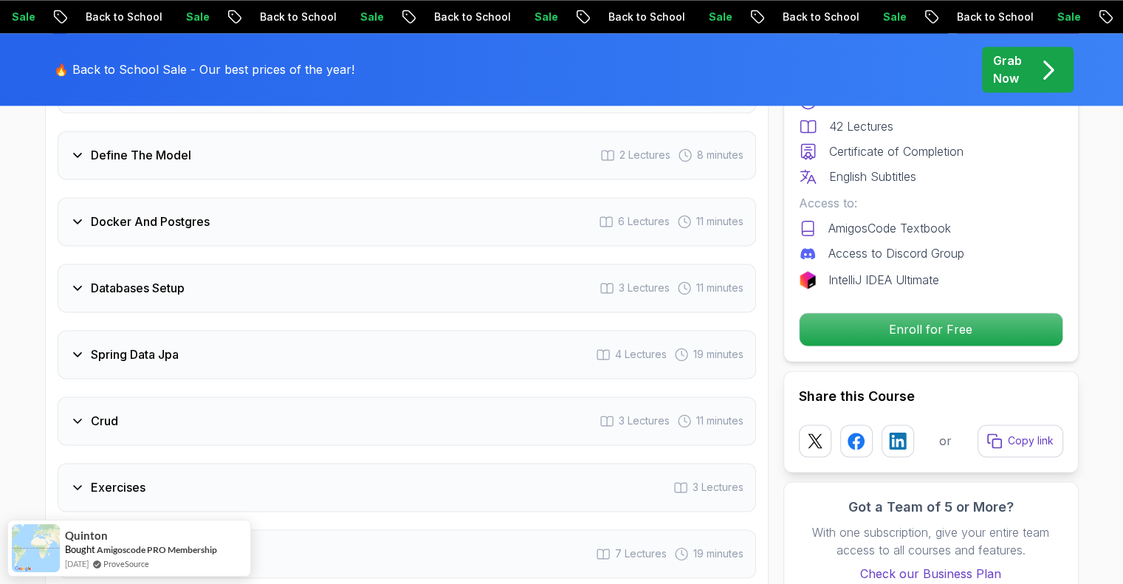
click at [145, 283] on div "Databases Setup 3 Lectures 11 minutes" at bounding box center [407, 288] width 698 height 49
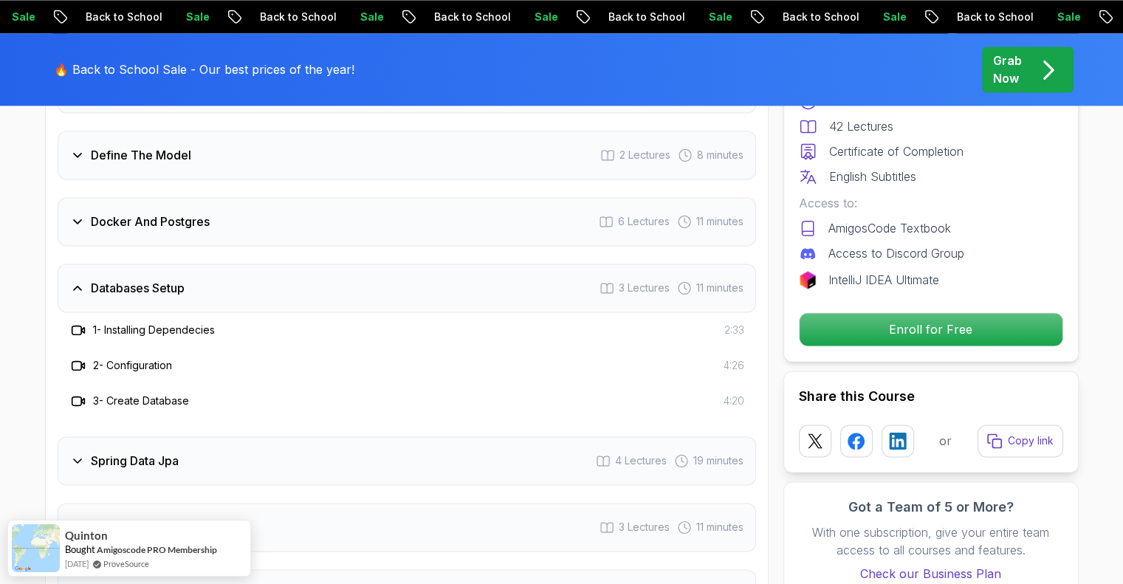
click at [150, 273] on div "Databases Setup 3 Lectures 11 minutes" at bounding box center [407, 288] width 698 height 49
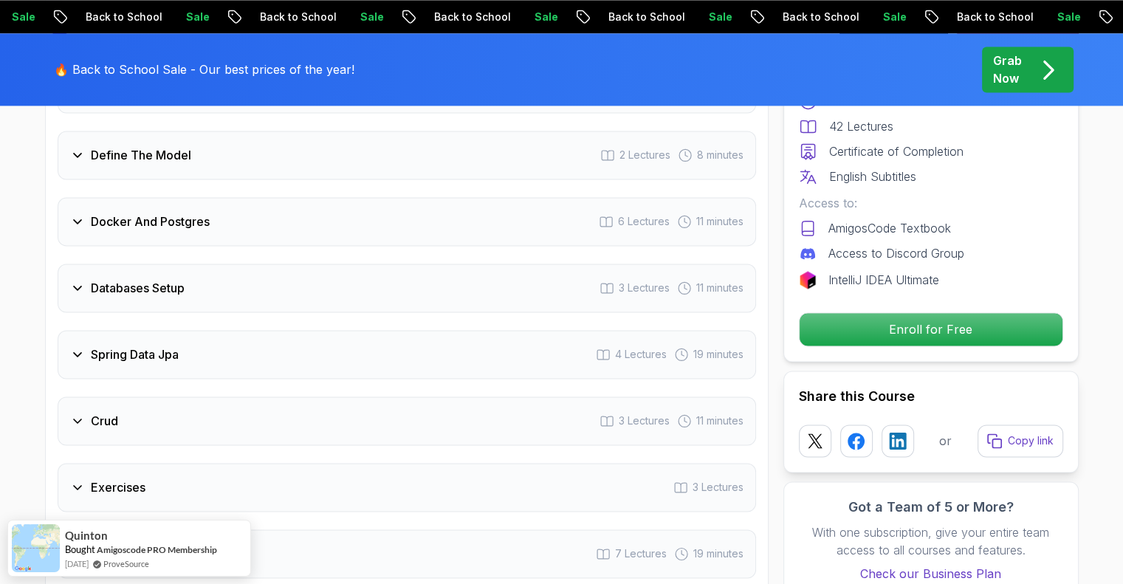
click at [179, 197] on div "Docker And Postgres 6 Lectures 11 minutes" at bounding box center [407, 221] width 698 height 49
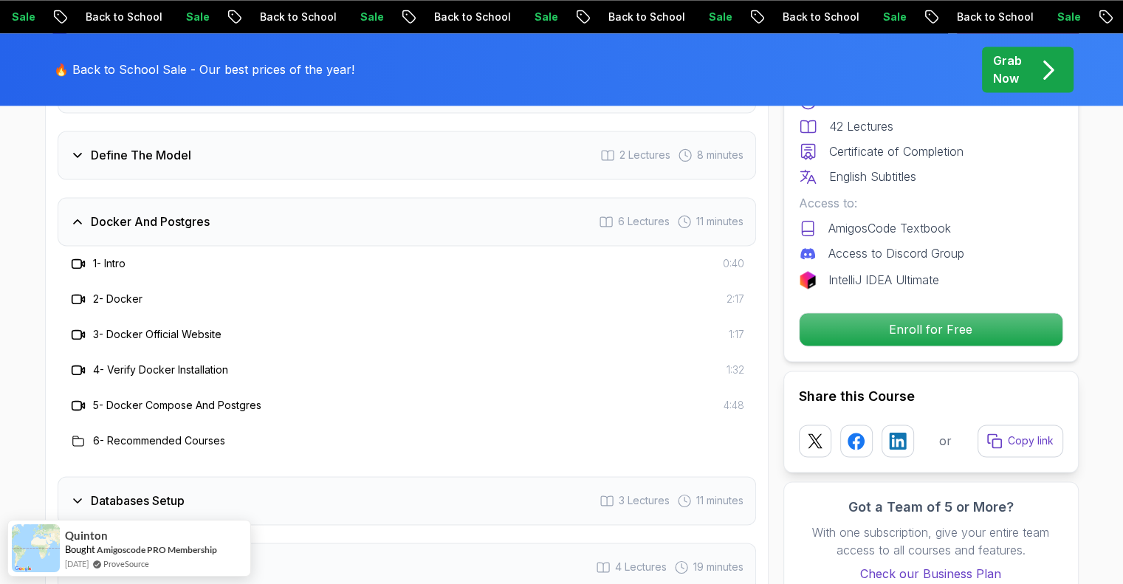
click at [179, 197] on div "Docker And Postgres 6 Lectures 11 minutes" at bounding box center [407, 221] width 698 height 49
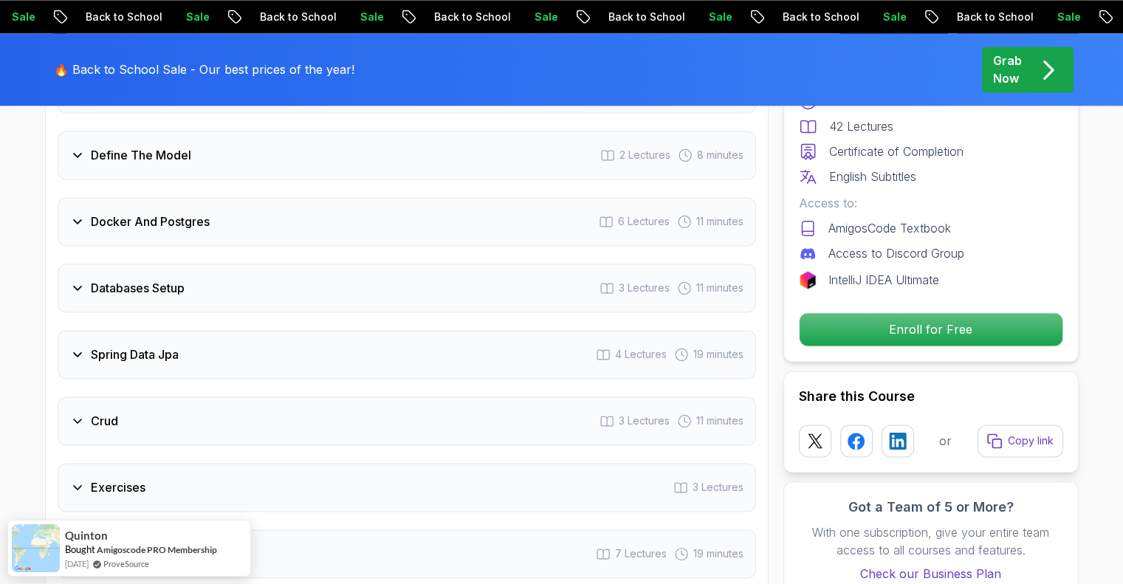
click at [195, 143] on div "Define The Model 2 Lectures 8 minutes" at bounding box center [407, 155] width 698 height 49
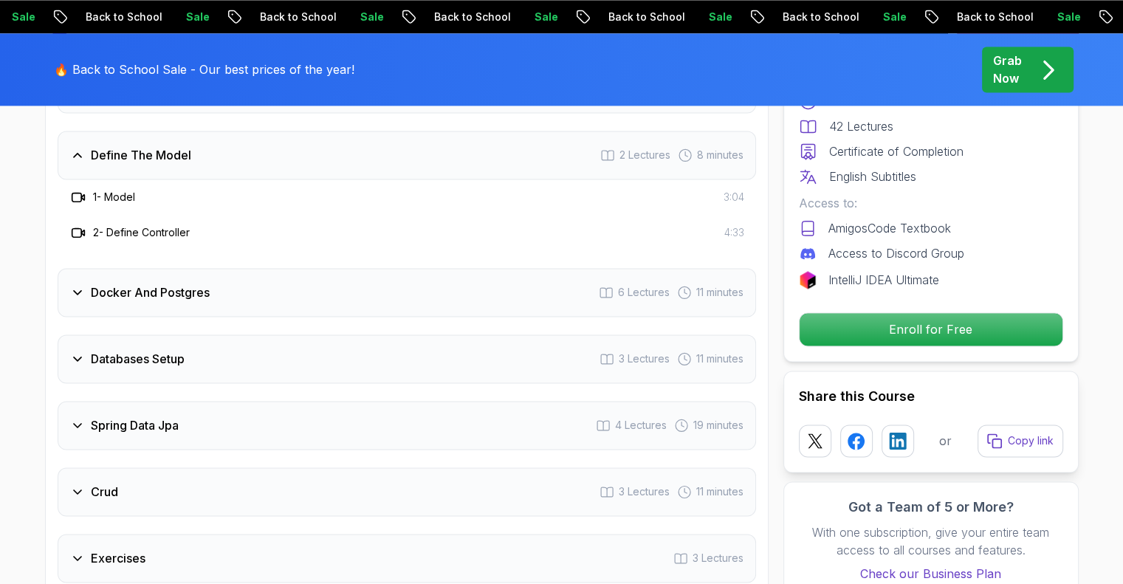
drag, startPoint x: 195, startPoint y: 143, endPoint x: 190, endPoint y: 181, distance: 37.9
click at [195, 142] on div "Define The Model 2 Lectures 8 minutes" at bounding box center [407, 155] width 698 height 49
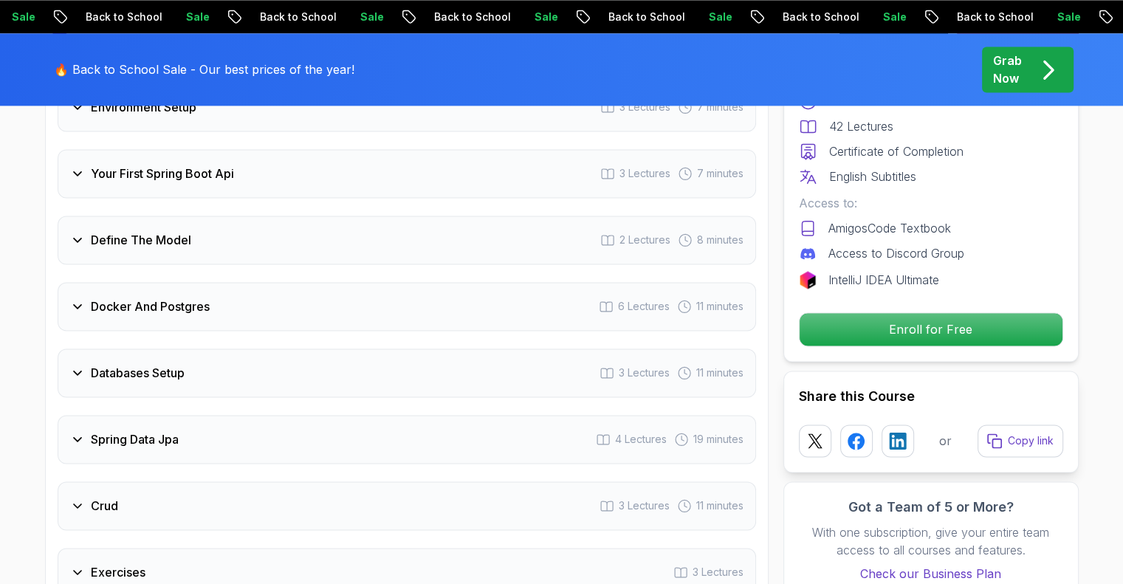
scroll to position [2044, 0]
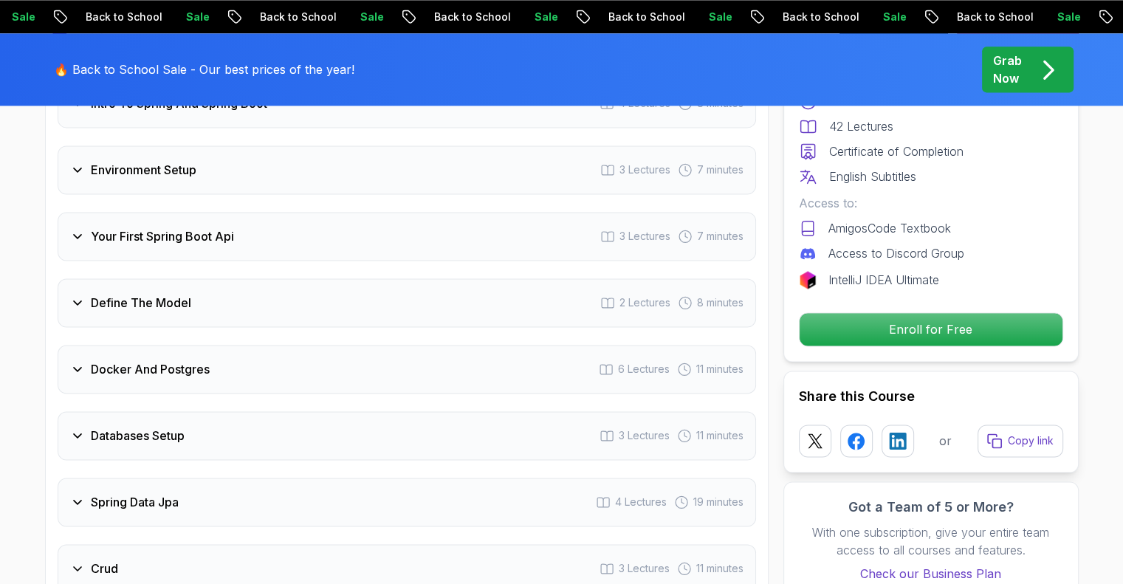
click at [224, 222] on div "Your First Spring Boot Api 3 Lectures 7 minutes" at bounding box center [407, 236] width 698 height 49
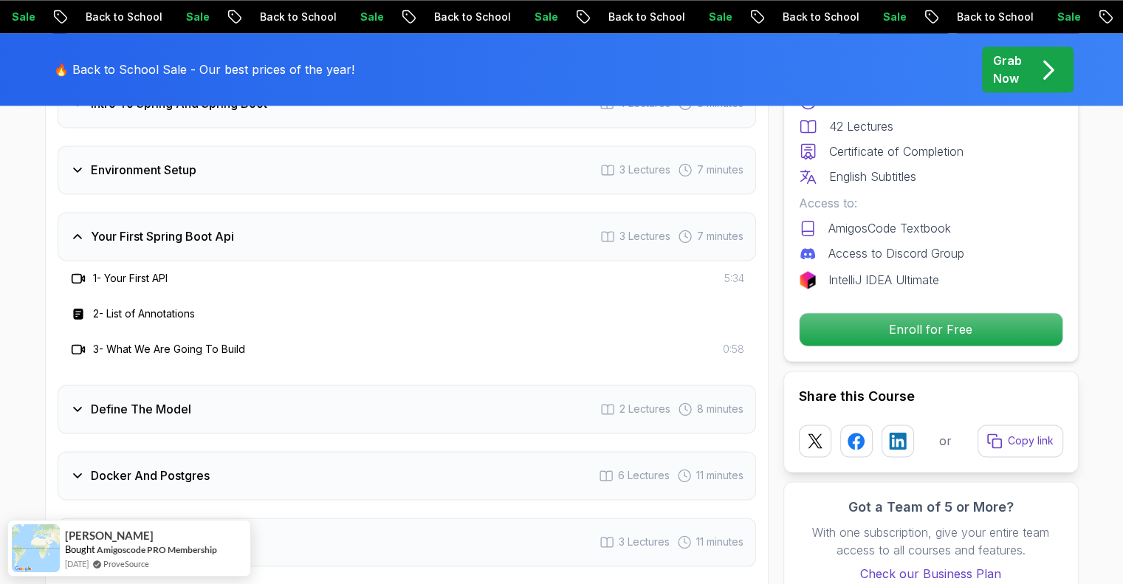
click at [224, 222] on div "Your First Spring Boot Api 3 Lectures 7 minutes" at bounding box center [407, 236] width 698 height 49
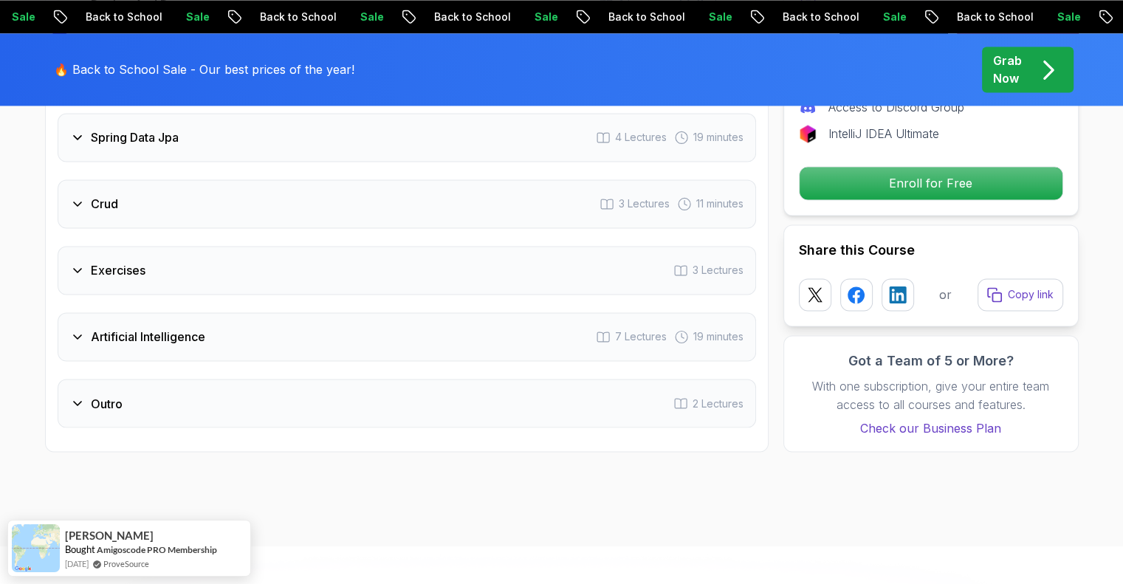
scroll to position [2413, 0]
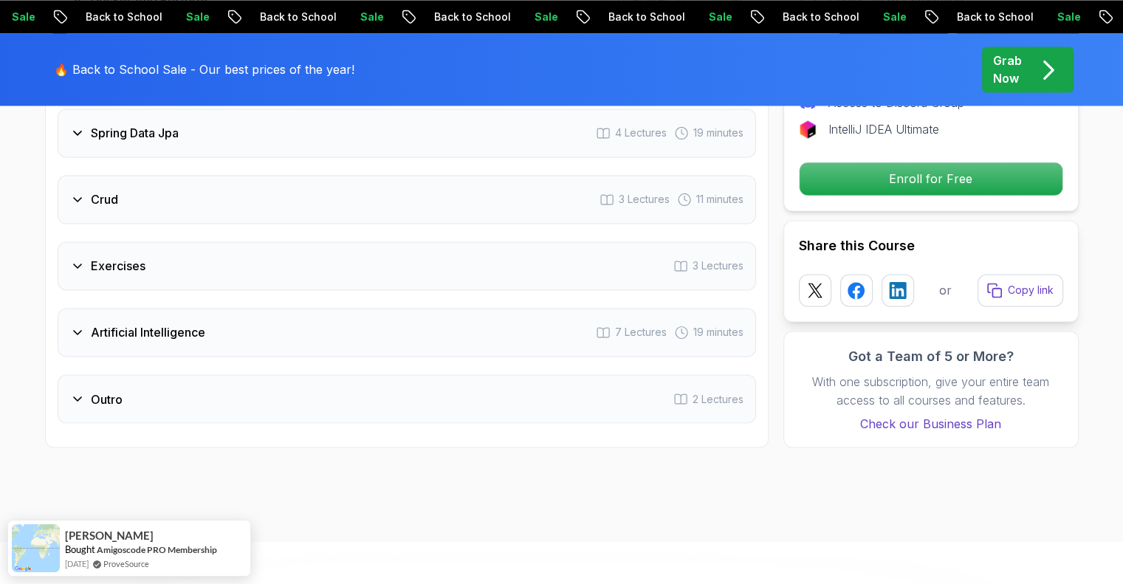
click at [189, 323] on h3 "Artificial Intelligence" at bounding box center [148, 332] width 114 height 18
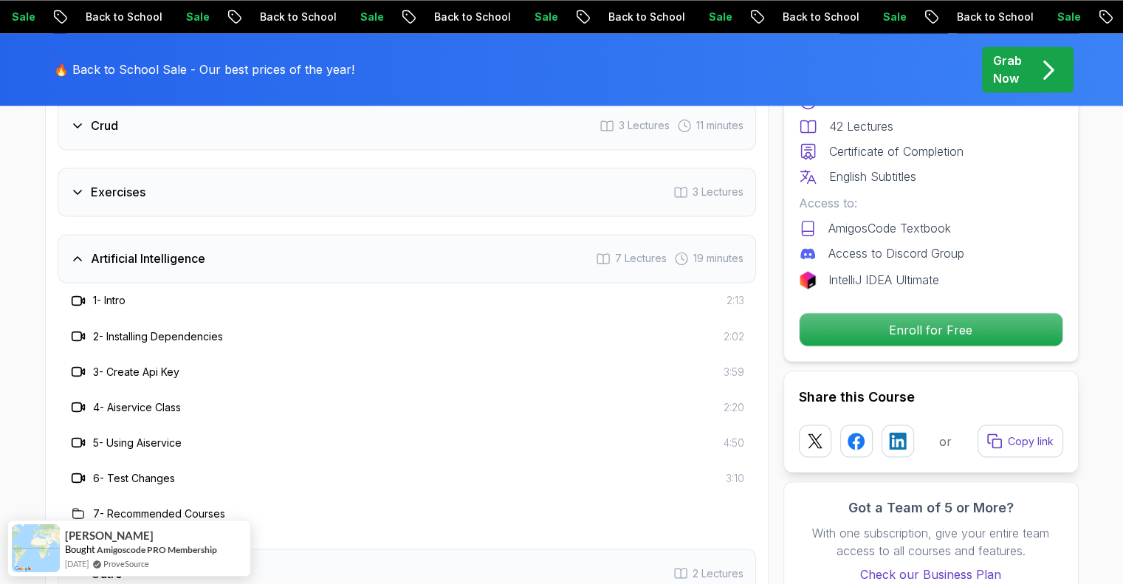
scroll to position [2560, 0]
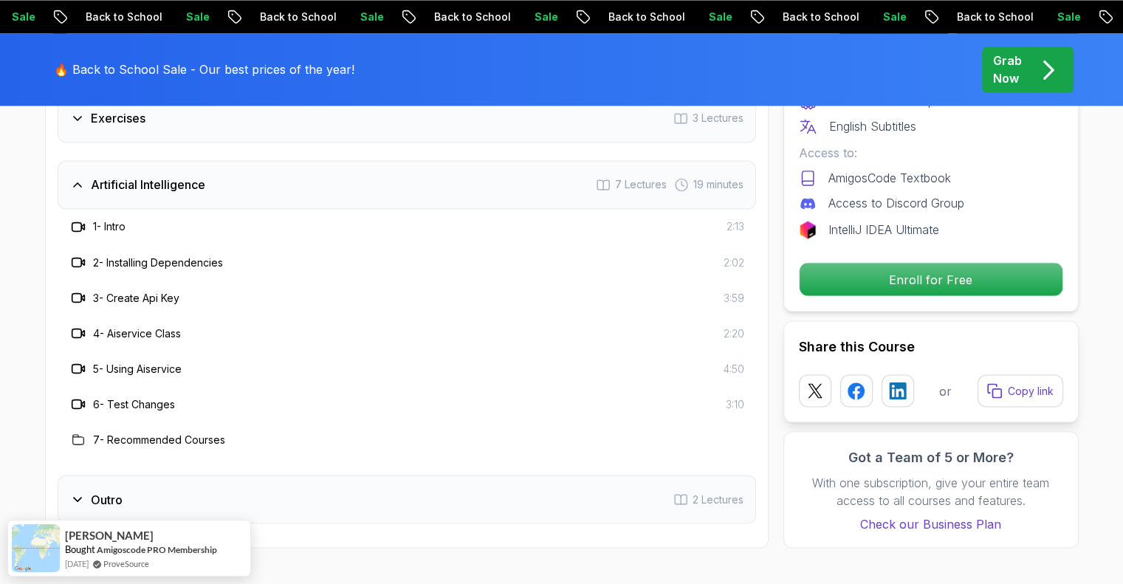
click at [262, 169] on div "Artificial Intelligence 7 Lectures 19 minutes" at bounding box center [407, 184] width 698 height 49
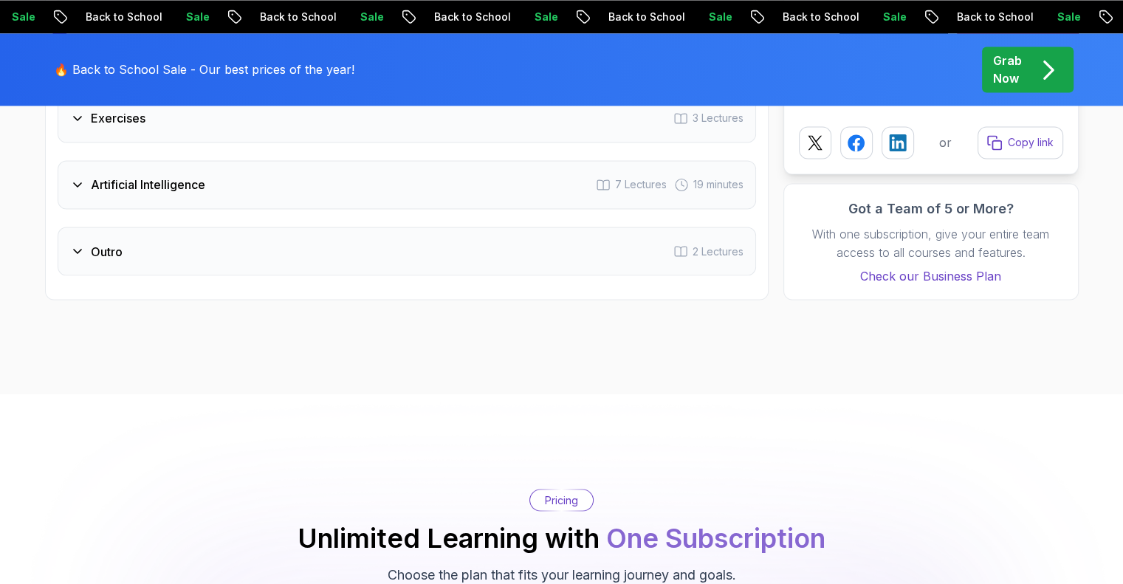
click at [198, 227] on div "Outro 2 Lectures" at bounding box center [407, 251] width 698 height 49
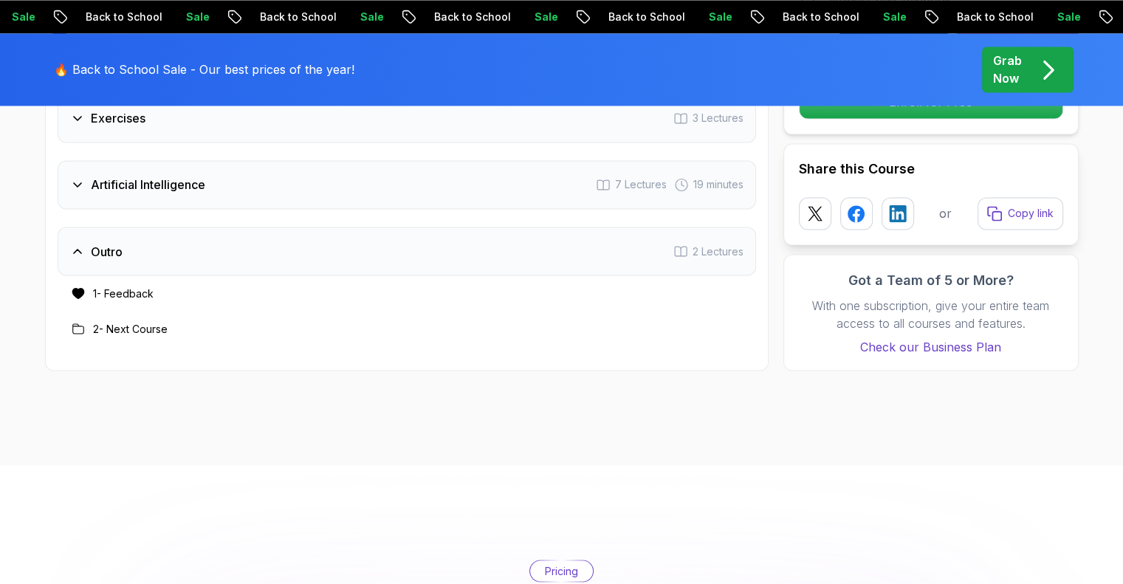
click at [199, 227] on div "Outro 2 Lectures" at bounding box center [407, 251] width 698 height 49
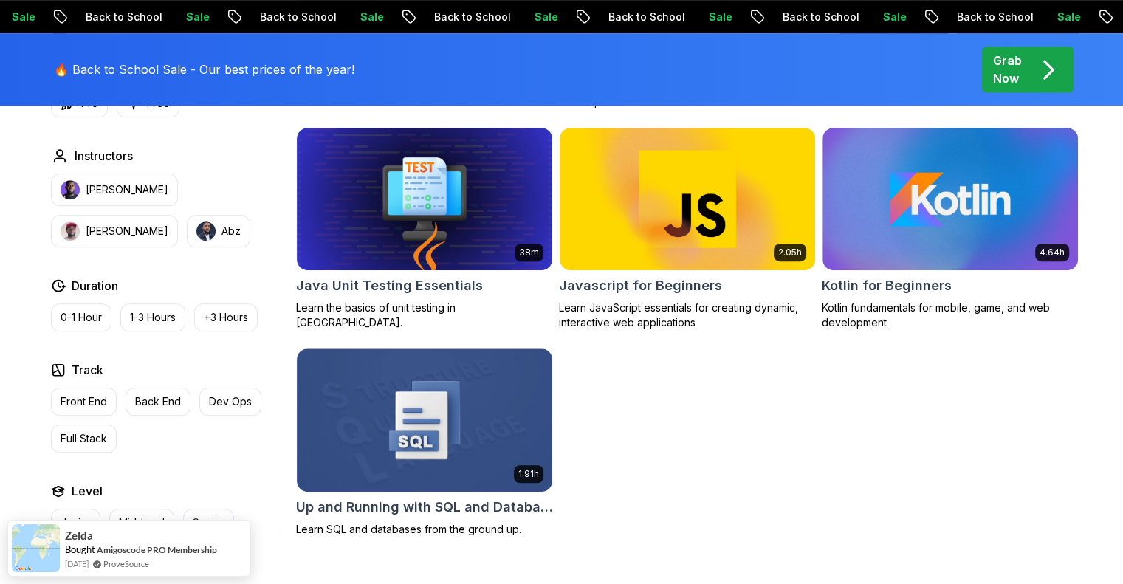
scroll to position [886, 0]
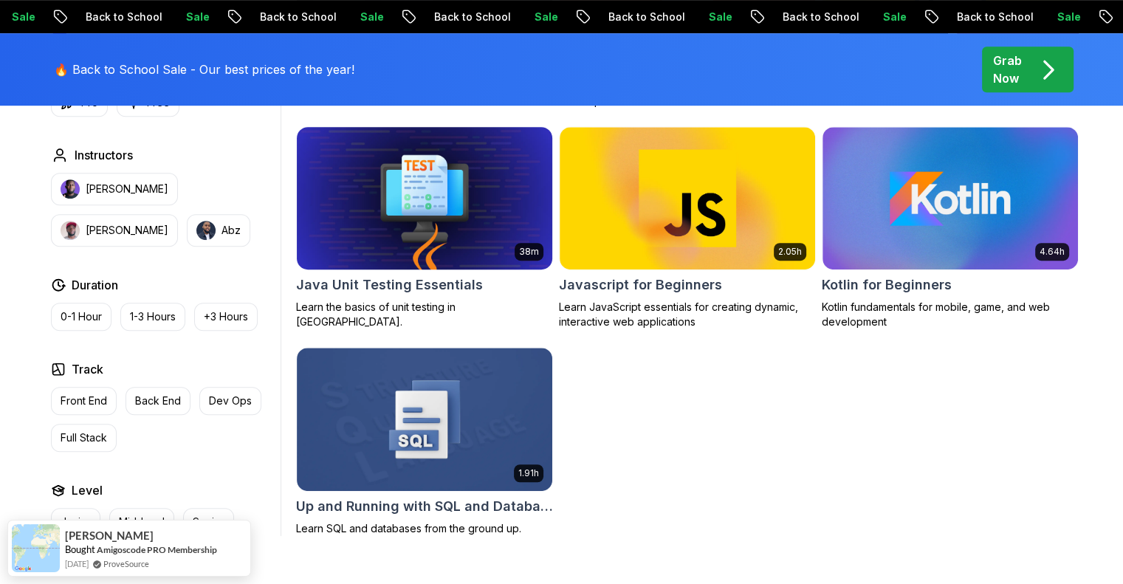
click at [323, 178] on img at bounding box center [424, 198] width 268 height 150
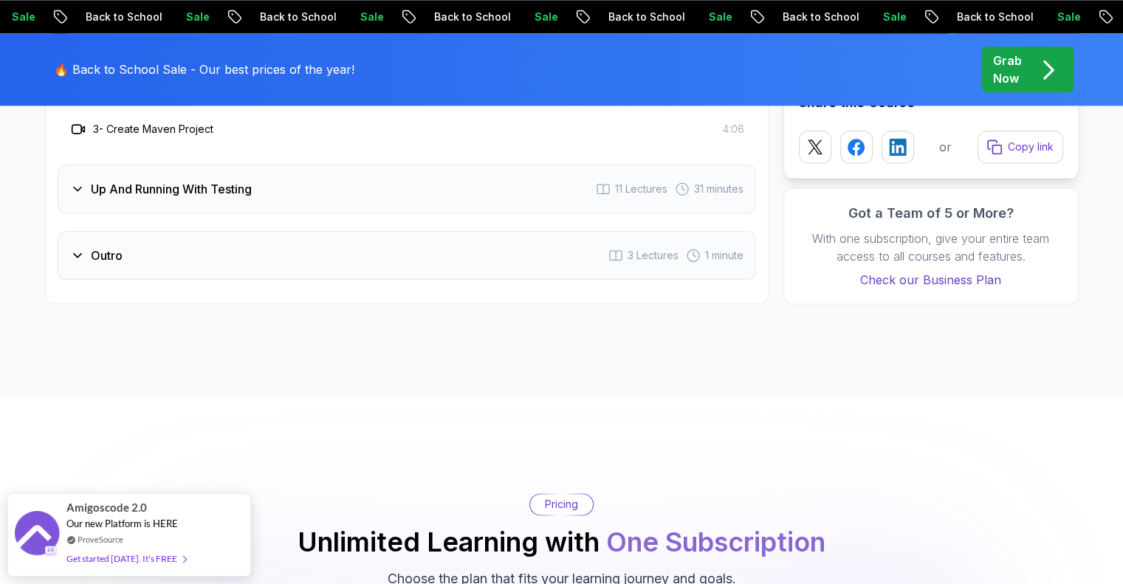
scroll to position [1919, 0]
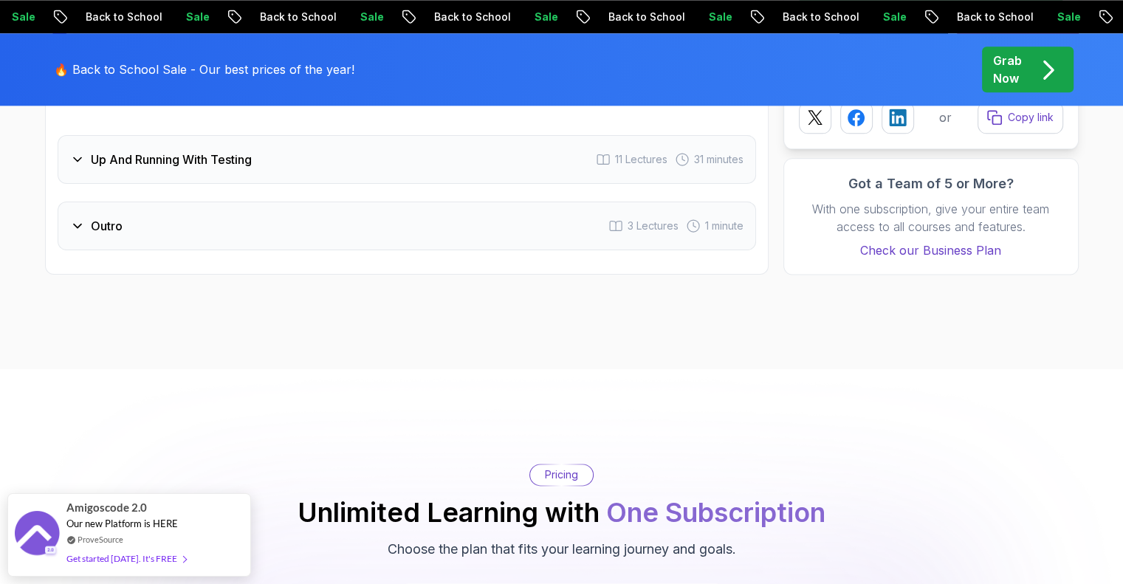
click at [93, 151] on h3 "Up And Running With Testing" at bounding box center [171, 160] width 161 height 18
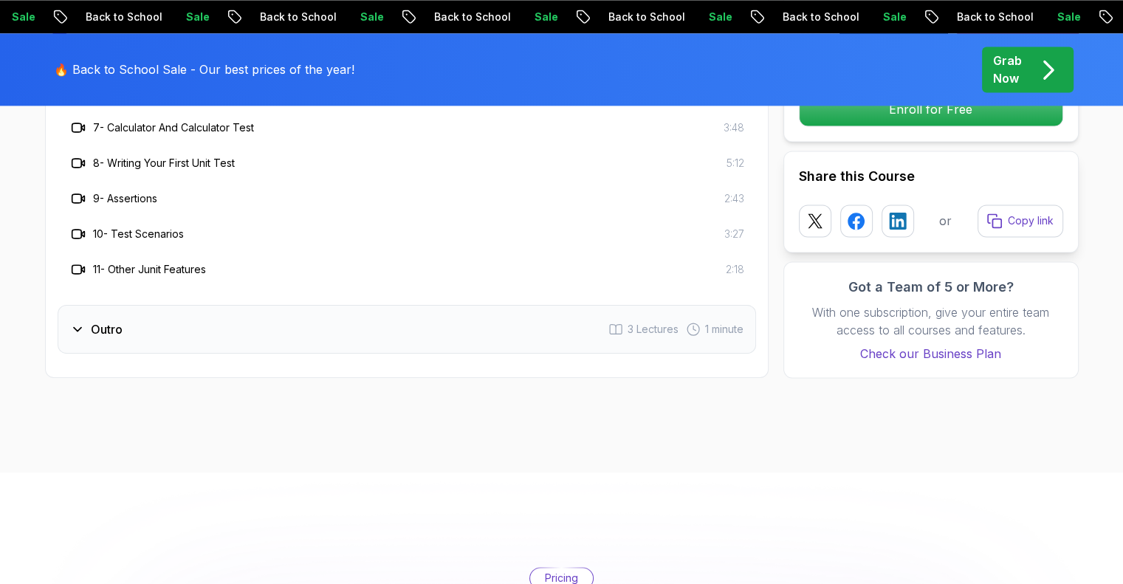
scroll to position [2141, 0]
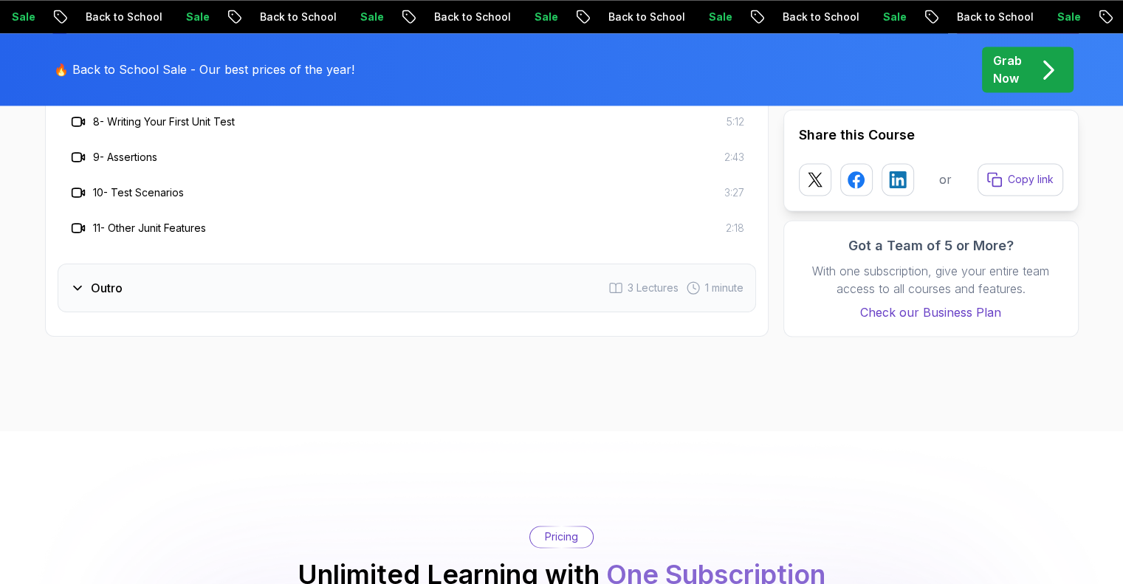
click at [112, 280] on h3 "Outro" at bounding box center [107, 288] width 32 height 18
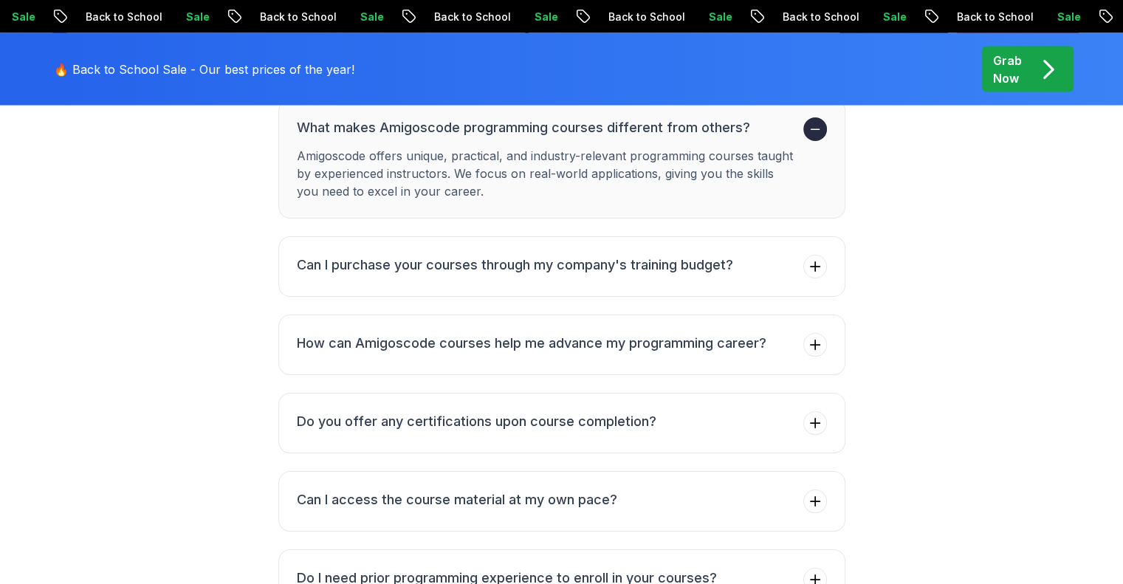
scroll to position [3248, 0]
